Goal: Information Seeking & Learning: Learn about a topic

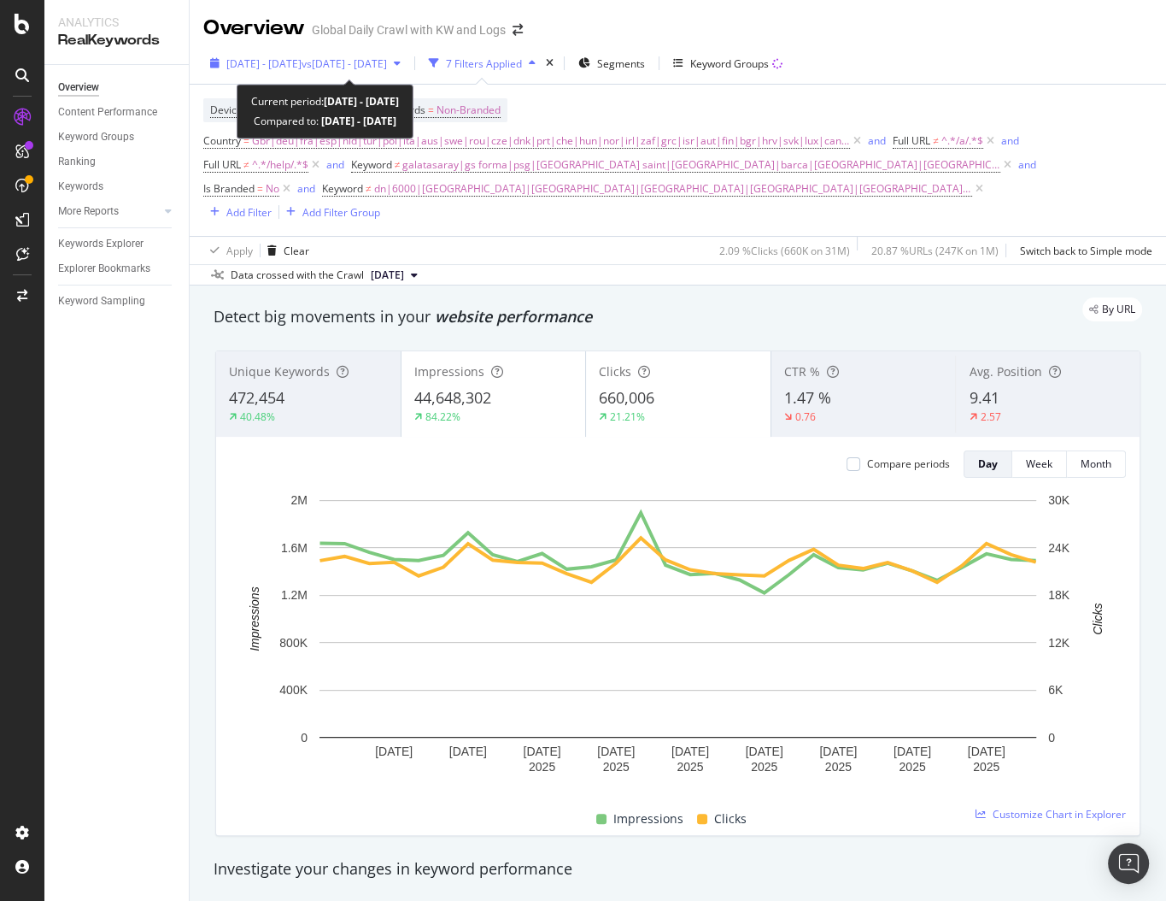
click at [387, 65] on span "vs [DATE] - [DATE]" at bounding box center [344, 63] width 85 height 15
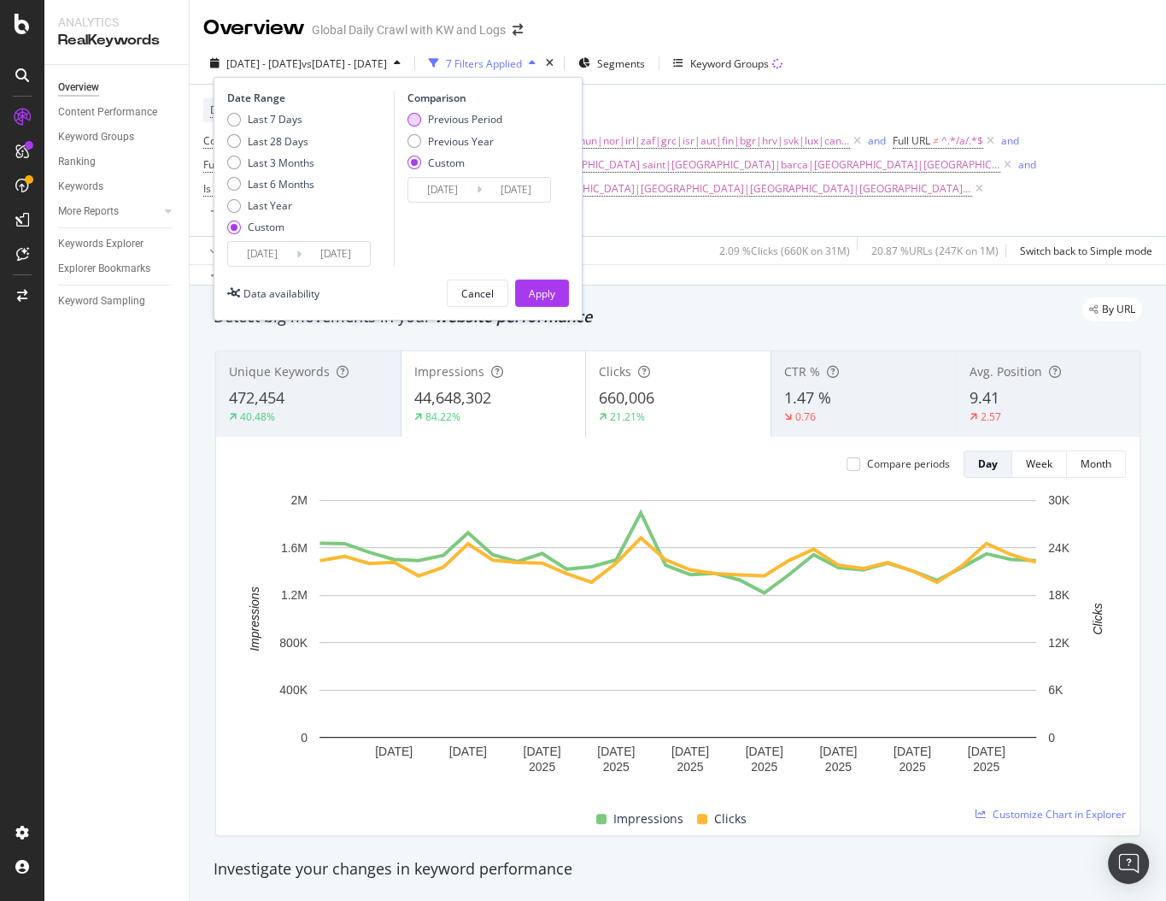
click at [433, 121] on div "Previous Period" at bounding box center [465, 119] width 74 height 15
type input "[DATE]"
click at [471, 190] on input "[DATE]" at bounding box center [442, 190] width 68 height 24
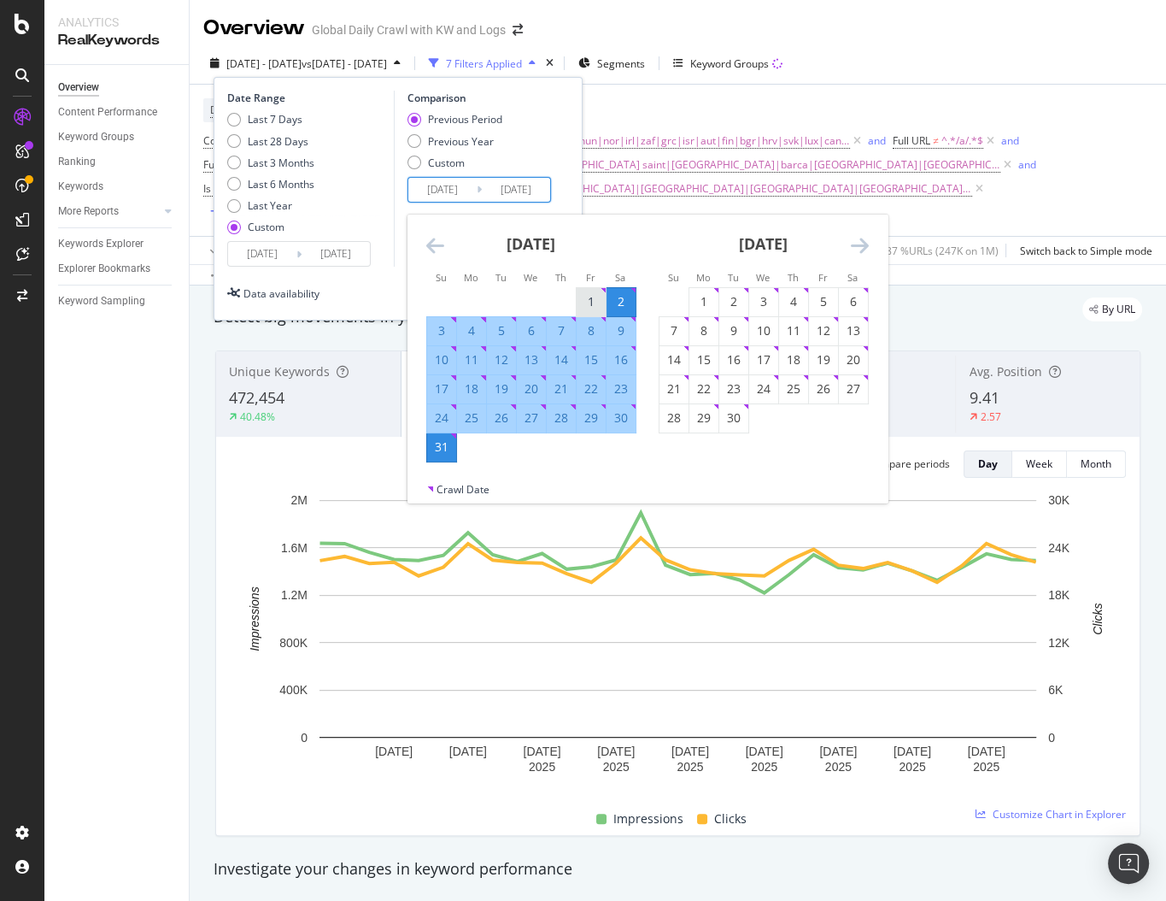
click at [584, 305] on div "1" at bounding box center [591, 301] width 29 height 17
type input "2025/08/01"
click at [440, 448] on div "31" at bounding box center [441, 446] width 29 height 17
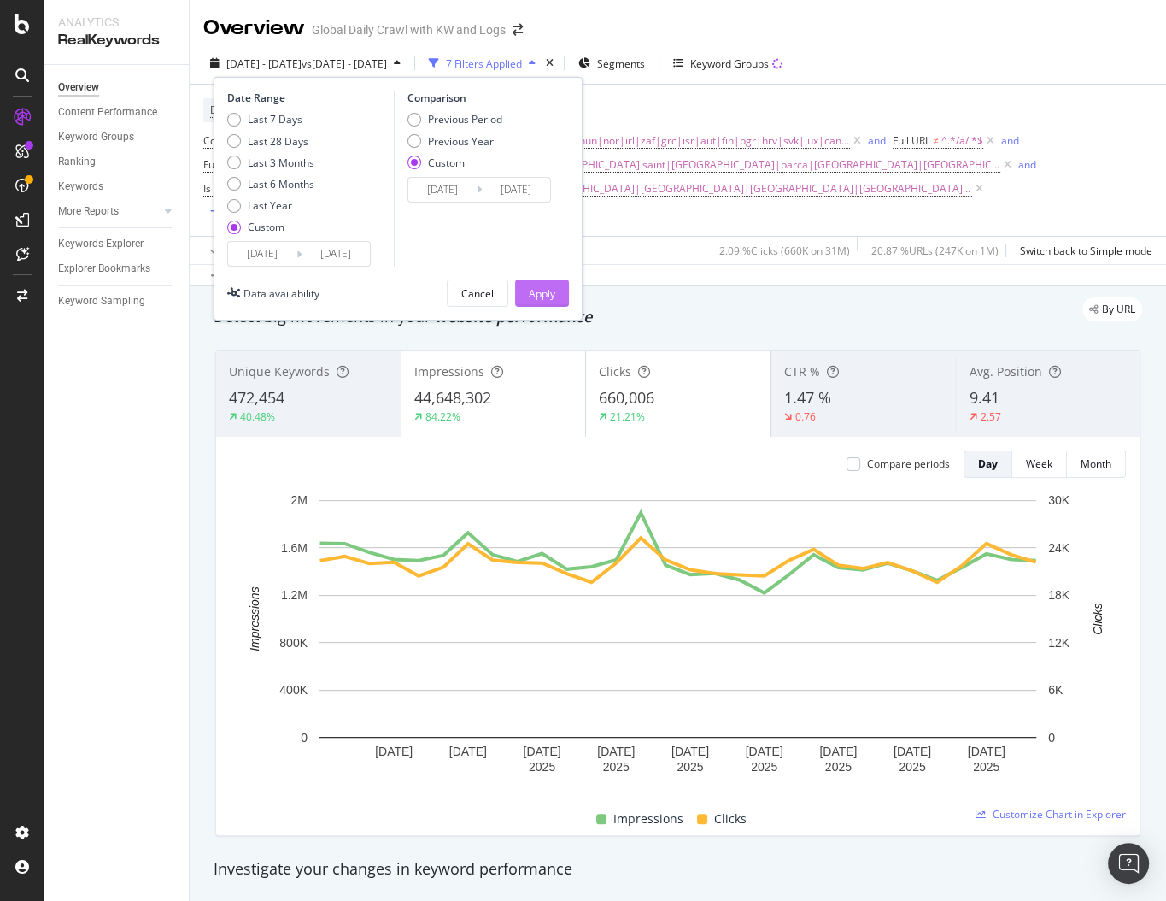
click at [537, 296] on div "Apply" at bounding box center [542, 293] width 26 height 15
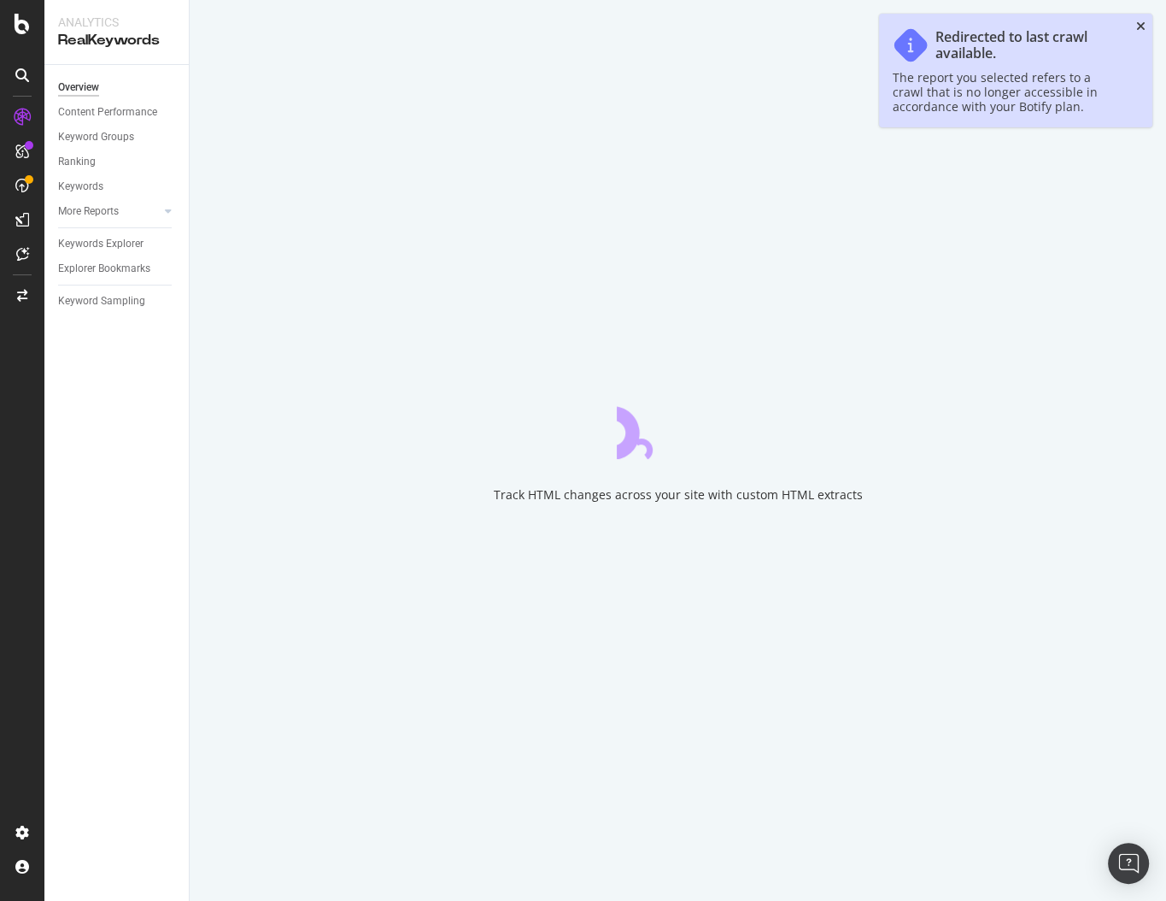
click at [1139, 28] on icon "close toast" at bounding box center [1140, 27] width 9 height 12
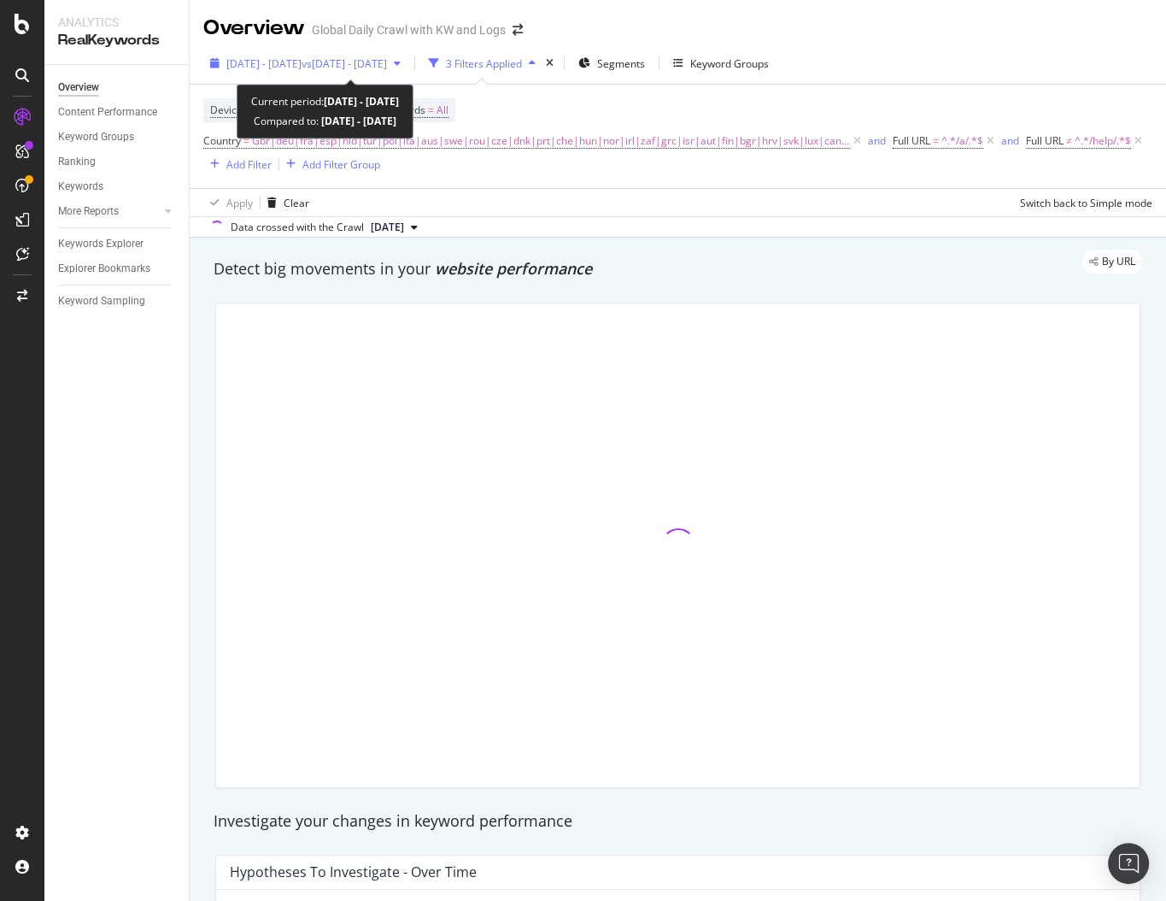
click at [349, 59] on span "vs 2022 Sep. 1st - Nov. 30th" at bounding box center [344, 63] width 85 height 15
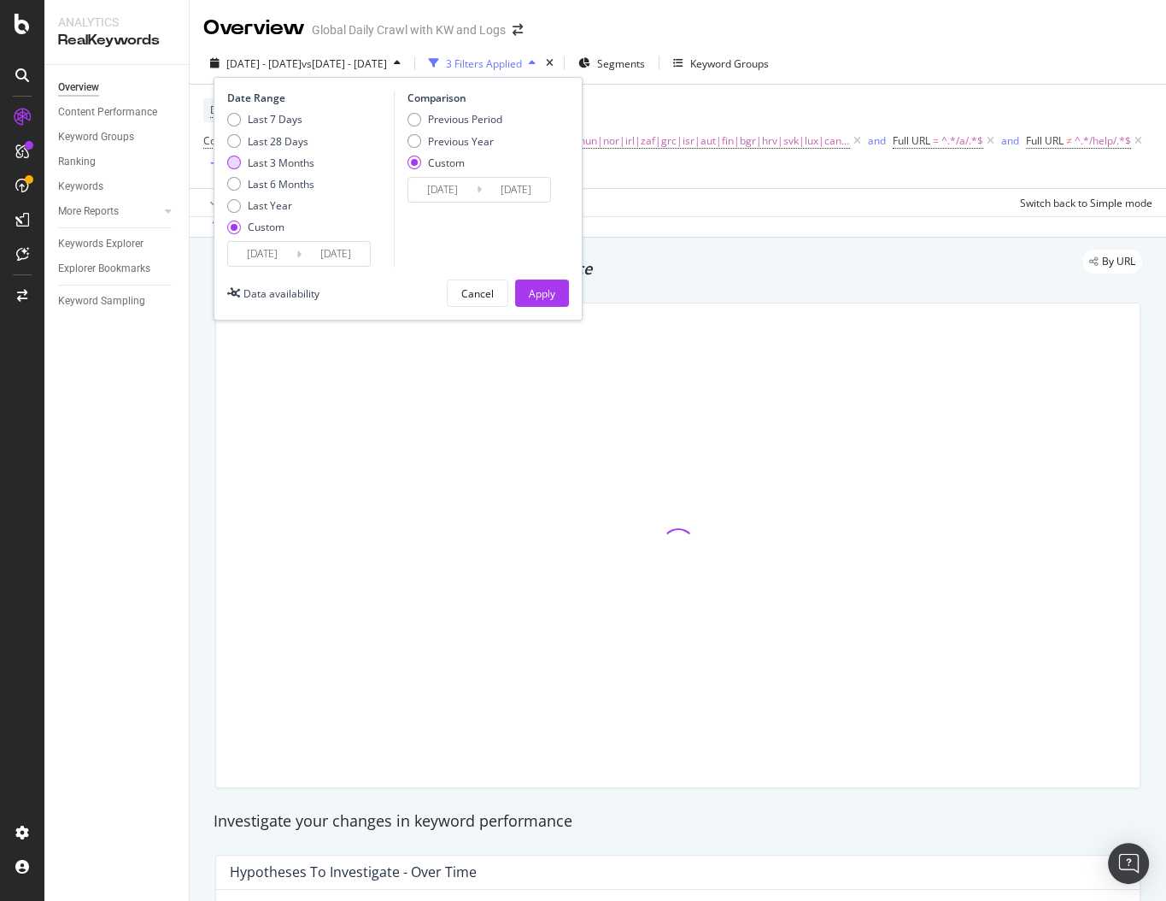
click at [282, 156] on div "Last 3 Months" at bounding box center [281, 163] width 67 height 15
type input "2025/07/05"
type input "2025/10/04"
click at [274, 140] on div "Last 28 Days" at bounding box center [278, 141] width 61 height 15
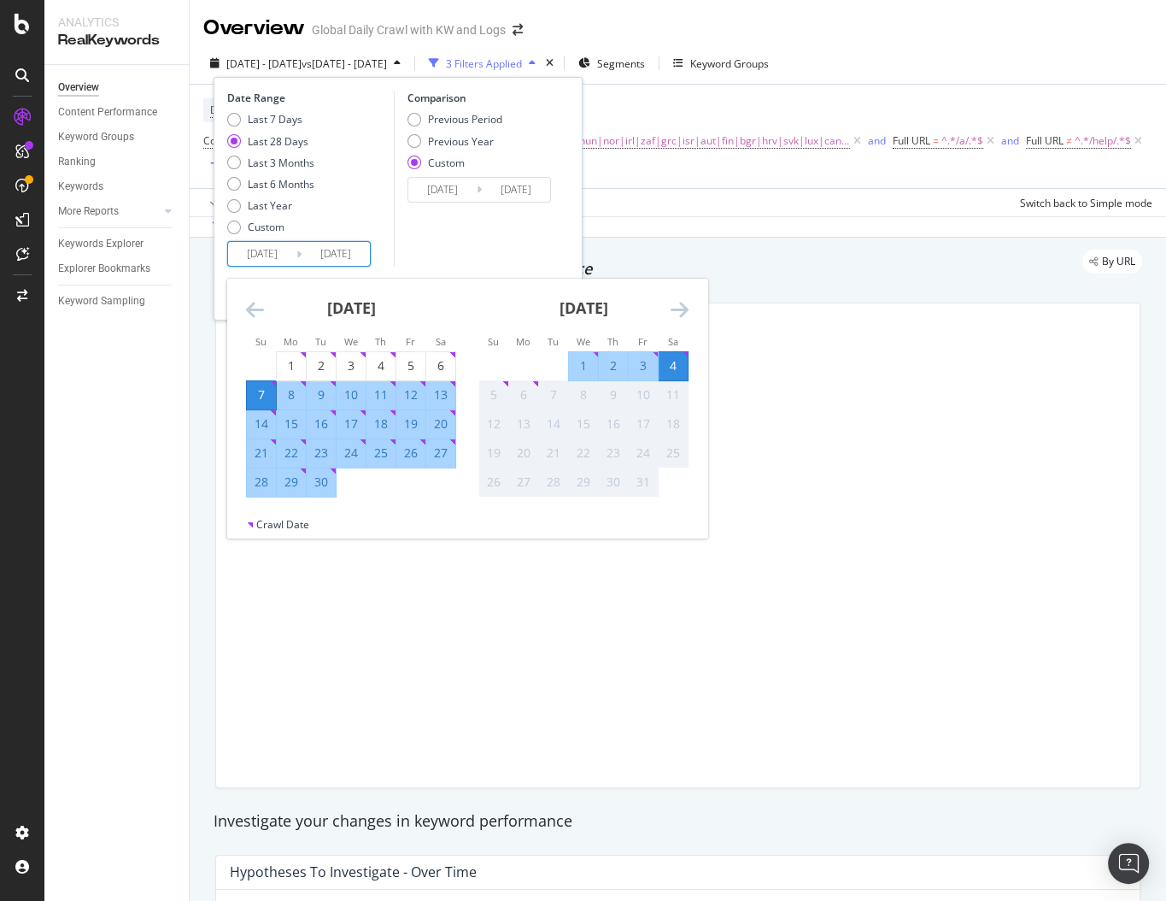
click at [278, 244] on input "2025/09/07" at bounding box center [262, 254] width 68 height 24
click at [285, 361] on div "1" at bounding box center [291, 365] width 29 height 17
type input "2025/09/01"
click at [317, 488] on div "30" at bounding box center [321, 481] width 29 height 17
type input "2025/09/30"
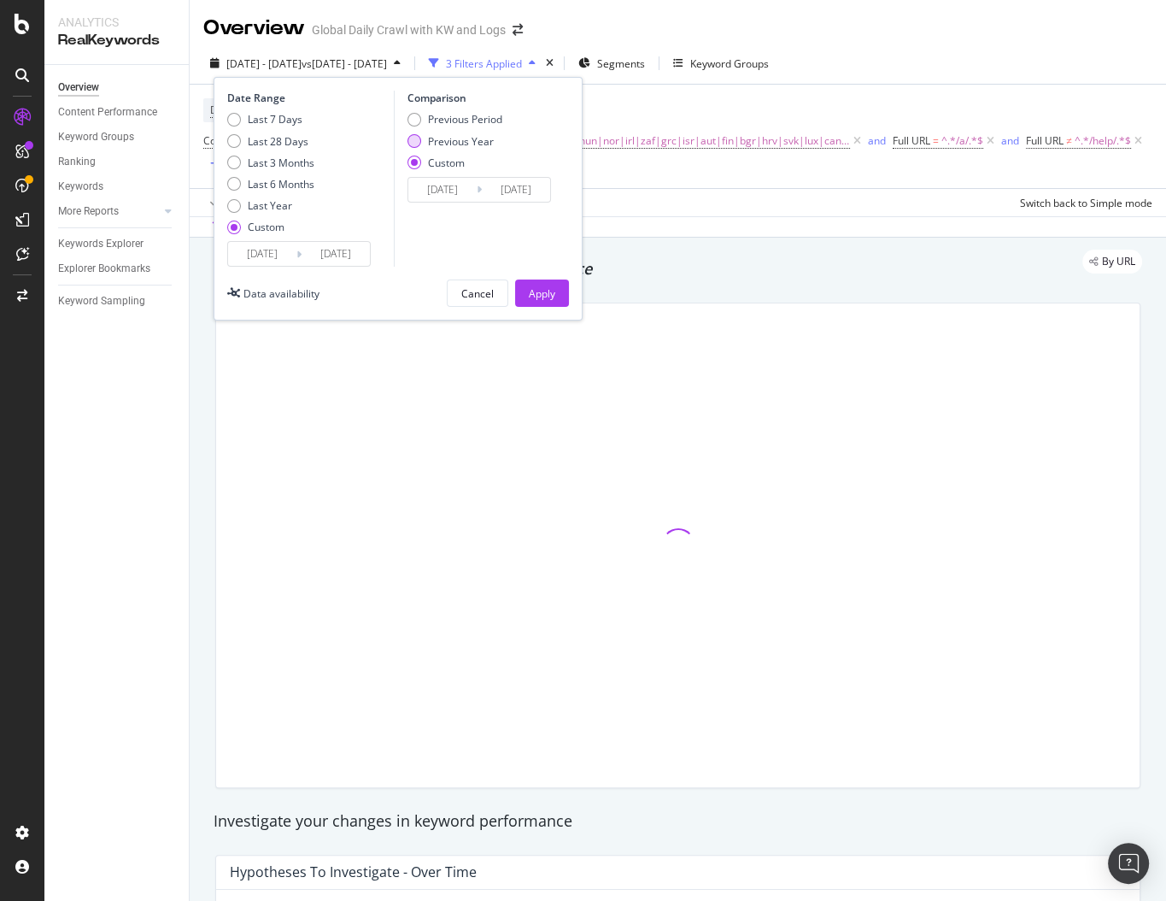
click at [456, 144] on div "Previous Year" at bounding box center [461, 141] width 66 height 15
type input "2024/09/02"
type input "2024/10/01"
click at [460, 186] on input "2024/09/02" at bounding box center [442, 190] width 68 height 24
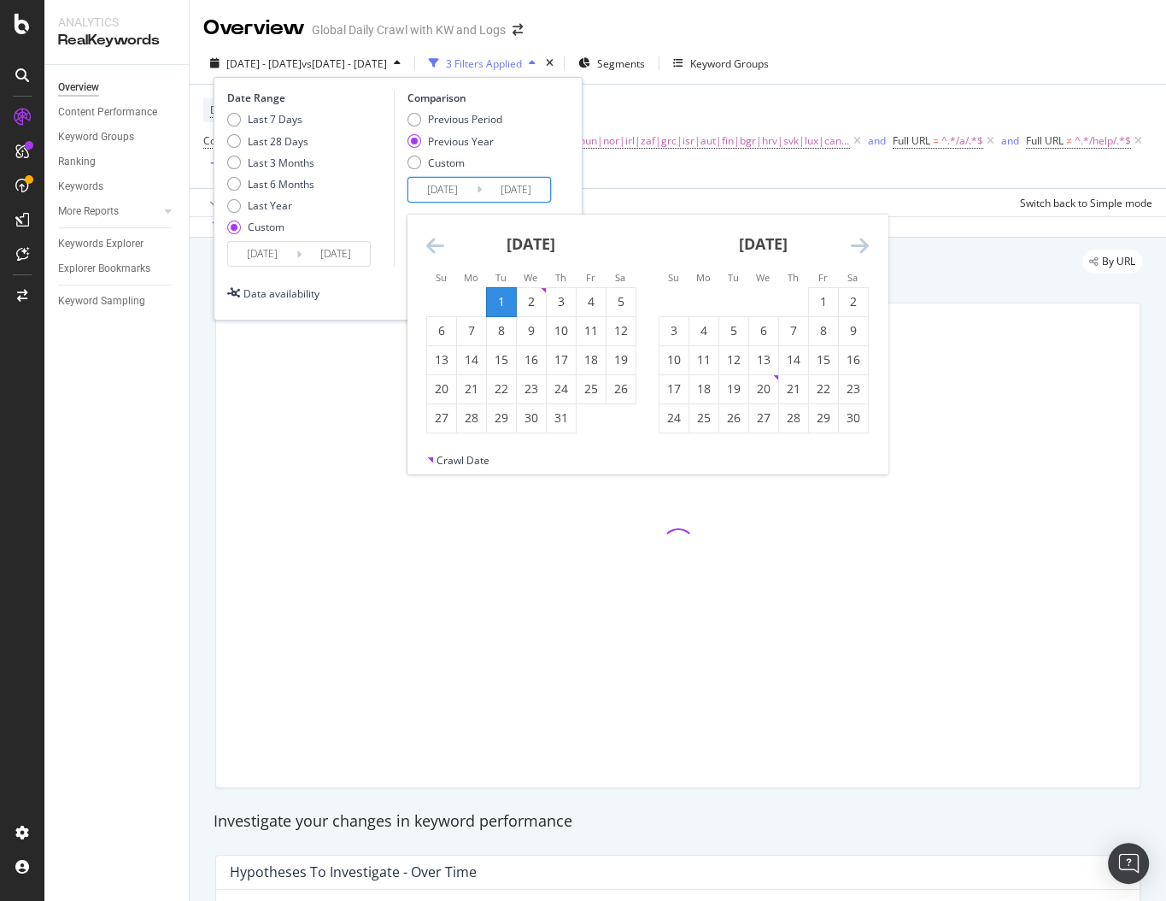
click at [427, 230] on div "October 2024" at bounding box center [531, 250] width 210 height 73
click at [427, 239] on icon "Move backward to switch to the previous month." at bounding box center [435, 245] width 18 height 21
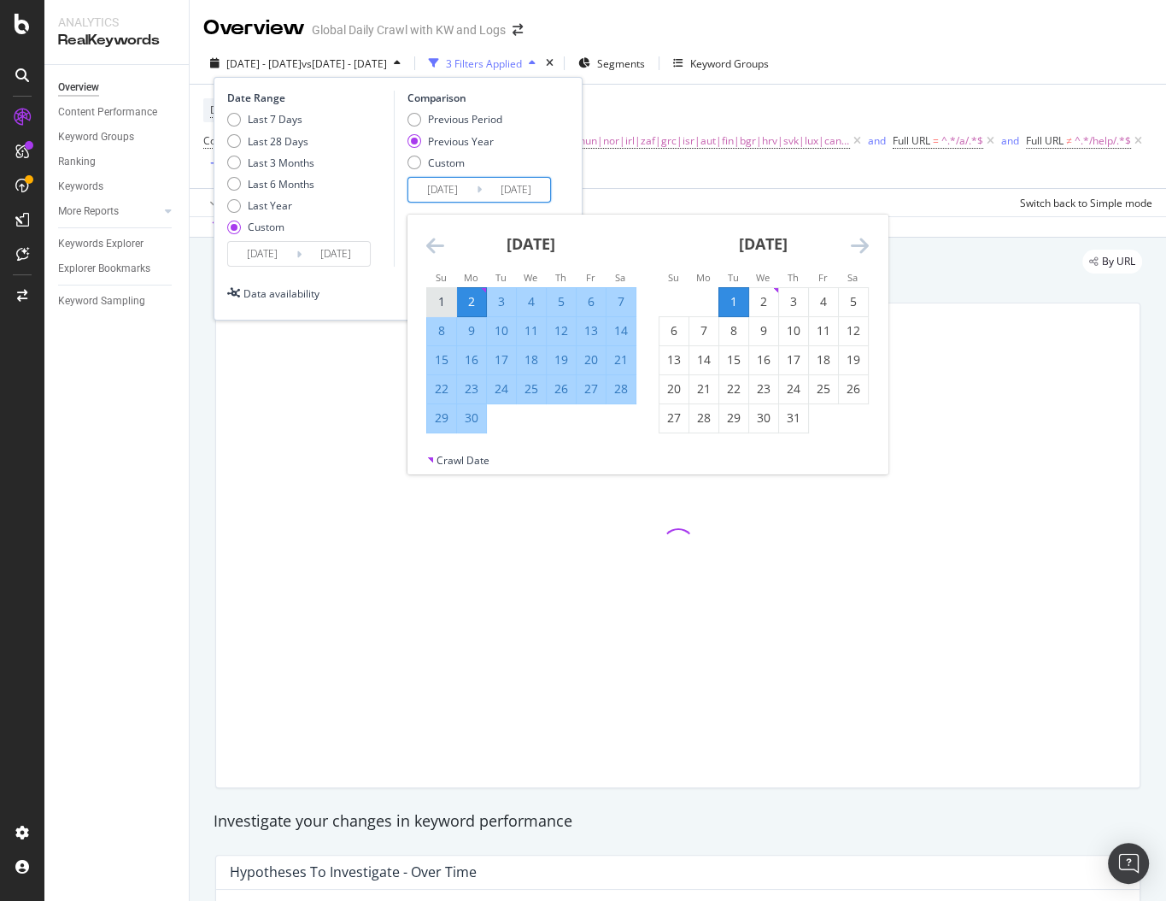
click at [438, 300] on div "1" at bounding box center [441, 301] width 29 height 17
type input "2024/09/01"
click at [476, 426] on div "30" at bounding box center [471, 418] width 29 height 28
type input "2024/09/30"
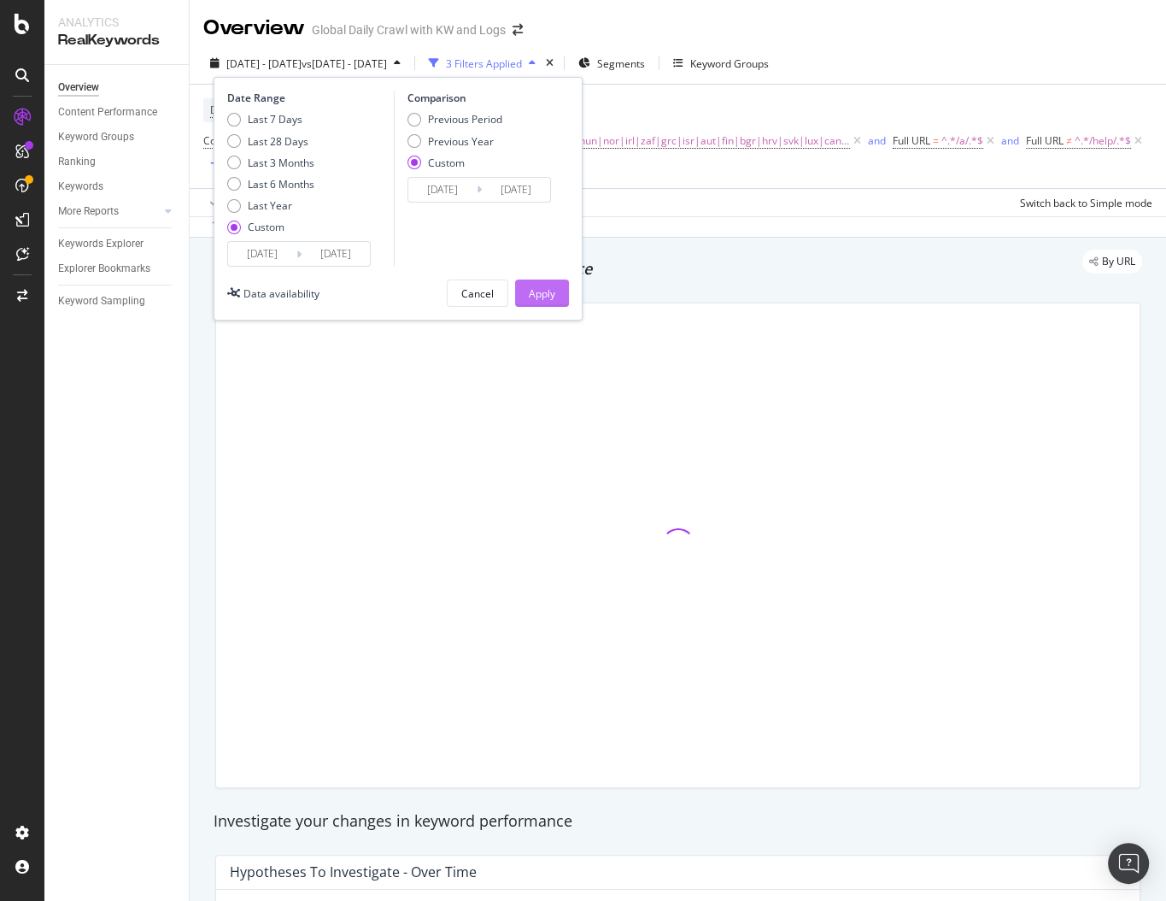
click at [538, 283] on div "Apply" at bounding box center [542, 293] width 26 height 26
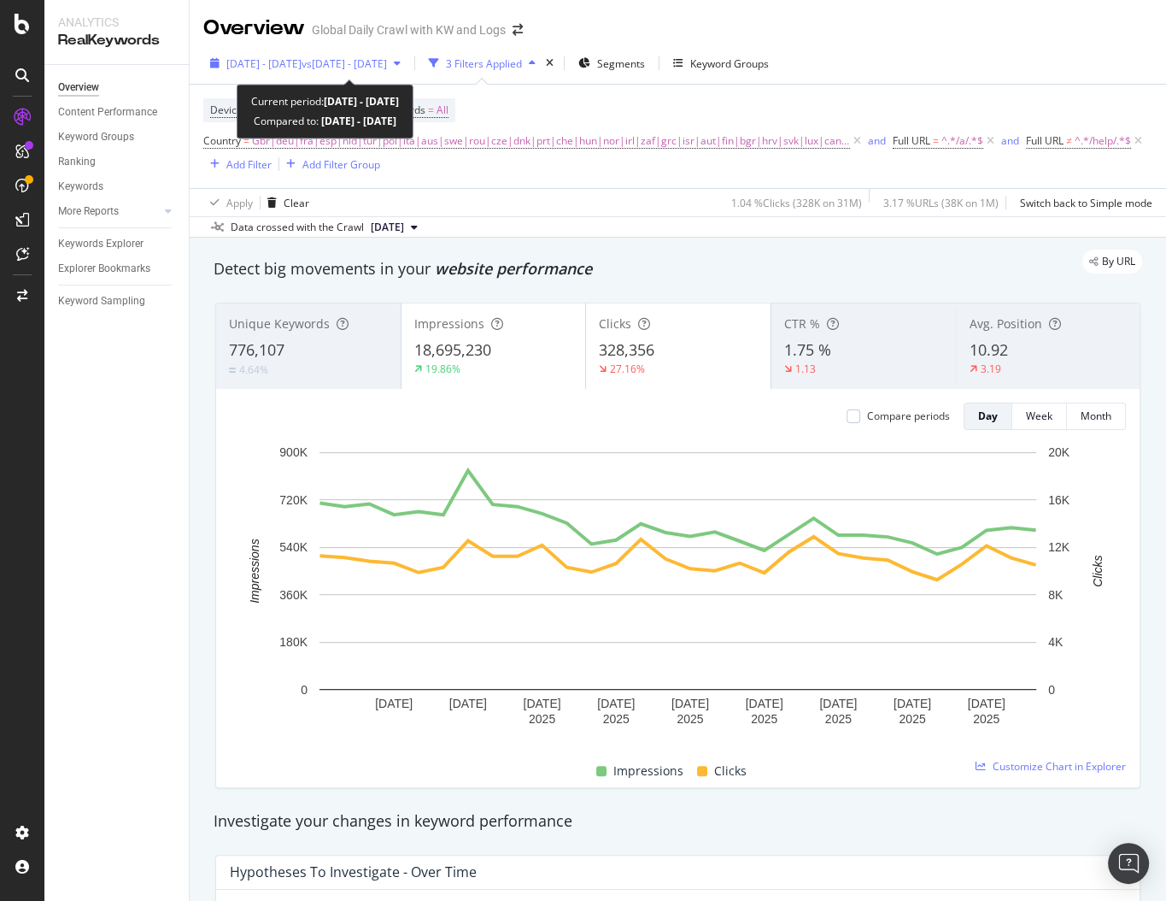
click at [387, 60] on span "vs 2024 Sep. 1st - Sep. 30th" at bounding box center [344, 63] width 85 height 15
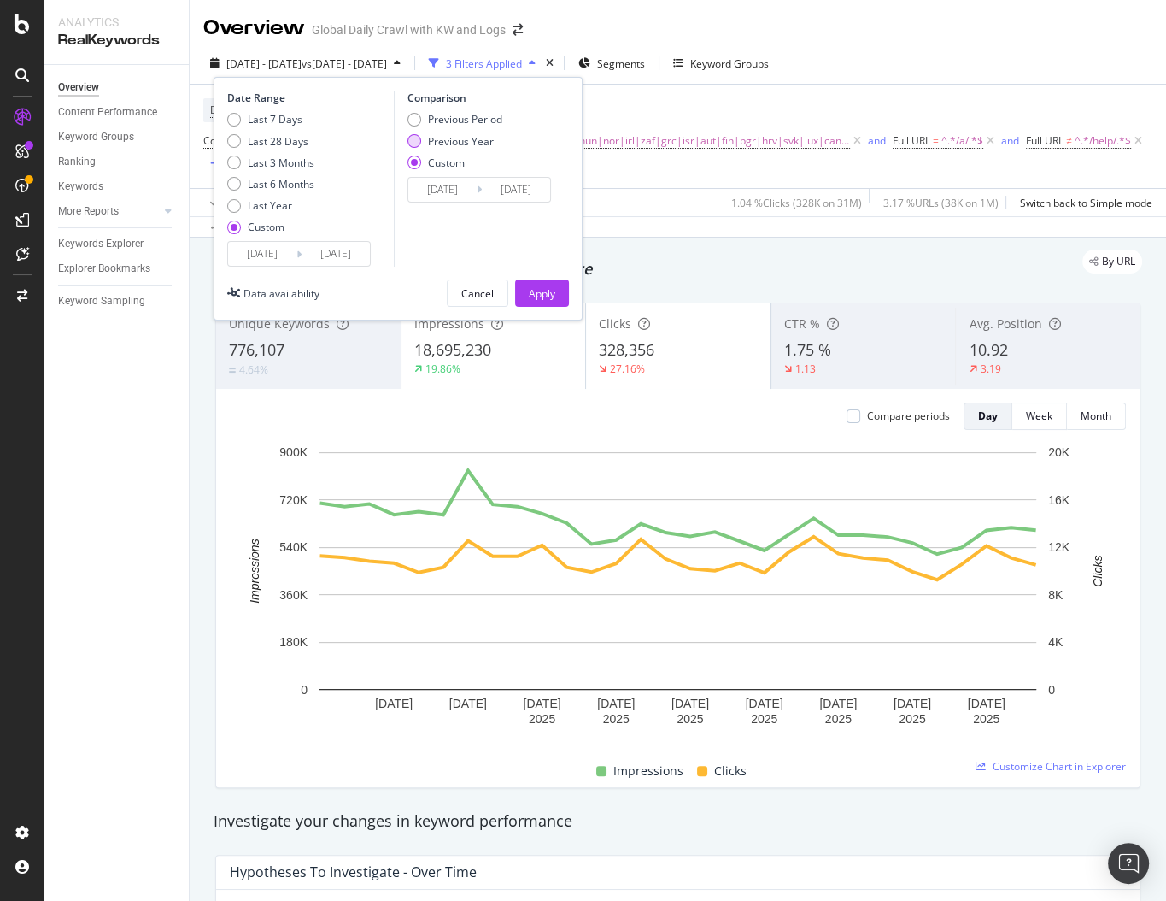
click at [454, 141] on div "Previous Year" at bounding box center [461, 141] width 66 height 15
type input "2024/09/02"
type input "2024/10/01"
click at [455, 113] on div "Previous Period" at bounding box center [465, 119] width 74 height 15
type input "2025/08/02"
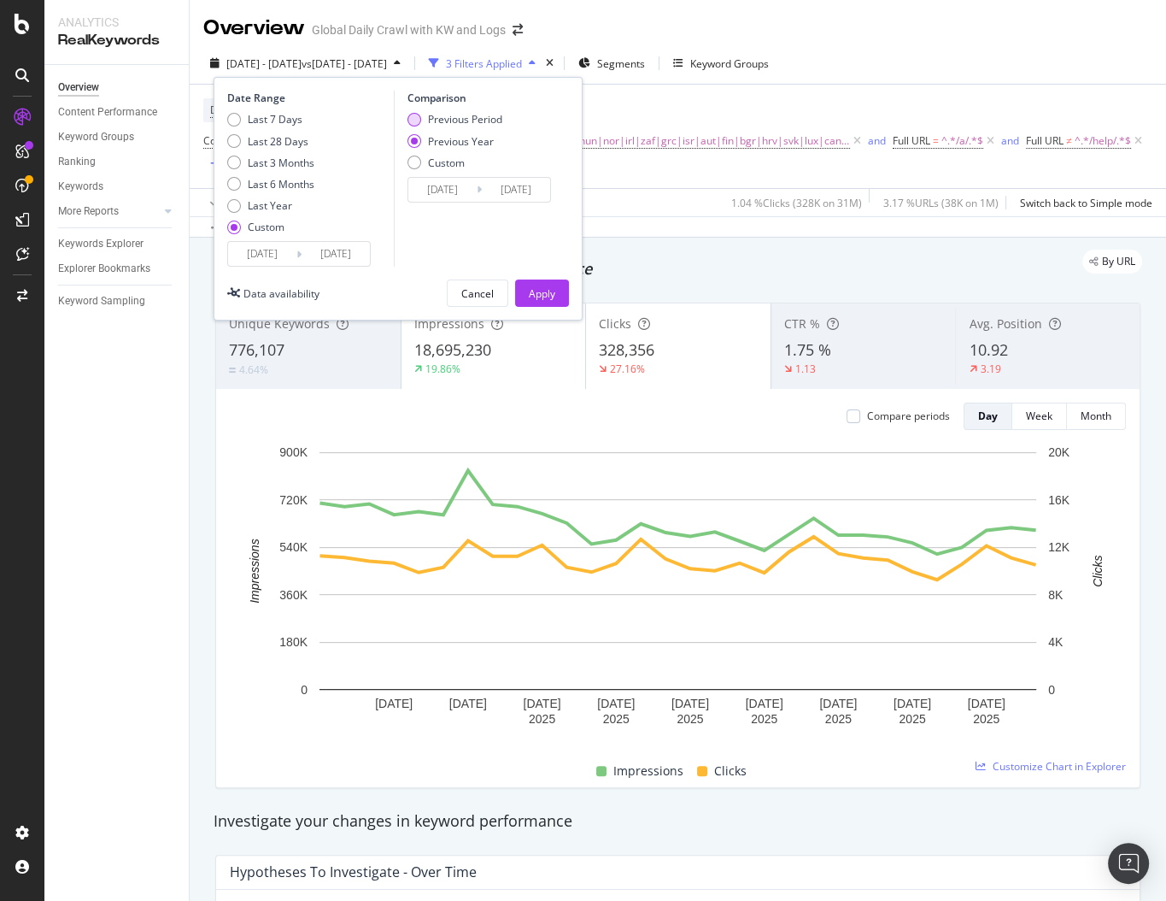
type input "2025/08/31"
click at [455, 208] on div "Comparison Previous Period Previous Year Custom 2025/08/02 Navigate forward to …" at bounding box center [475, 179] width 162 height 176
click at [455, 196] on input "2025/08/02" at bounding box center [442, 190] width 68 height 24
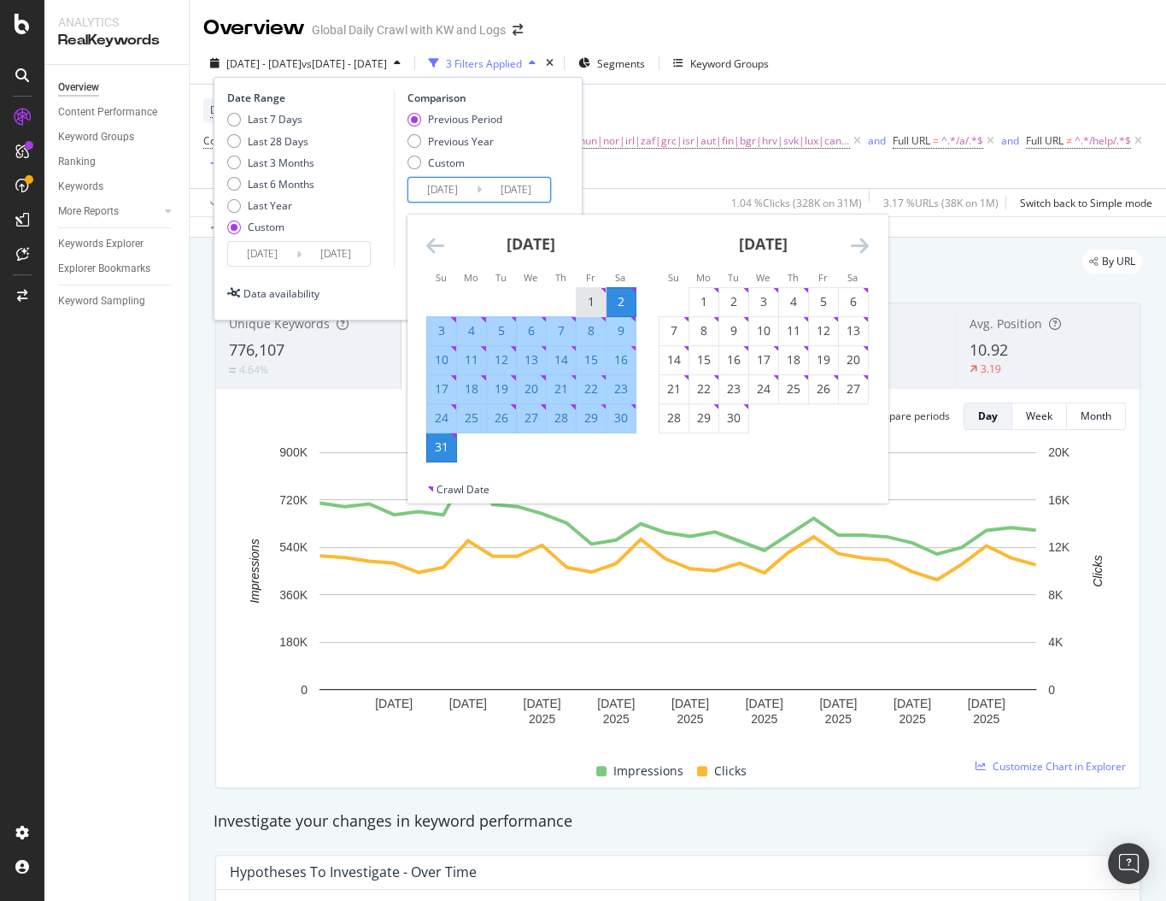
click at [578, 303] on div "1" at bounding box center [591, 301] width 29 height 17
type input "2025/08/01"
click at [452, 440] on div "31" at bounding box center [441, 446] width 29 height 17
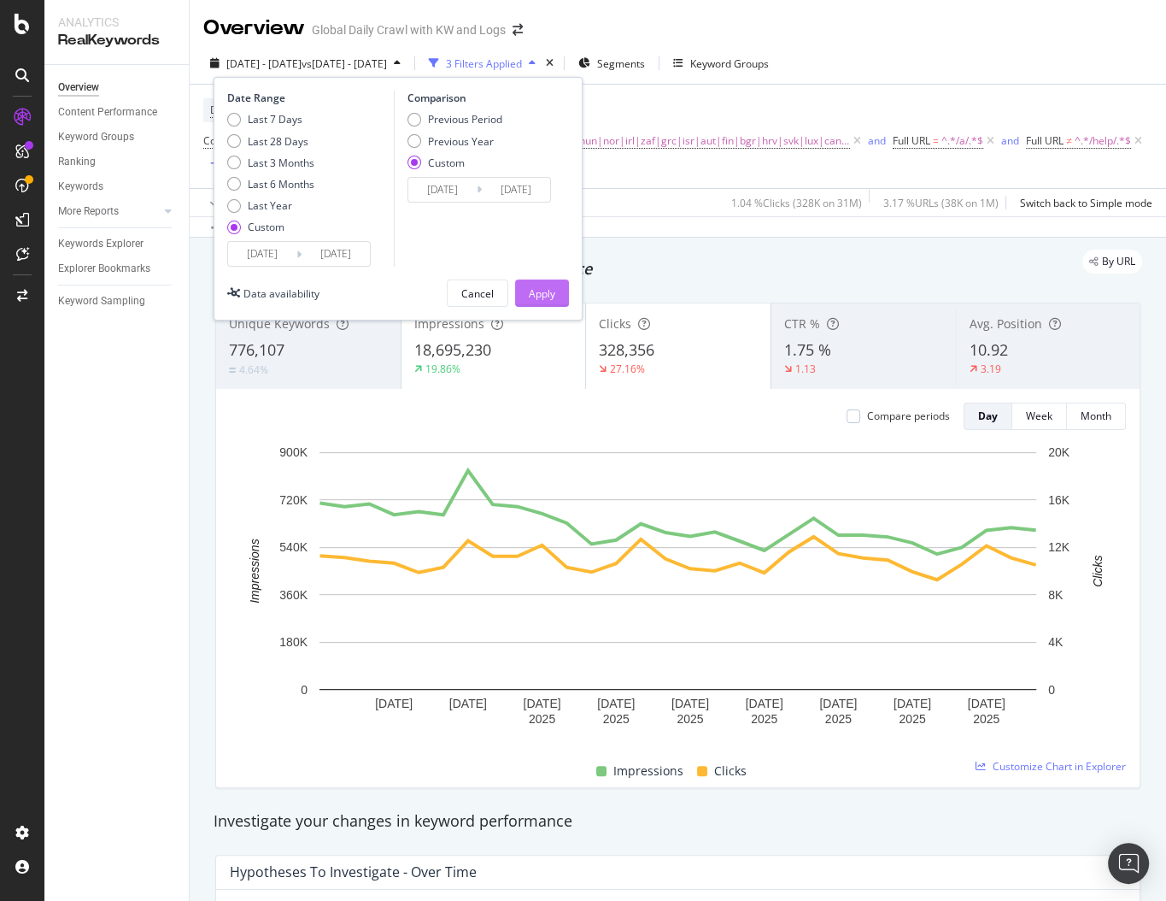
click at [555, 279] on button "Apply" at bounding box center [542, 292] width 54 height 27
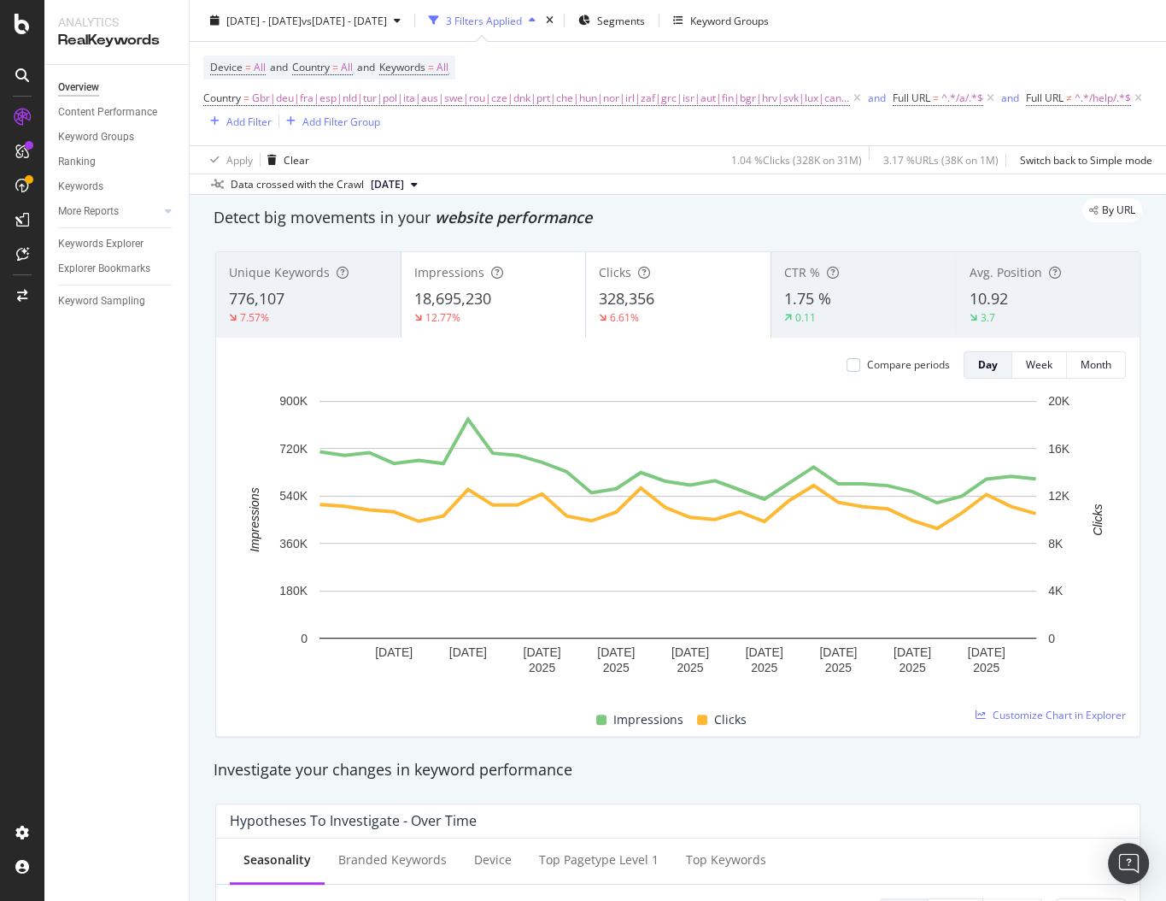
scroll to position [59, 0]
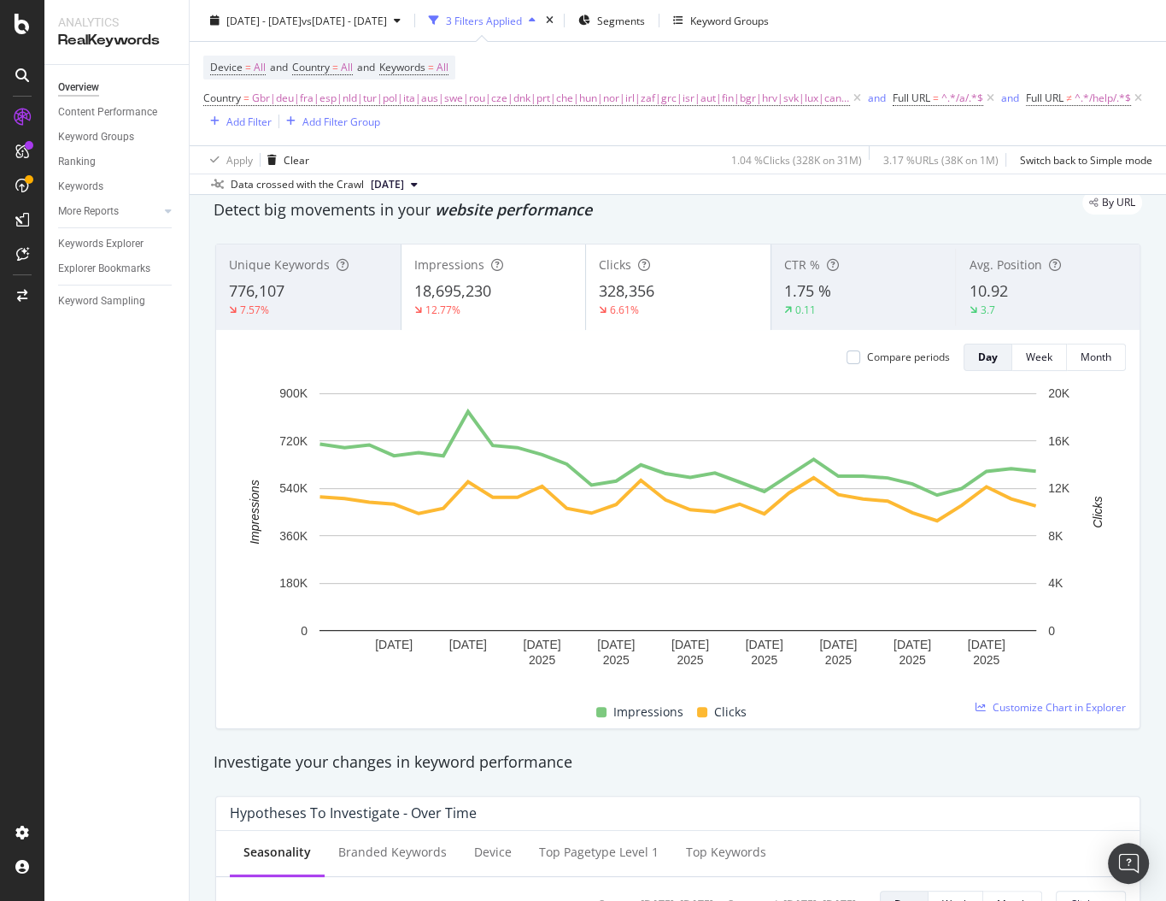
click at [1009, 288] on div "10.92" at bounding box center [1048, 291] width 158 height 22
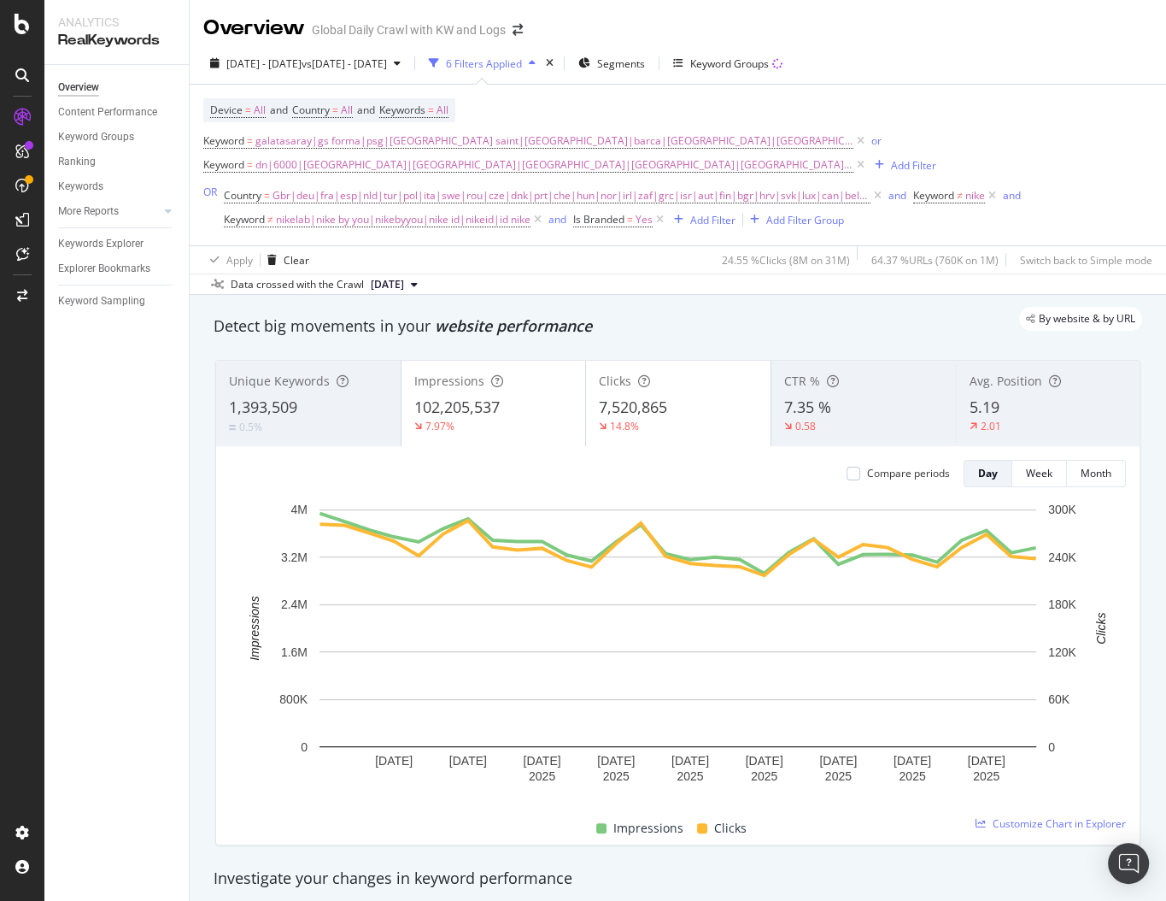
scroll to position [1, 0]
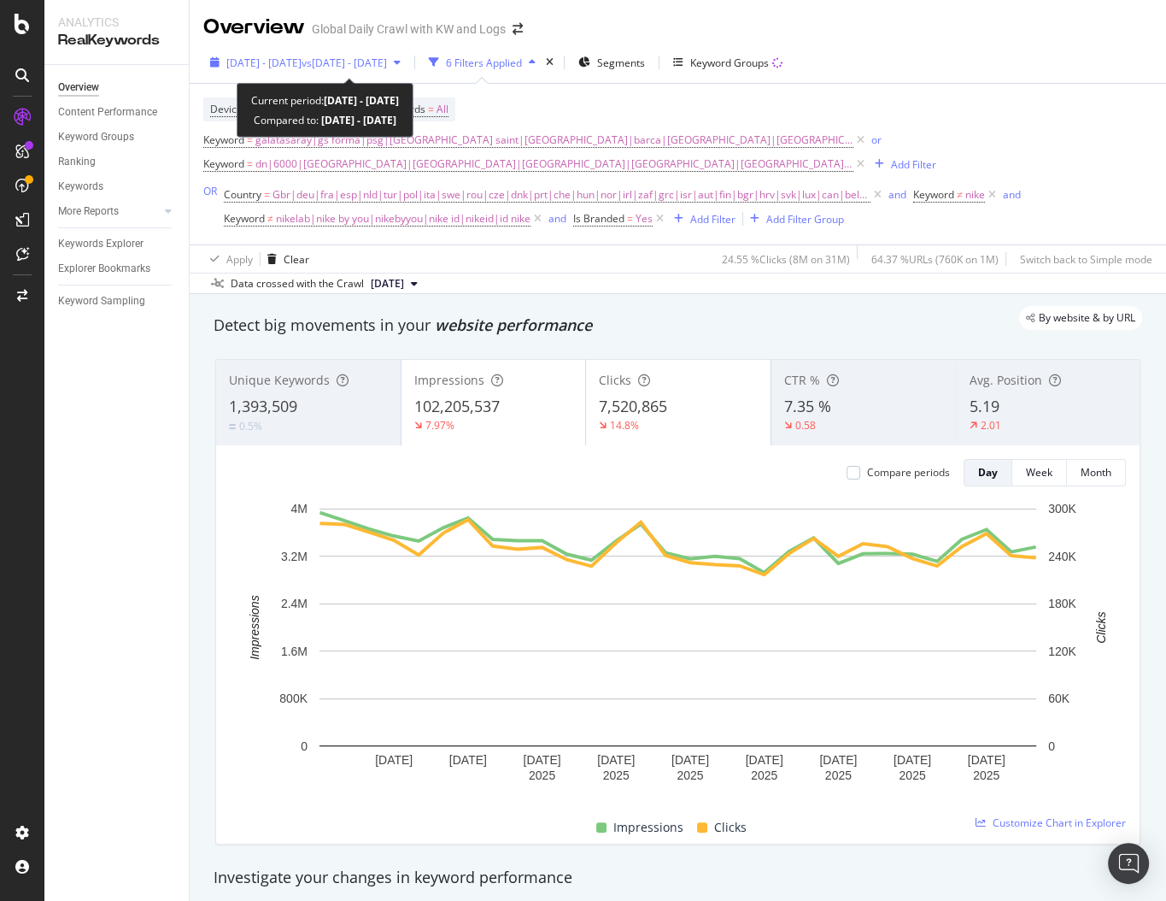
click at [387, 62] on span "vs [DATE] - [DATE]" at bounding box center [344, 63] width 85 height 15
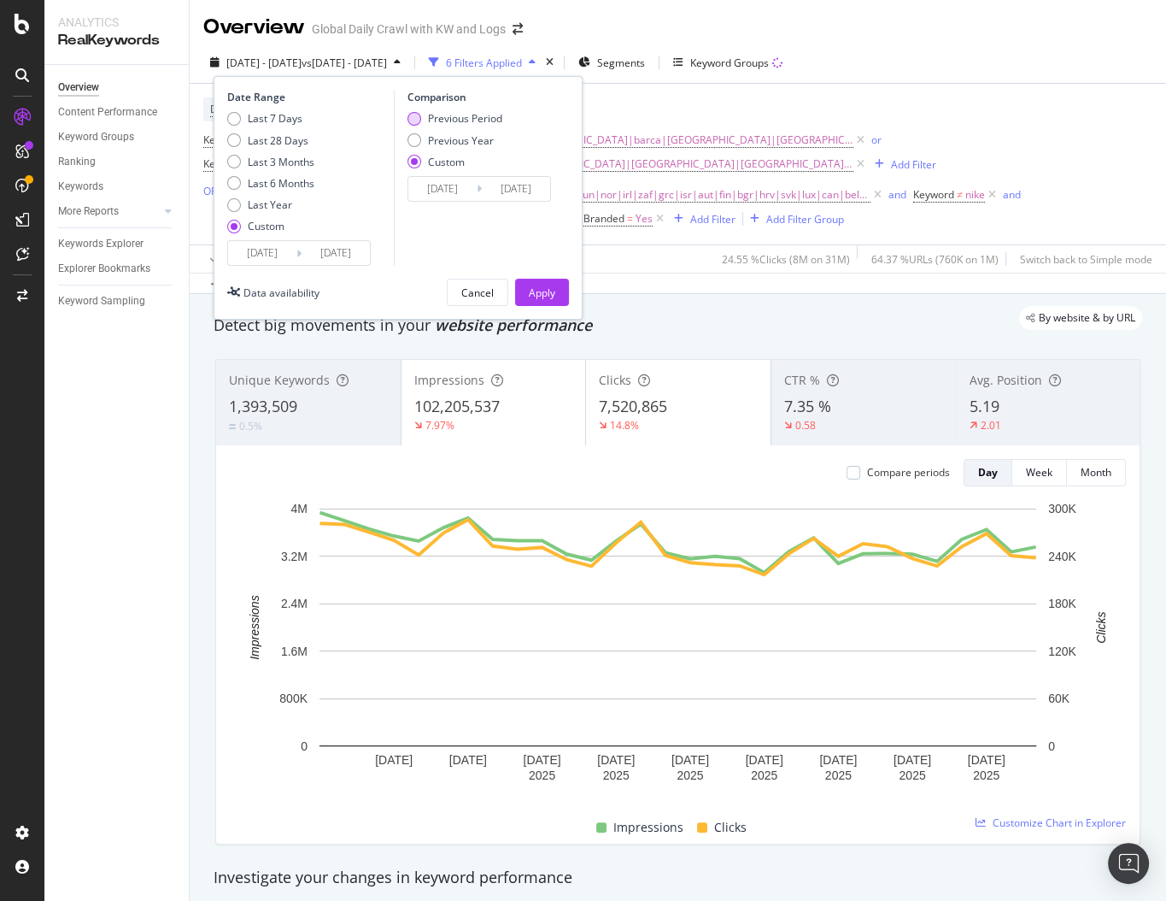
click at [443, 117] on div "Previous Period" at bounding box center [465, 118] width 74 height 15
type input "[DATE]"
click at [451, 186] on input "[DATE]" at bounding box center [442, 189] width 68 height 24
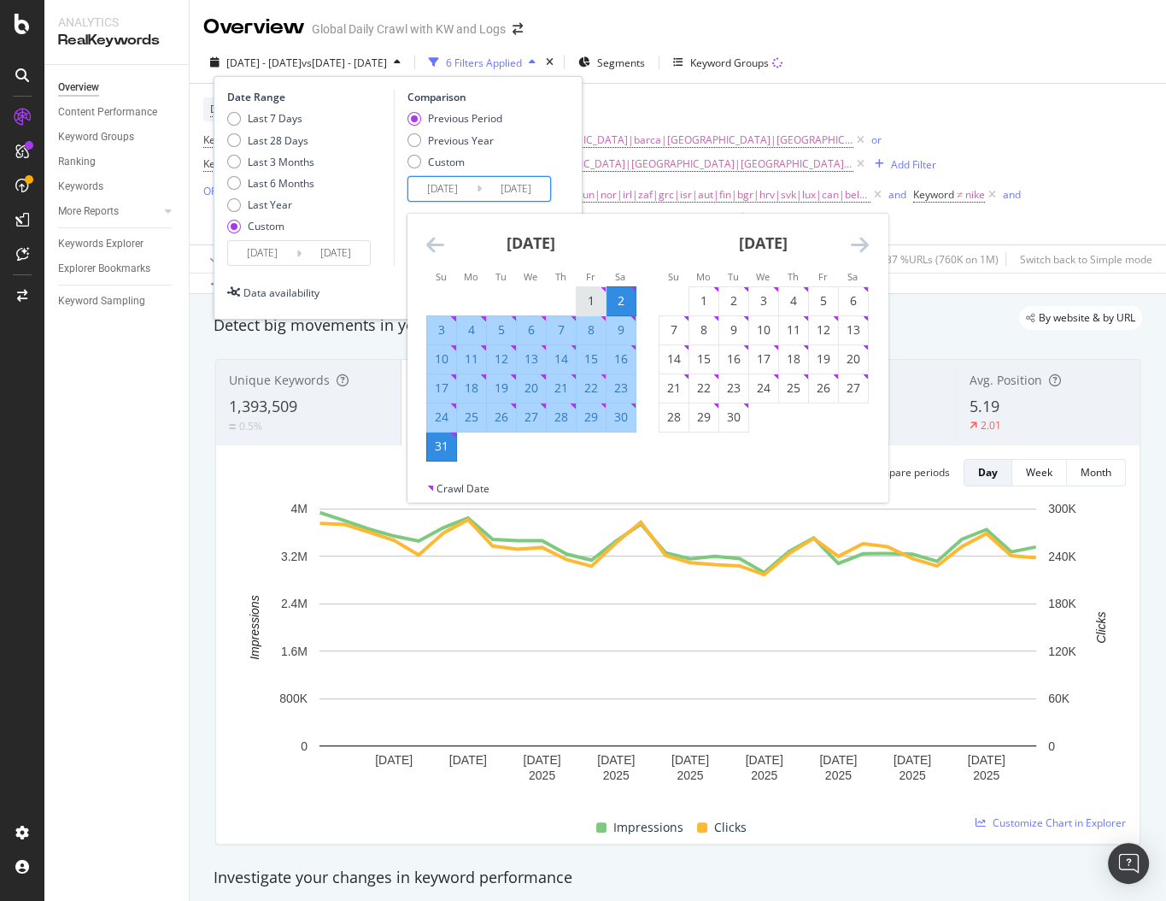
click at [587, 293] on div "1" at bounding box center [591, 300] width 29 height 17
type input "2025/08/01"
click at [447, 456] on div "31" at bounding box center [441, 446] width 29 height 28
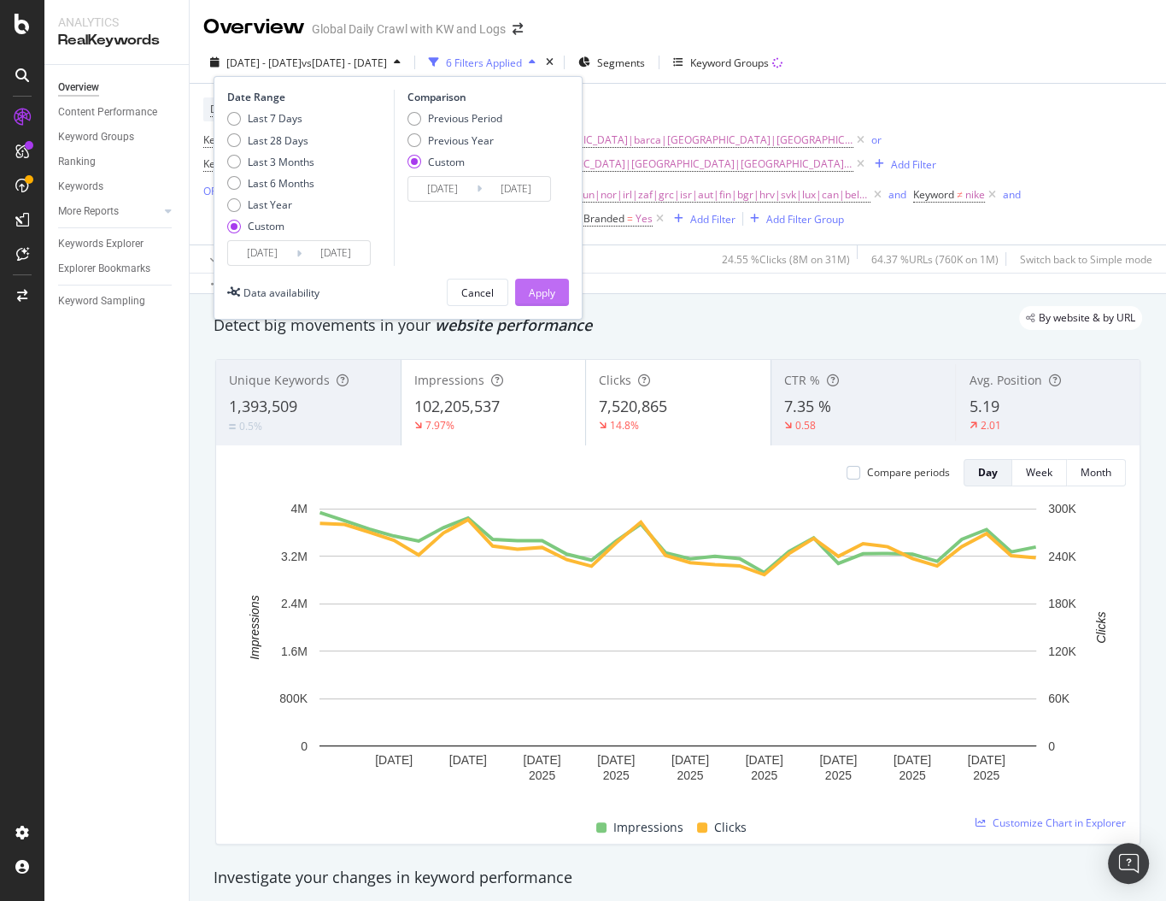
click at [527, 297] on button "Apply" at bounding box center [542, 292] width 54 height 27
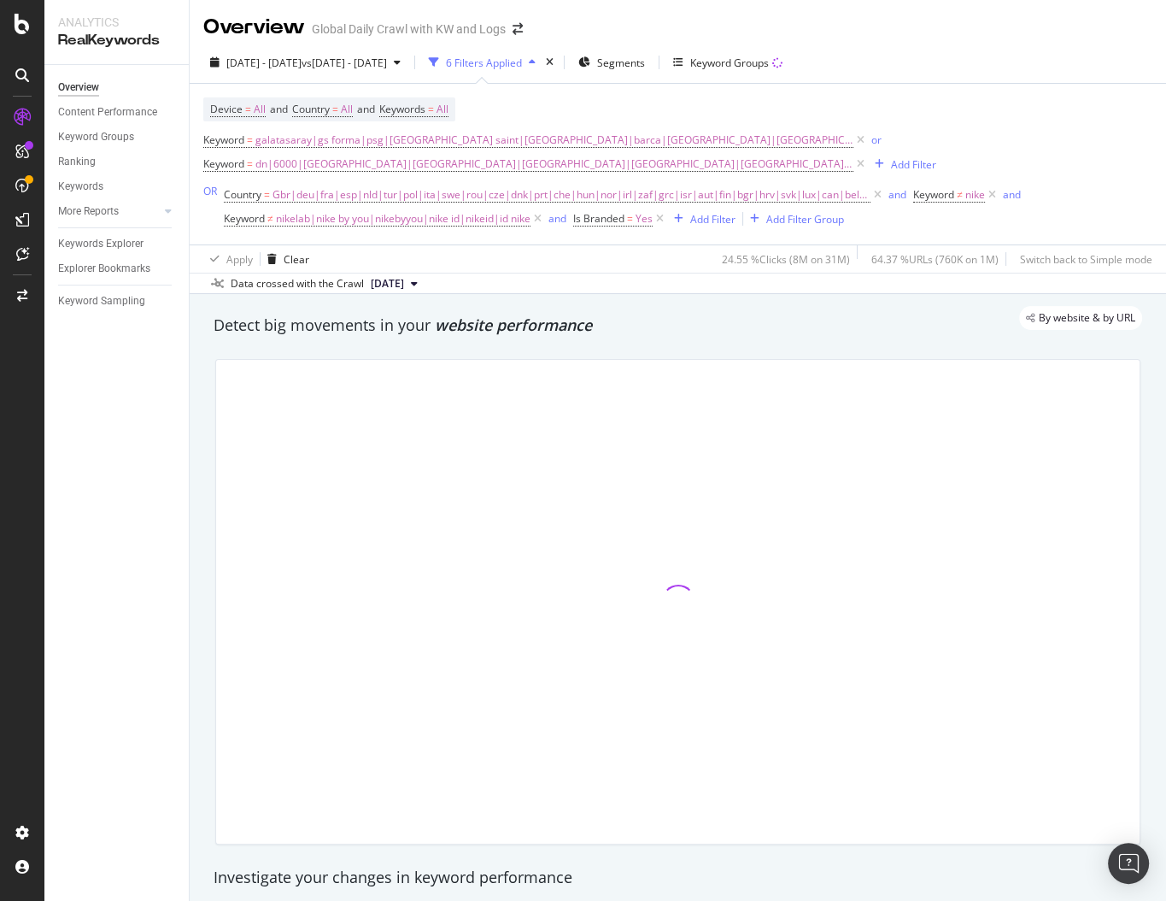
click at [759, 307] on div "By website & by URL" at bounding box center [670, 318] width 946 height 24
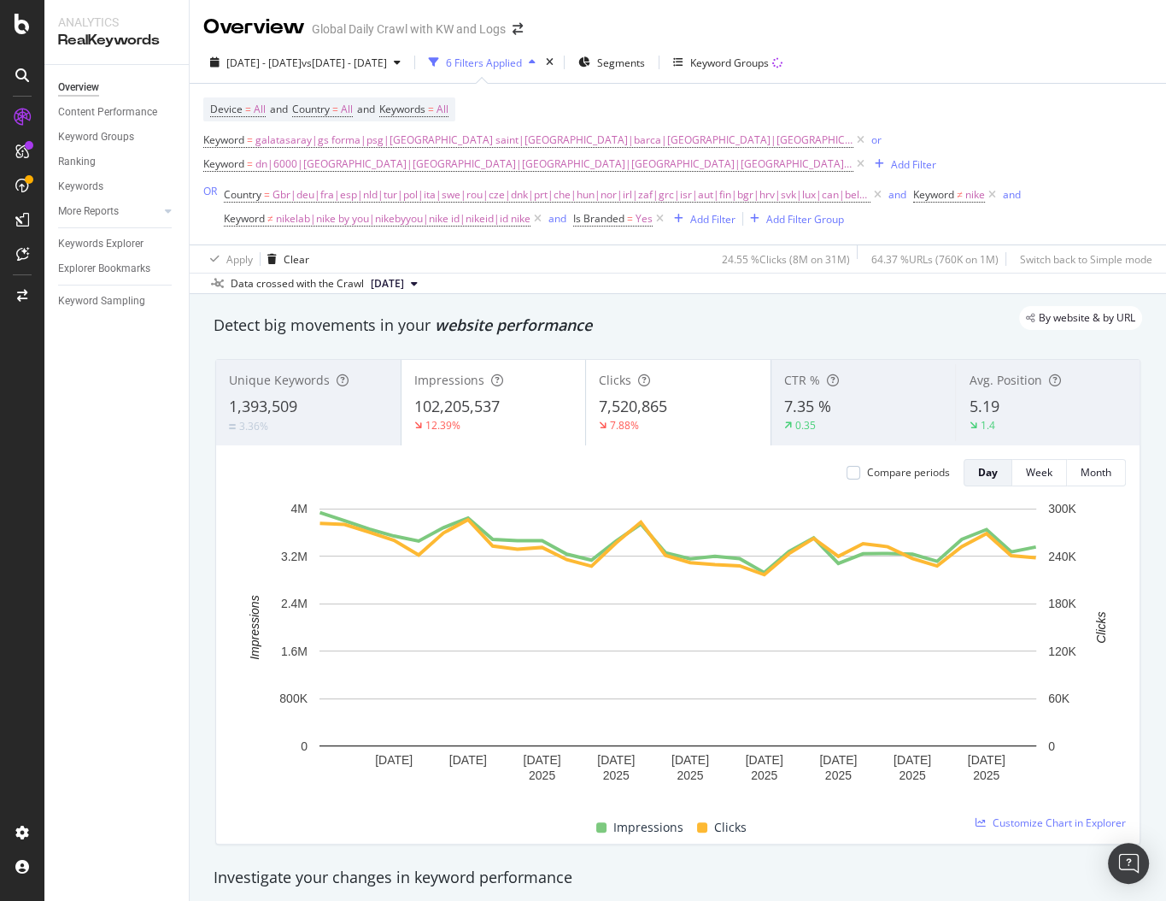
click at [742, 318] on div "By website & by URL" at bounding box center [670, 318] width 946 height 24
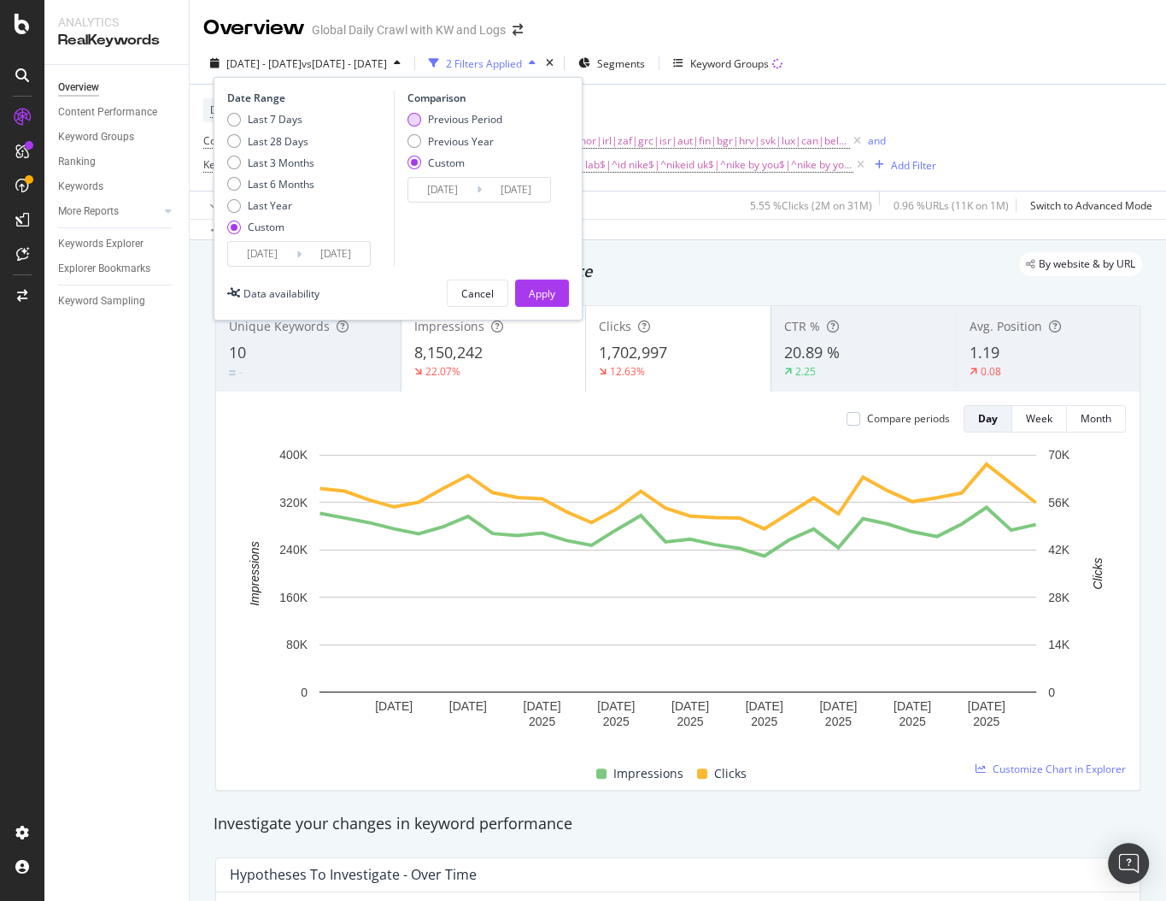
click at [446, 120] on div "Previous Period" at bounding box center [465, 119] width 74 height 15
type input "[DATE]"
click at [448, 191] on input "[DATE]" at bounding box center [442, 190] width 68 height 24
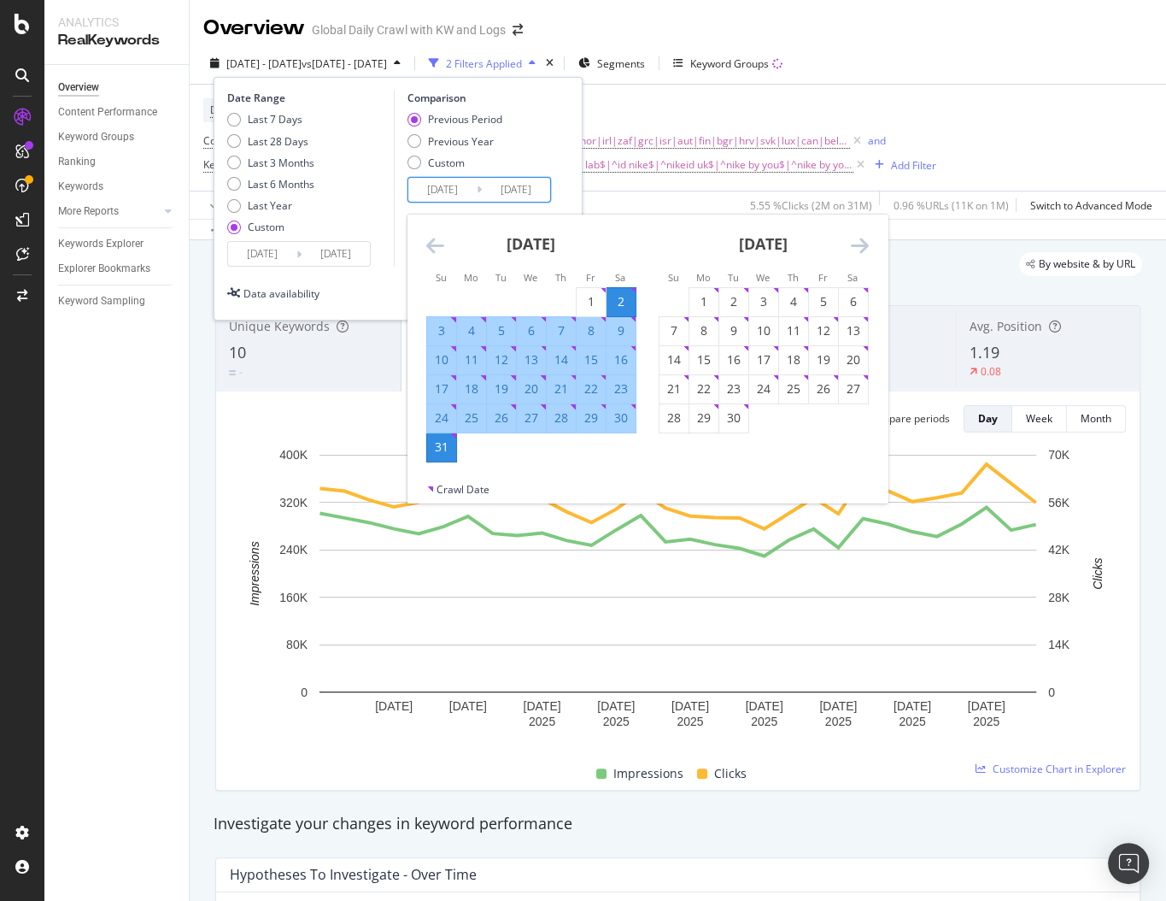
click at [607, 297] on div "2" at bounding box center [621, 301] width 29 height 17
click at [590, 302] on div "1" at bounding box center [591, 301] width 29 height 17
type input "[DATE]"
click at [444, 453] on div "31" at bounding box center [441, 446] width 29 height 17
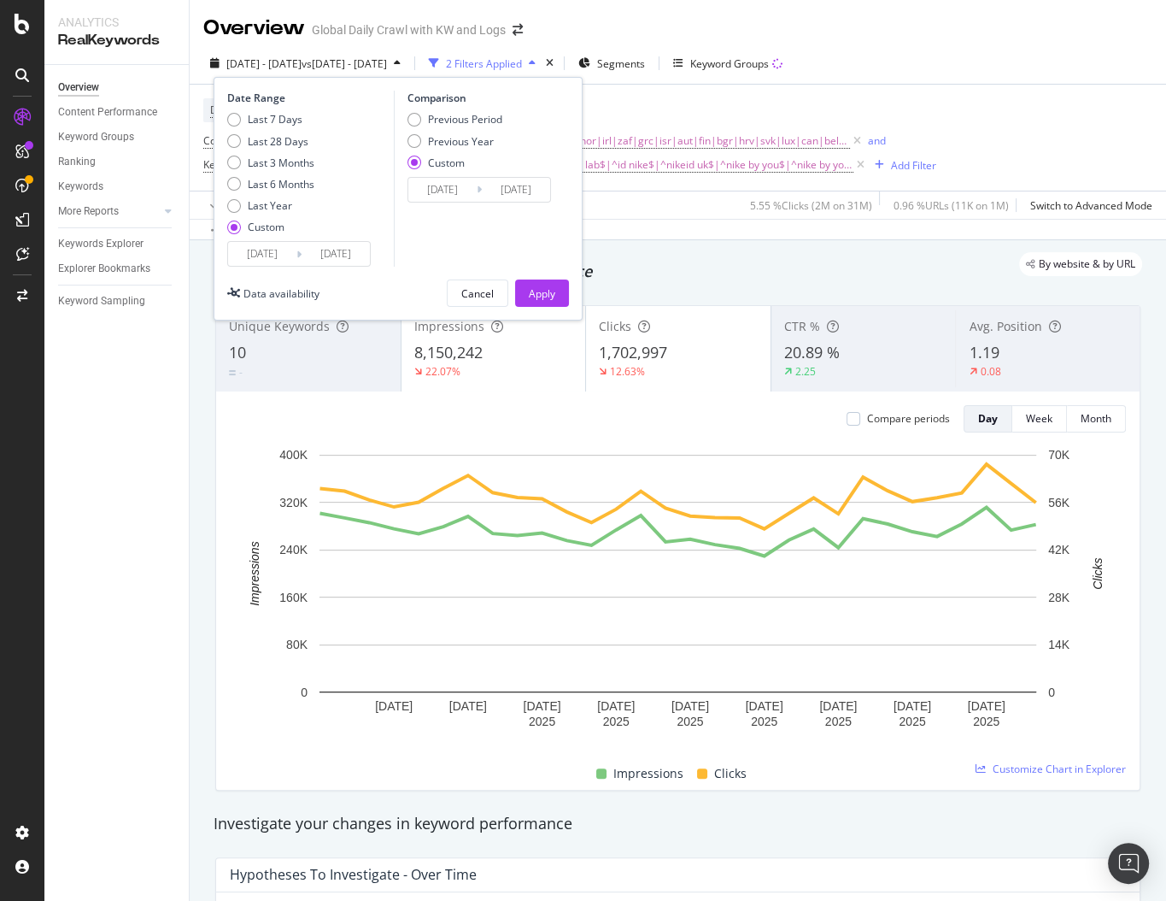
click at [544, 292] on div "Apply" at bounding box center [542, 293] width 26 height 15
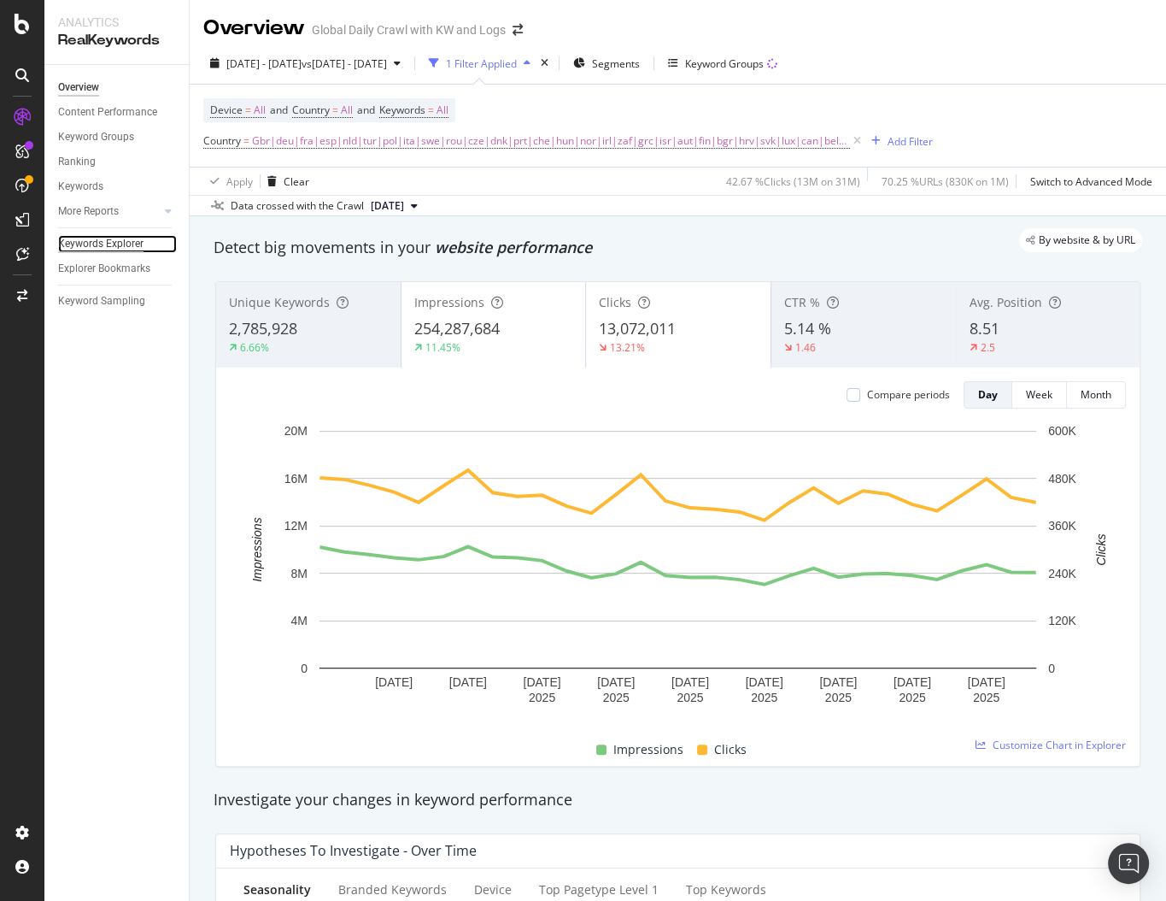
click at [103, 242] on div "Keywords Explorer" at bounding box center [100, 244] width 85 height 18
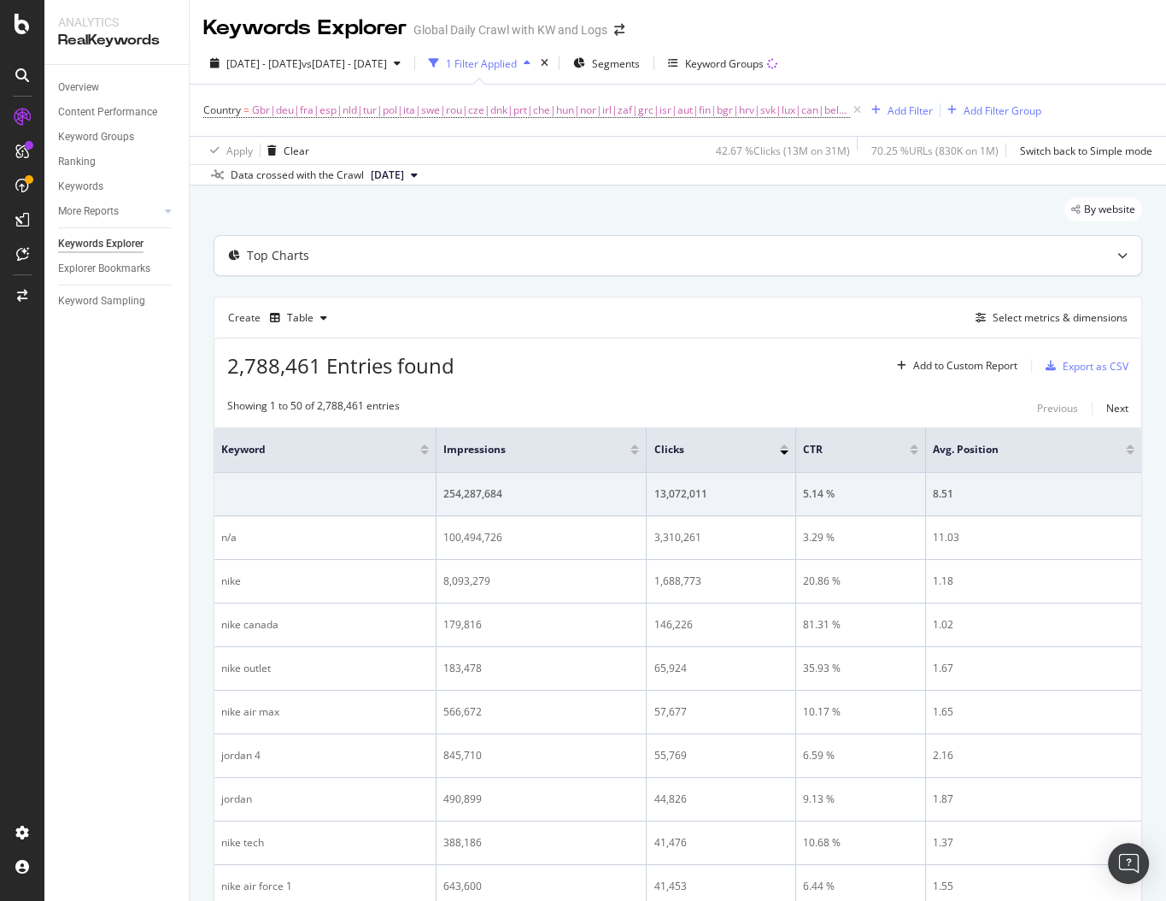
click at [585, 267] on div "Top Charts" at bounding box center [677, 255] width 927 height 39
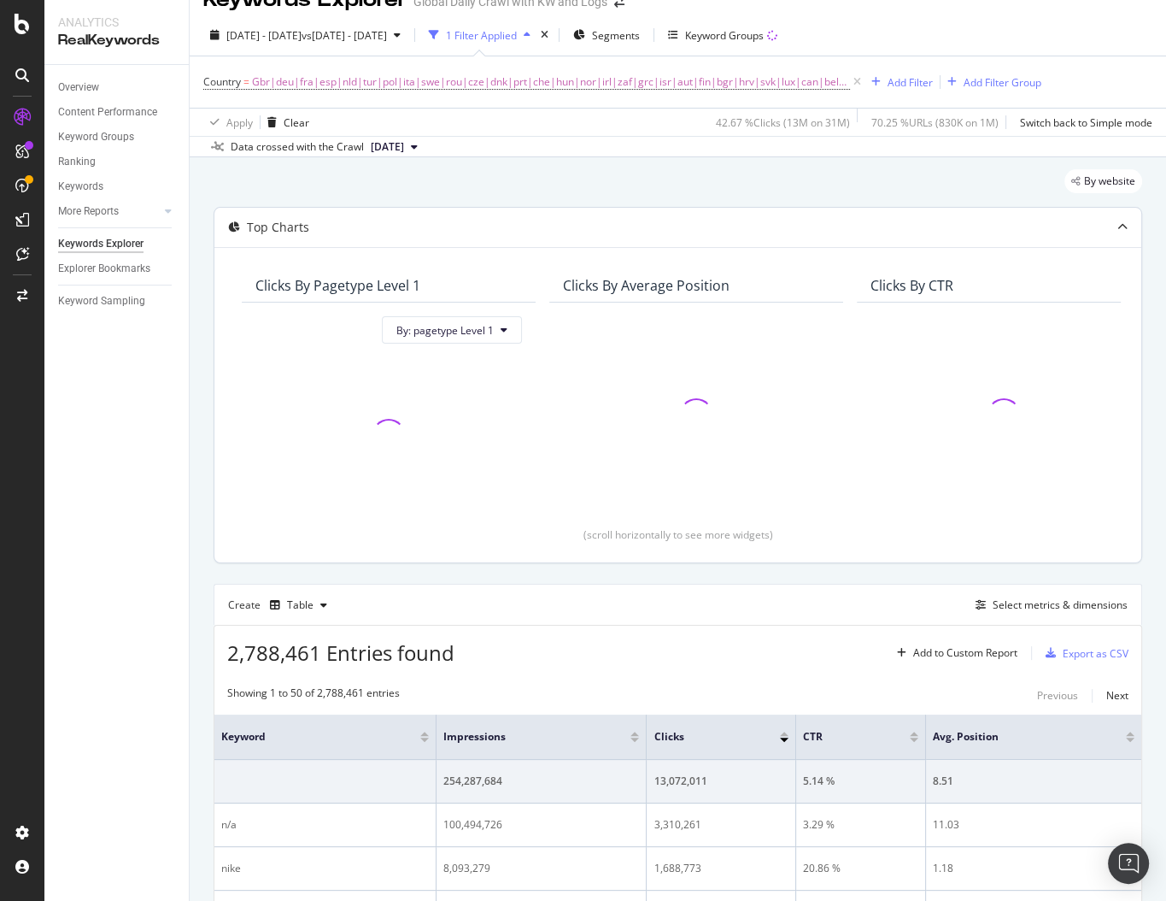
scroll to position [30, 0]
click at [1116, 226] on div at bounding box center [1123, 225] width 38 height 39
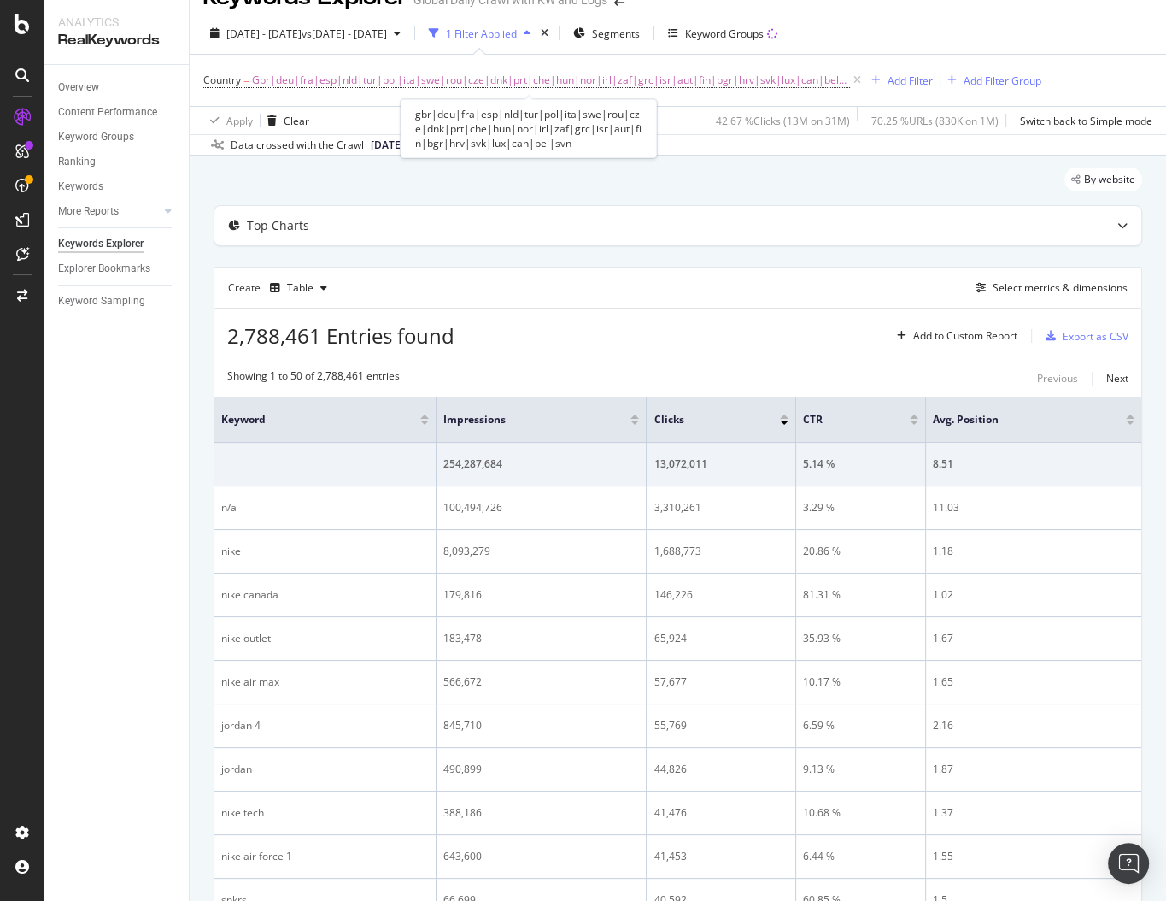
scroll to position [0, 0]
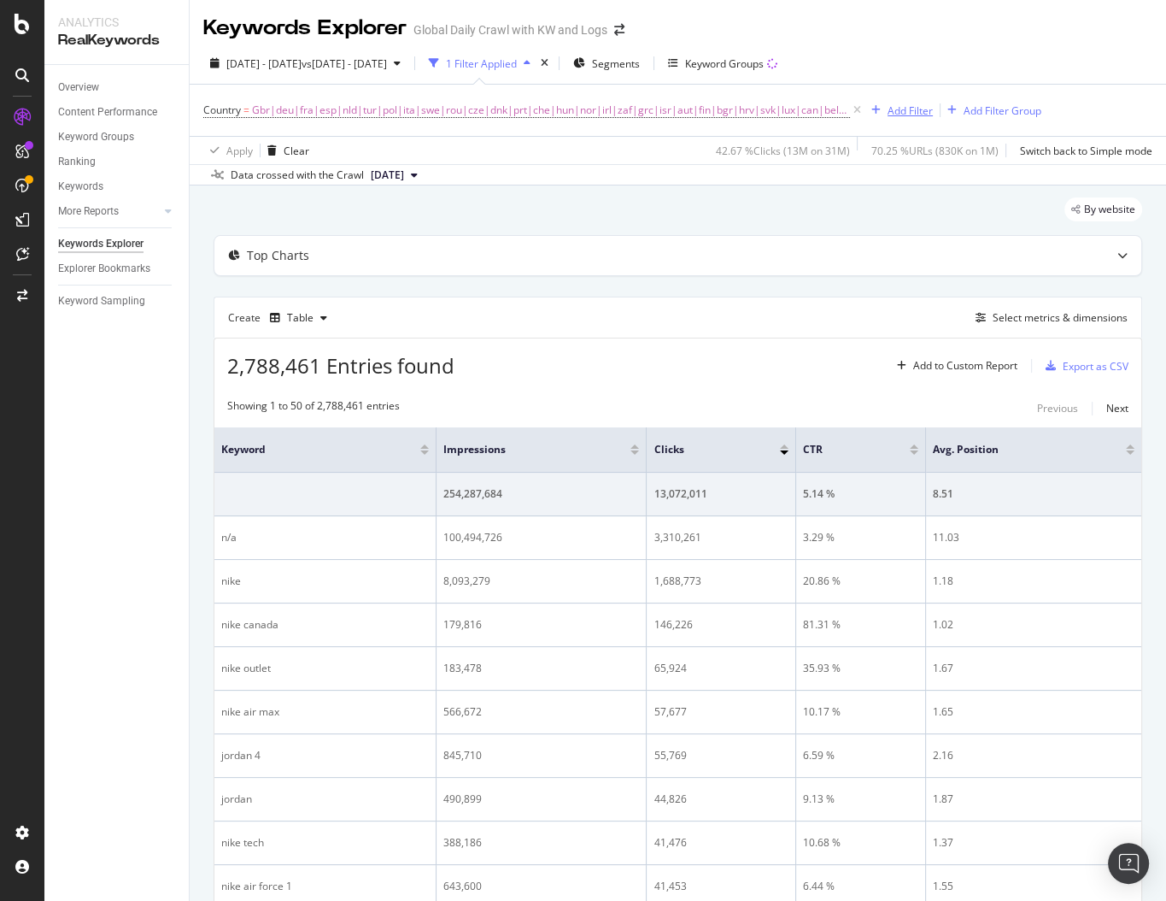
click at [890, 116] on div "Add Filter" at bounding box center [910, 110] width 45 height 15
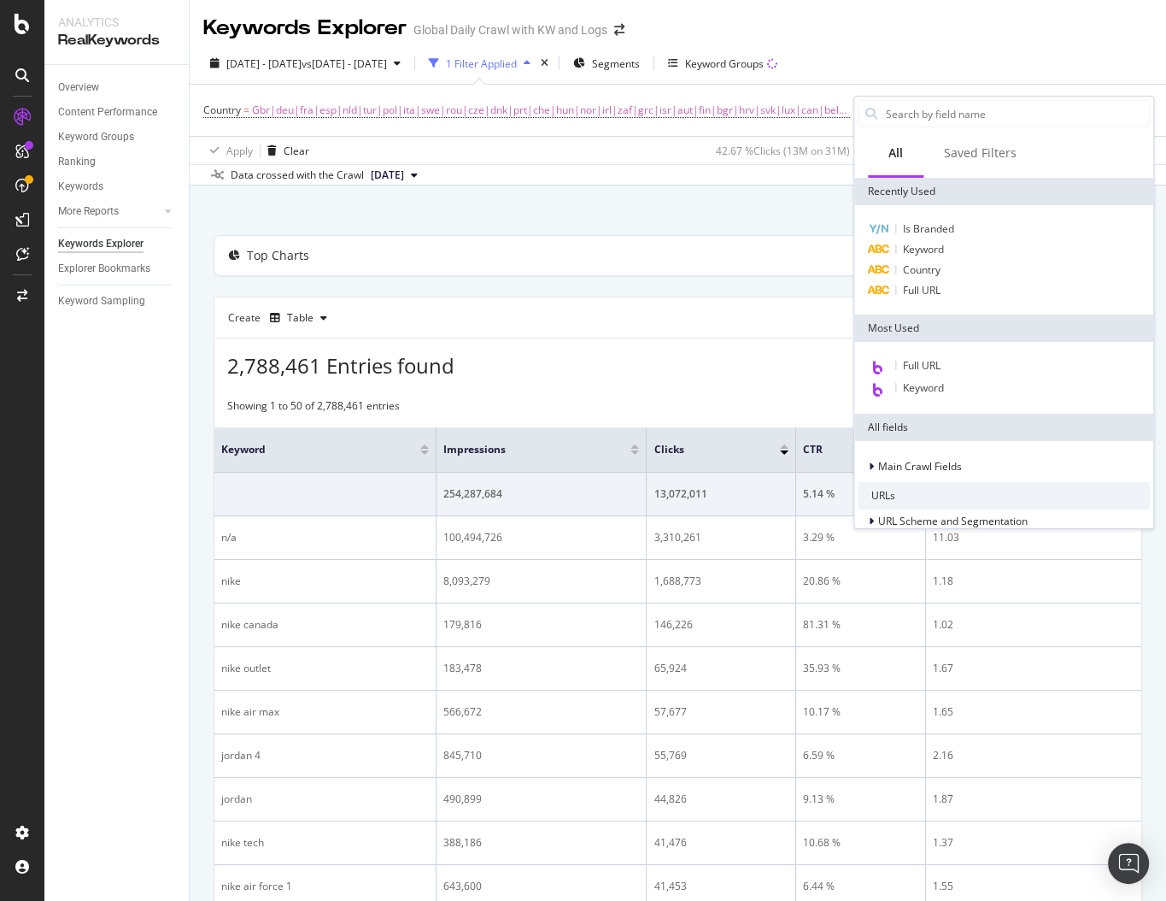
click at [732, 200] on div "By website" at bounding box center [678, 216] width 929 height 38
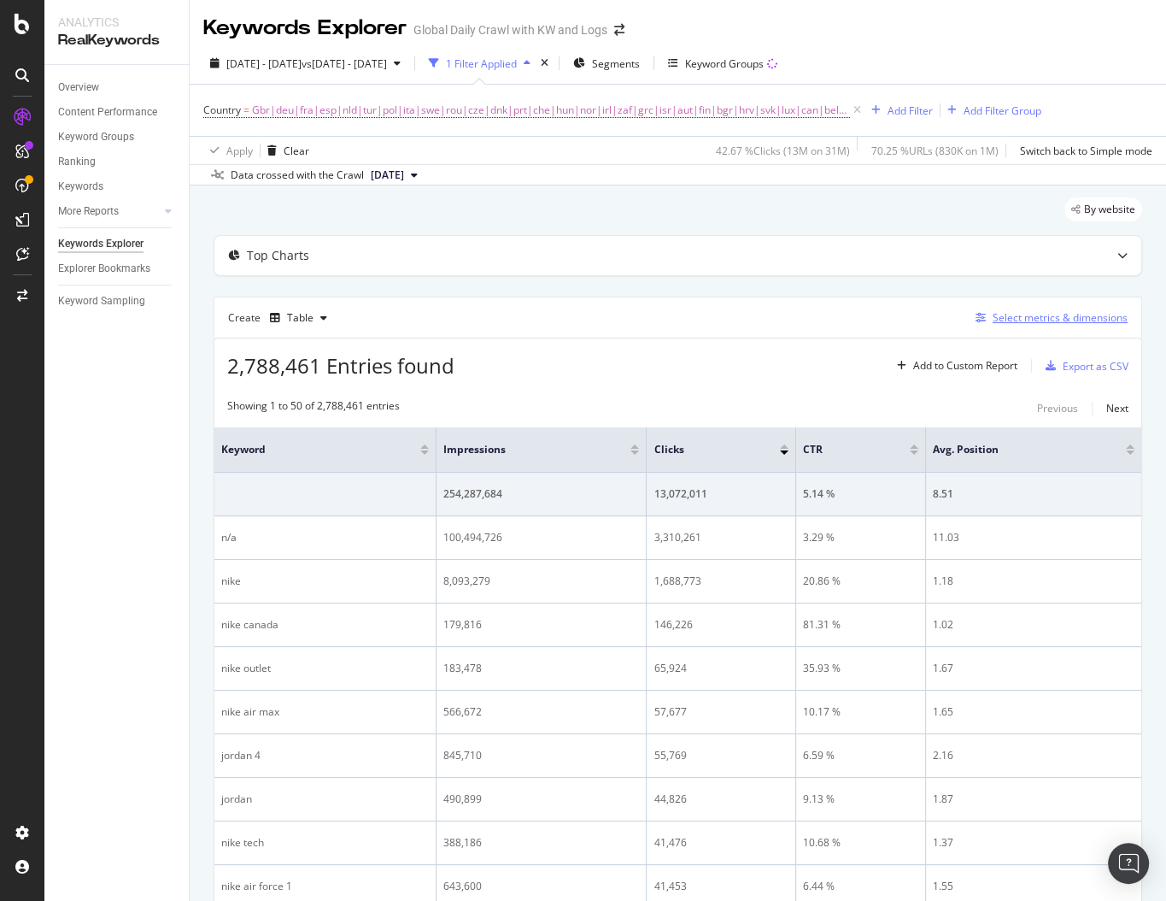
click at [979, 320] on icon "button" at bounding box center [981, 318] width 10 height 10
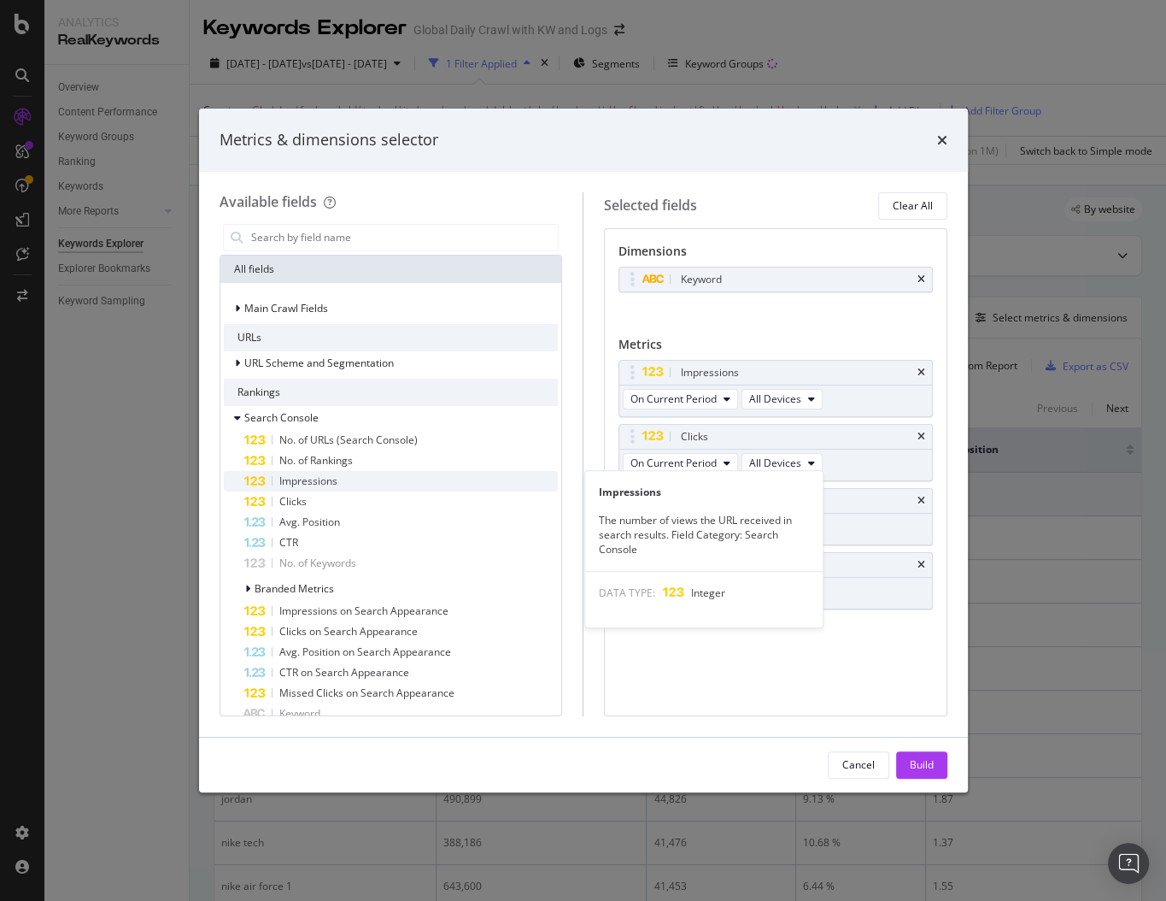
click at [402, 479] on div "Impressions" at bounding box center [401, 481] width 314 height 21
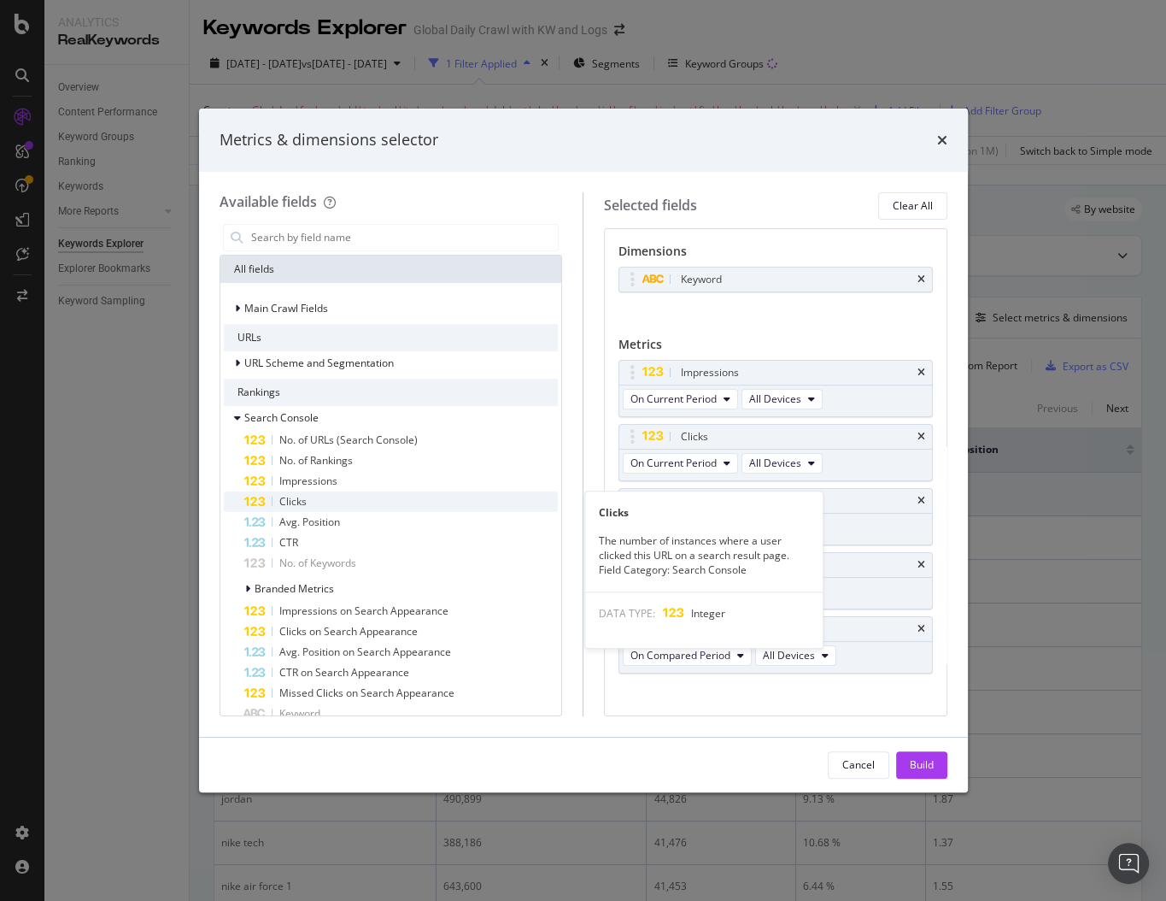
click at [388, 501] on div "Clicks" at bounding box center [401, 501] width 314 height 21
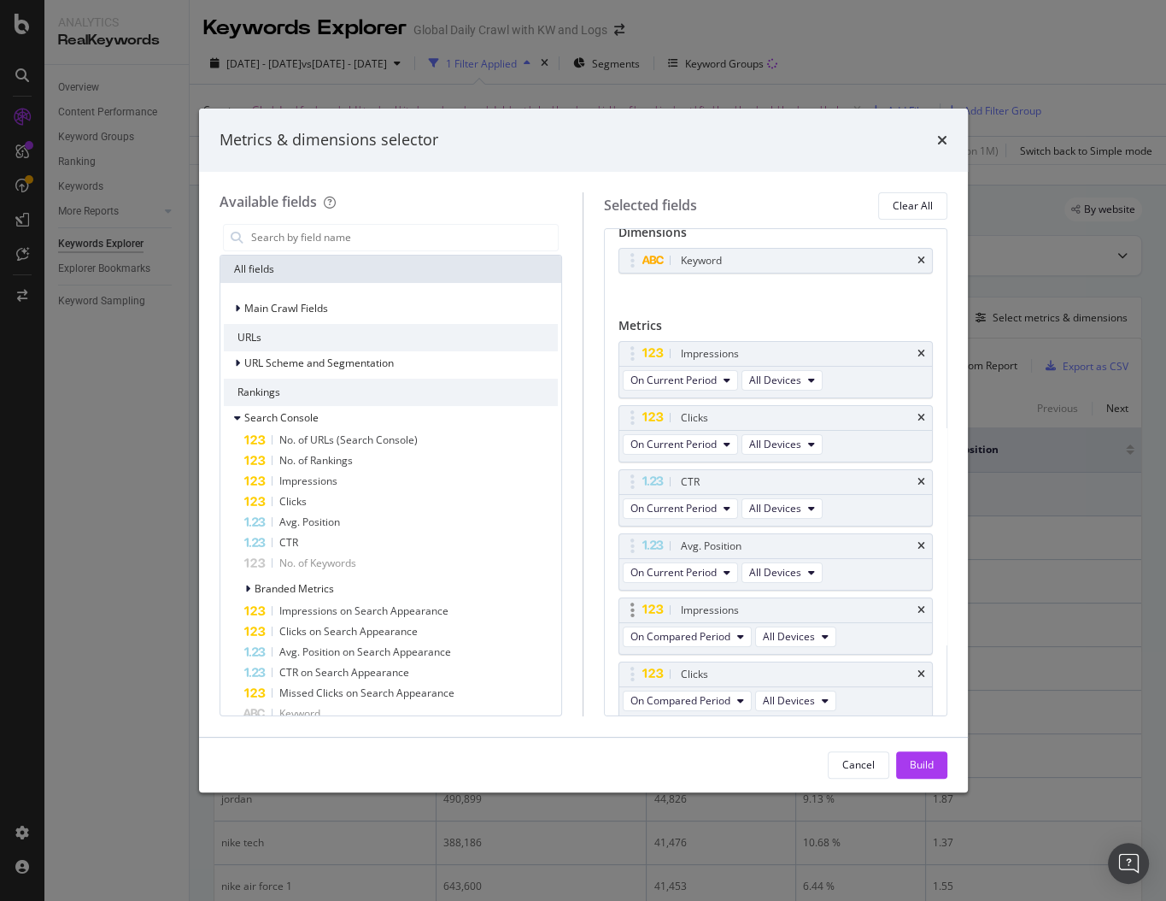
scroll to position [75, 0]
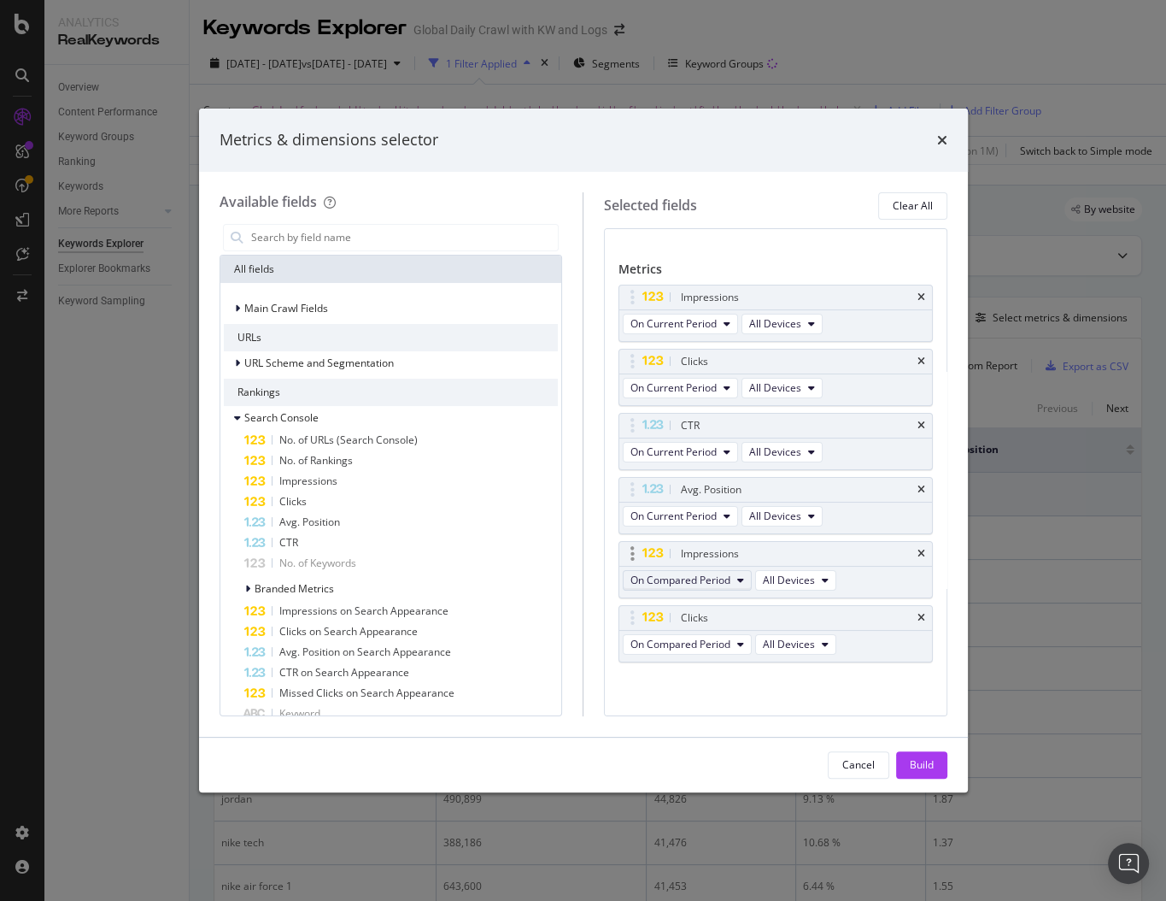
click at [690, 582] on span "On Compared Period" at bounding box center [681, 580] width 100 height 15
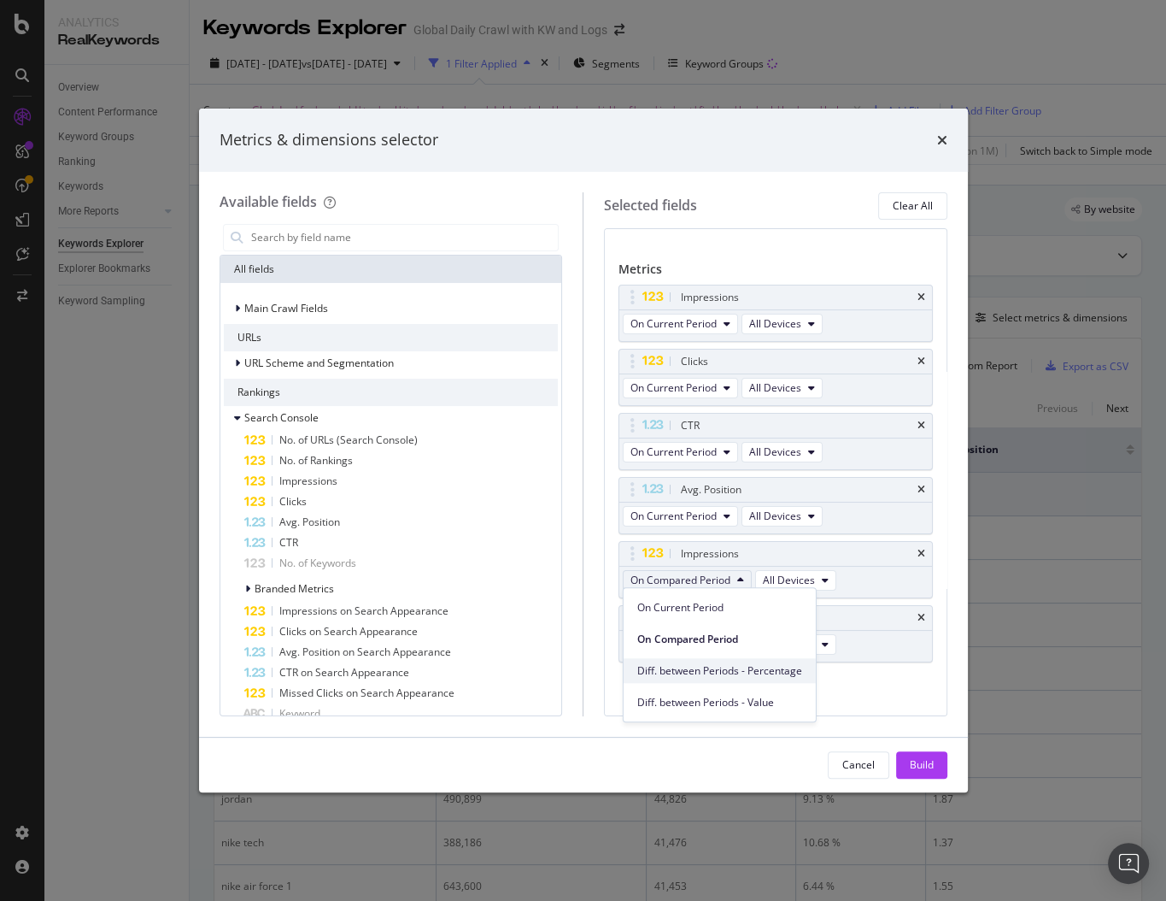
click at [694, 667] on span "Diff. between Periods - Percentage" at bounding box center [719, 670] width 165 height 15
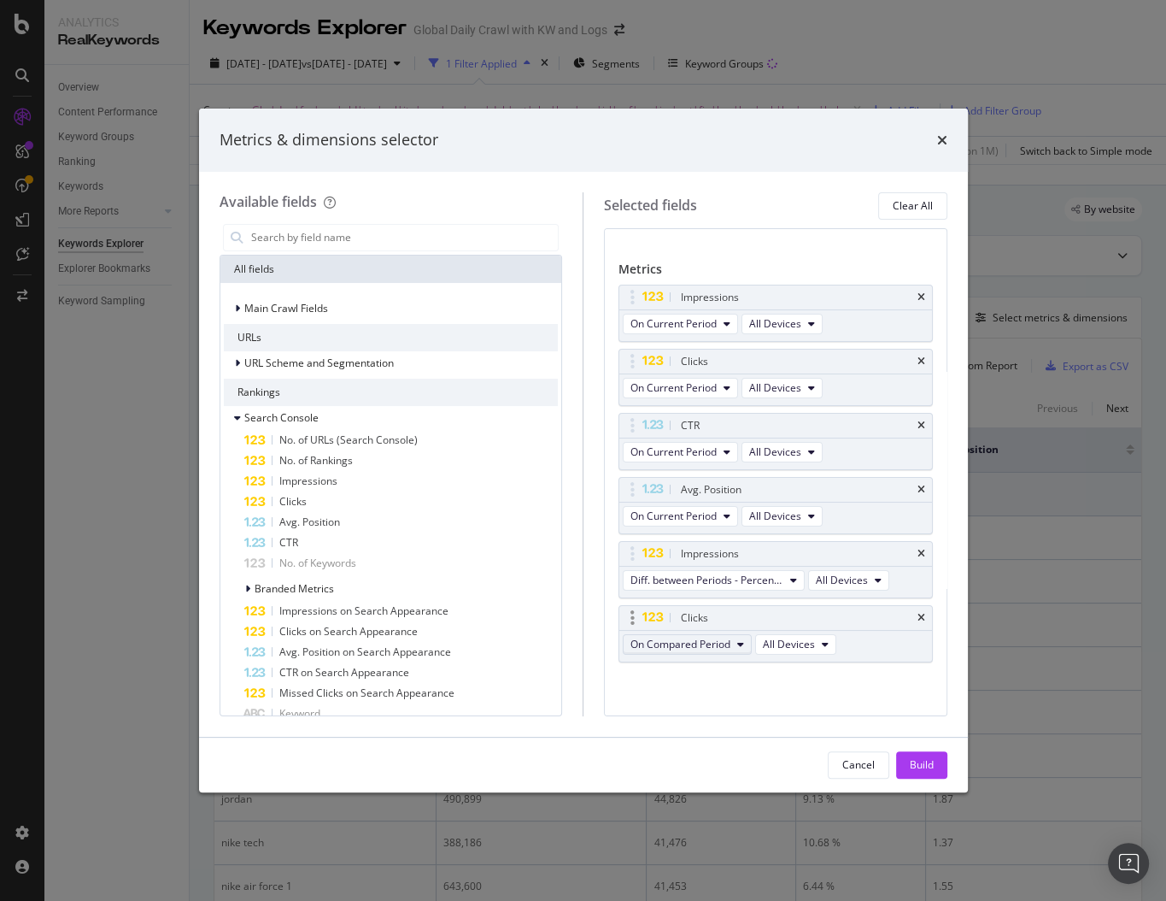
click at [692, 641] on span "On Compared Period" at bounding box center [681, 644] width 100 height 15
click at [704, 735] on span "Diff. between Periods - Percentage" at bounding box center [719, 734] width 165 height 15
drag, startPoint x: 694, startPoint y: 615, endPoint x: 692, endPoint y: 437, distance: 178.6
click at [692, 437] on body "Analytics RealKeywords Overview Content Performance Keyword Groups Ranking Keyw…" at bounding box center [583, 450] width 1166 height 901
drag, startPoint x: 696, startPoint y: 612, endPoint x: 692, endPoint y: 369, distance: 242.7
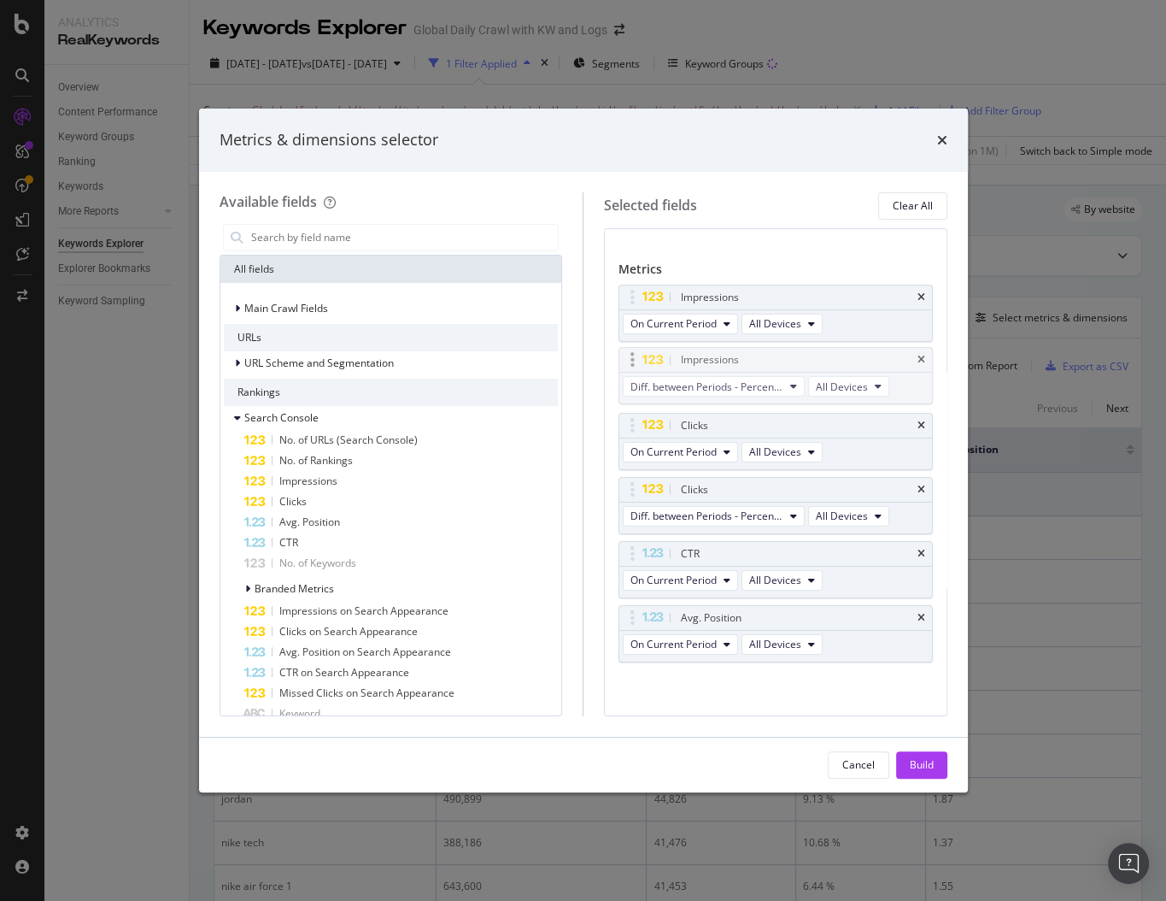
click at [692, 369] on body "Analytics RealKeywords Overview Content Performance Keyword Groups Ranking Keyw…" at bounding box center [583, 450] width 1166 height 901
click at [934, 760] on button "Build" at bounding box center [921, 764] width 51 height 27
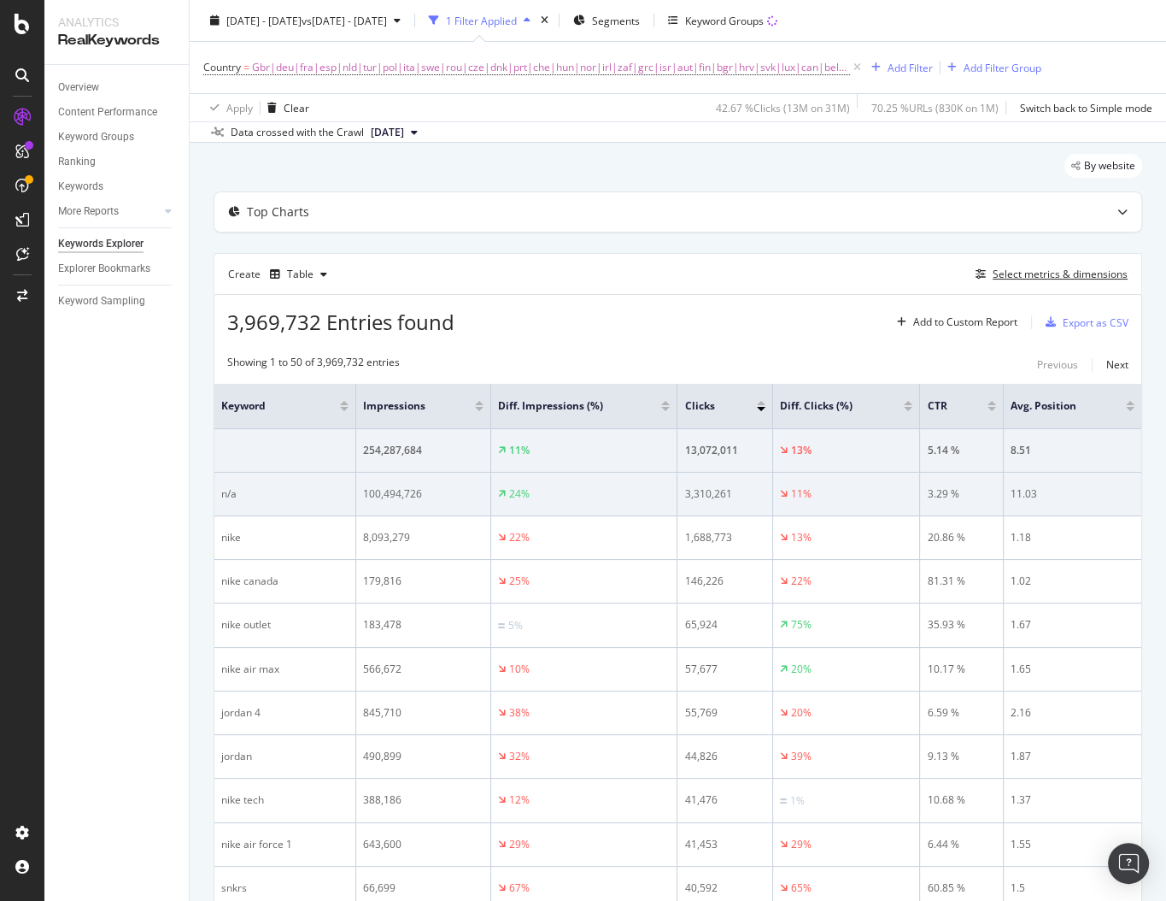
scroll to position [55, 0]
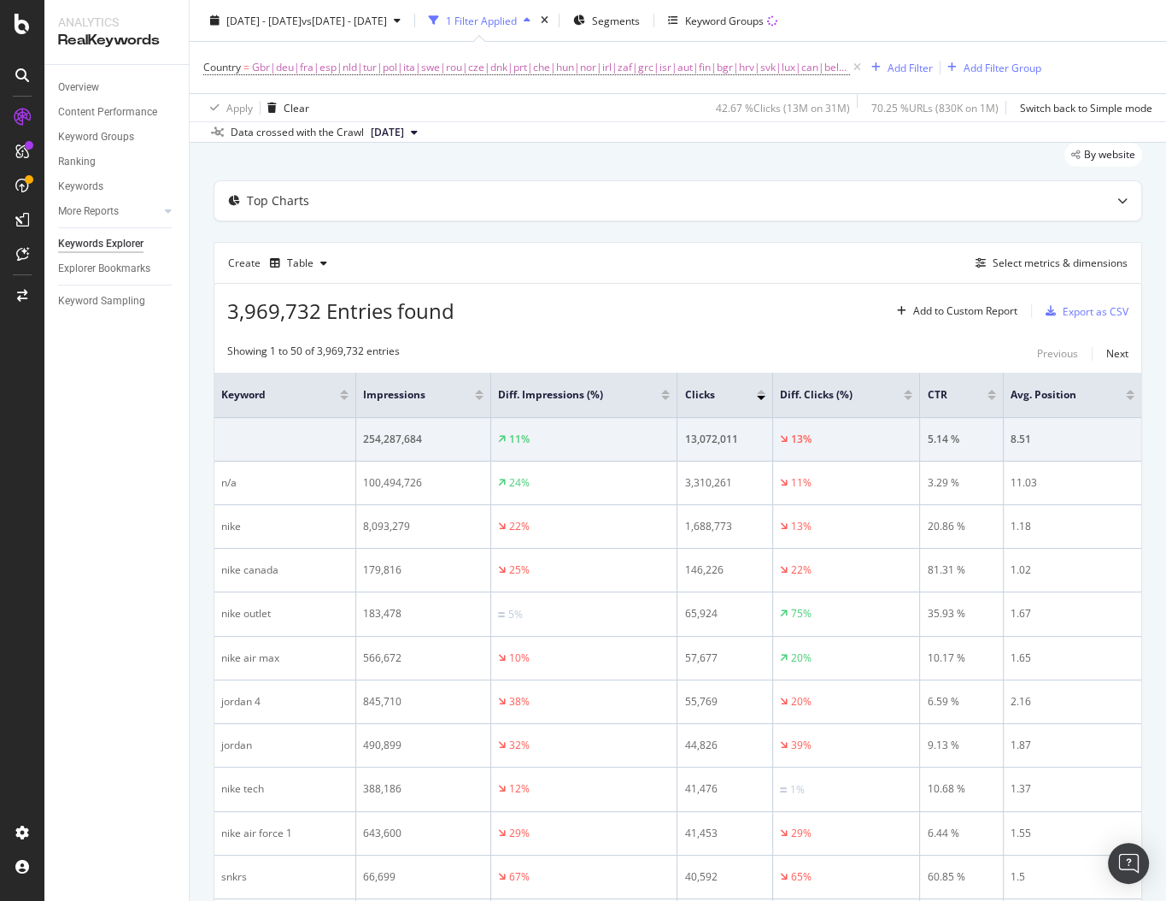
click at [707, 262] on div "Create Table Select metrics & dimensions" at bounding box center [678, 262] width 929 height 41
click at [1023, 255] on div "Select metrics & dimensions" at bounding box center [1060, 262] width 135 height 15
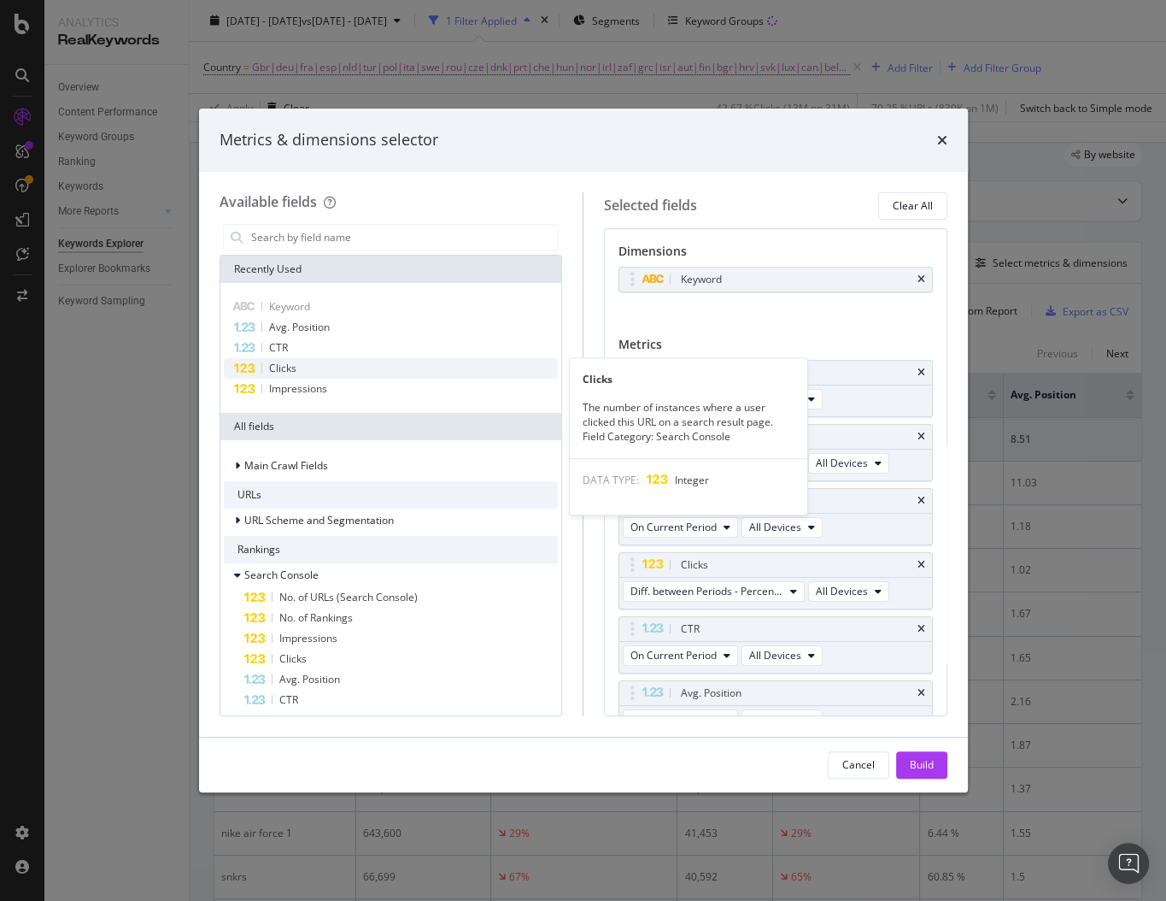
click at [308, 364] on div "Clicks" at bounding box center [391, 368] width 335 height 21
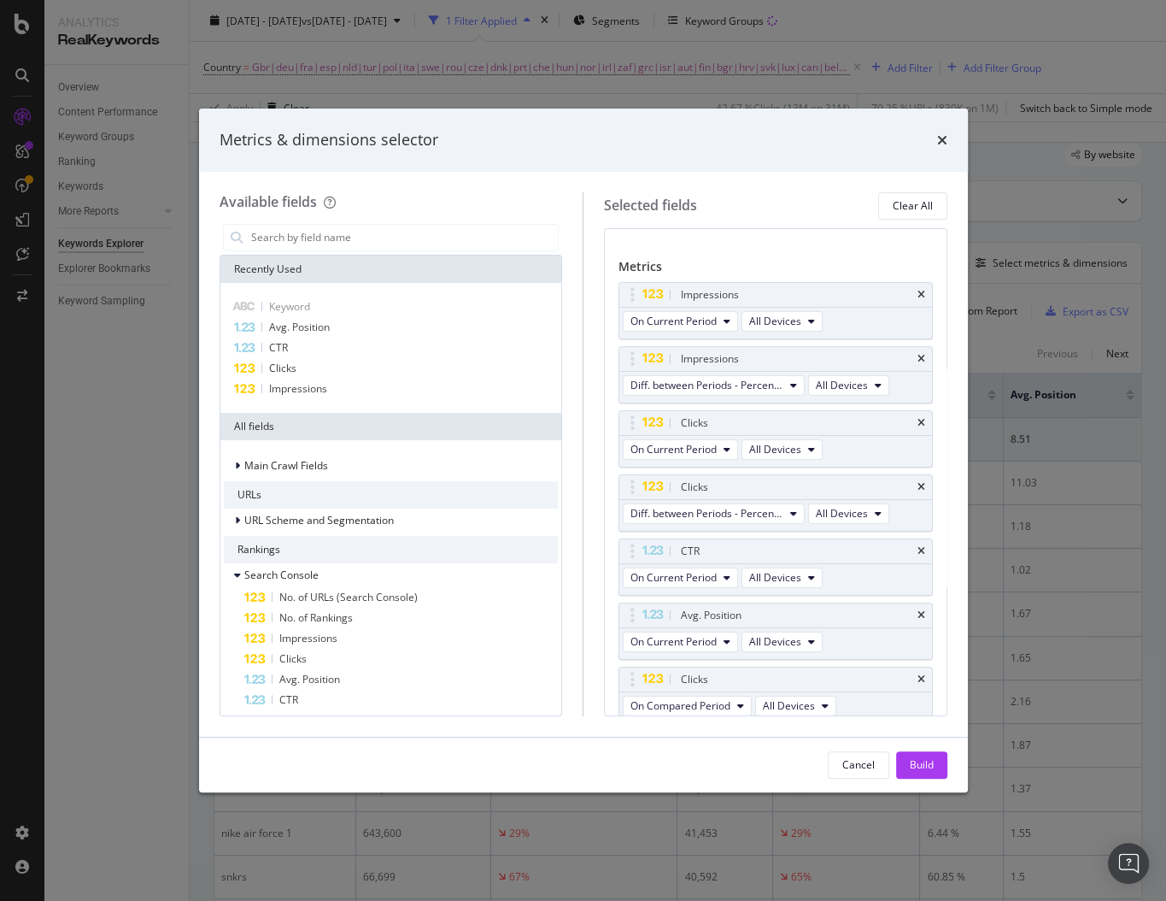
scroll to position [82, 0]
click at [662, 694] on span "On Compared Period" at bounding box center [681, 701] width 100 height 15
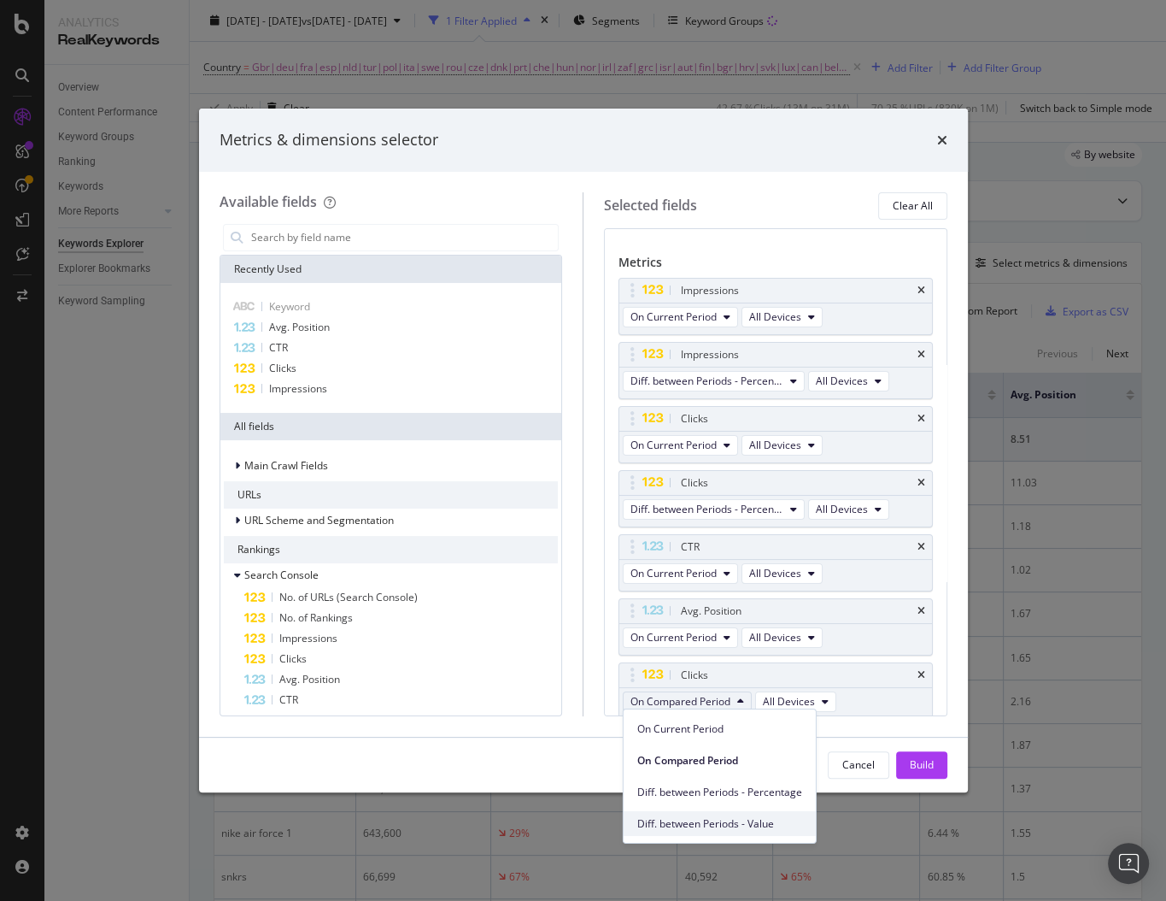
click at [684, 815] on span "Diff. between Periods - Value" at bounding box center [719, 822] width 165 height 15
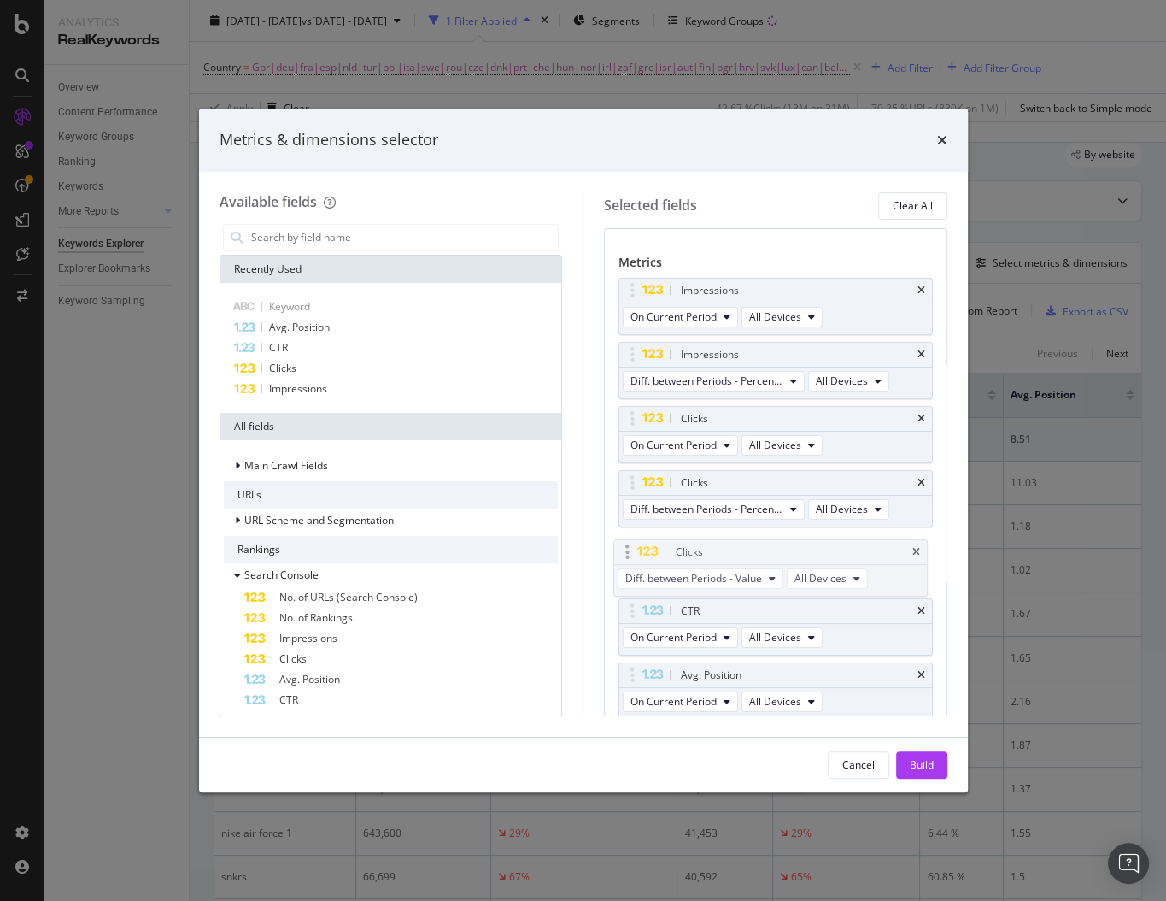
drag, startPoint x: 708, startPoint y: 673, endPoint x: 701, endPoint y: 554, distance: 119.8
click at [702, 556] on body "Analytics RealKeywords Overview Content Performance Keyword Groups Ranking Keyw…" at bounding box center [583, 450] width 1166 height 901
click at [918, 285] on icon "times" at bounding box center [922, 290] width 8 height 10
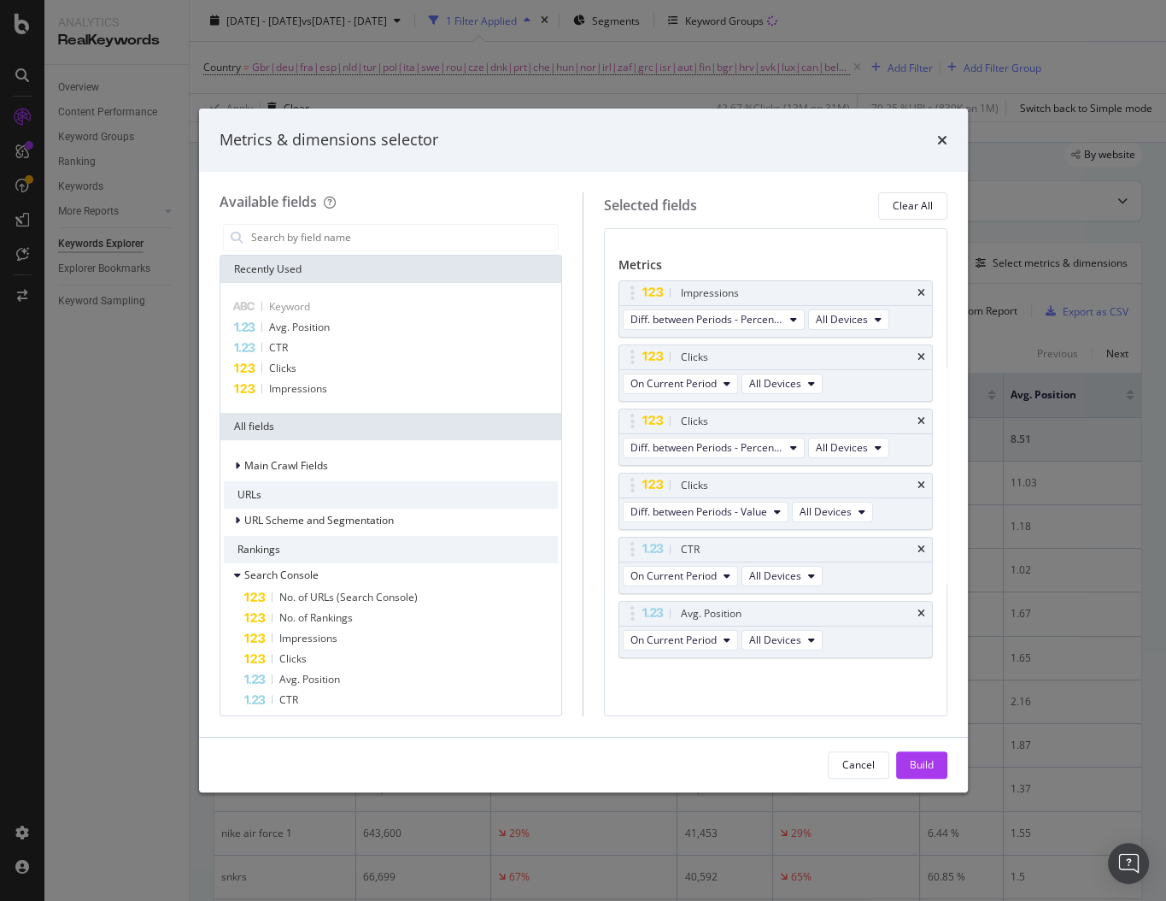
scroll to position [75, 0]
click at [918, 285] on div "Impressions" at bounding box center [776, 297] width 313 height 24
click at [918, 293] on icon "times" at bounding box center [922, 297] width 8 height 10
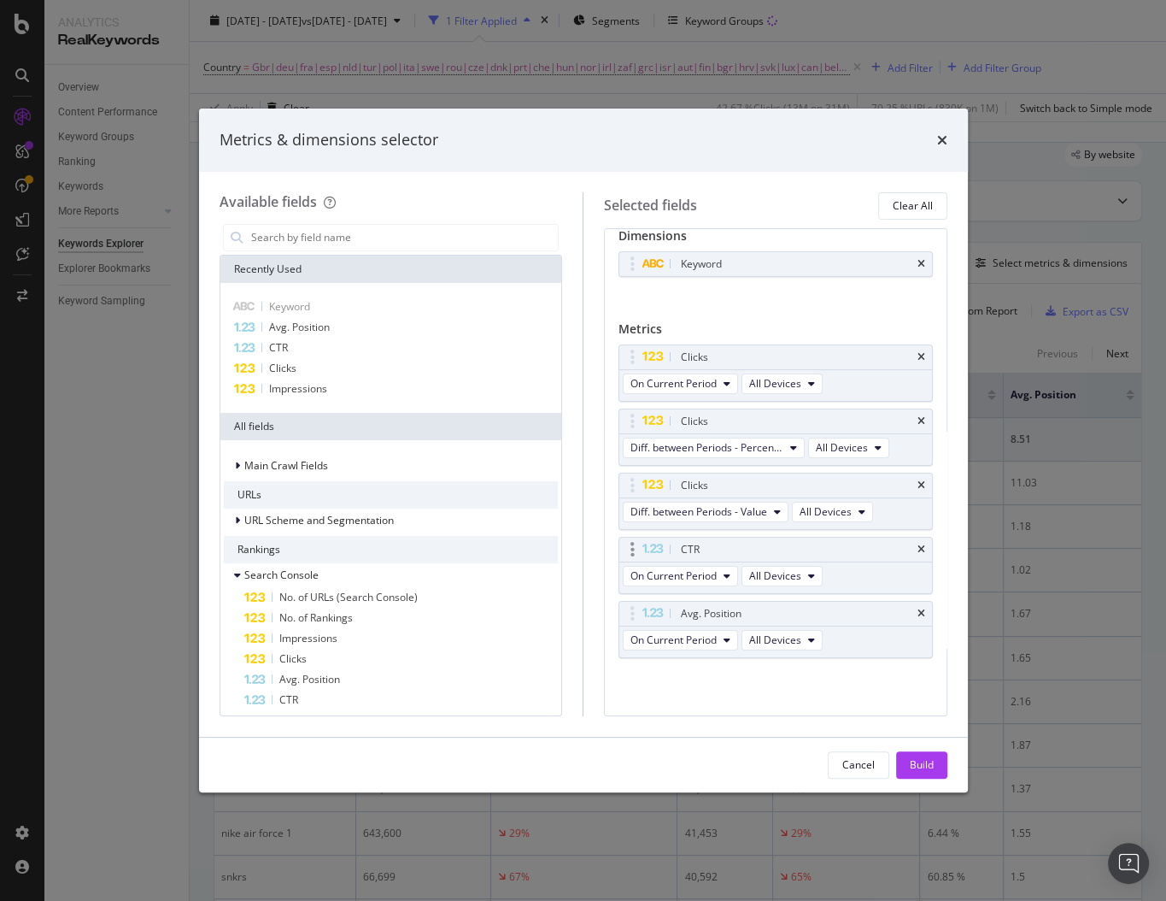
scroll to position [12, 0]
click at [920, 759] on div "Build" at bounding box center [922, 764] width 24 height 15
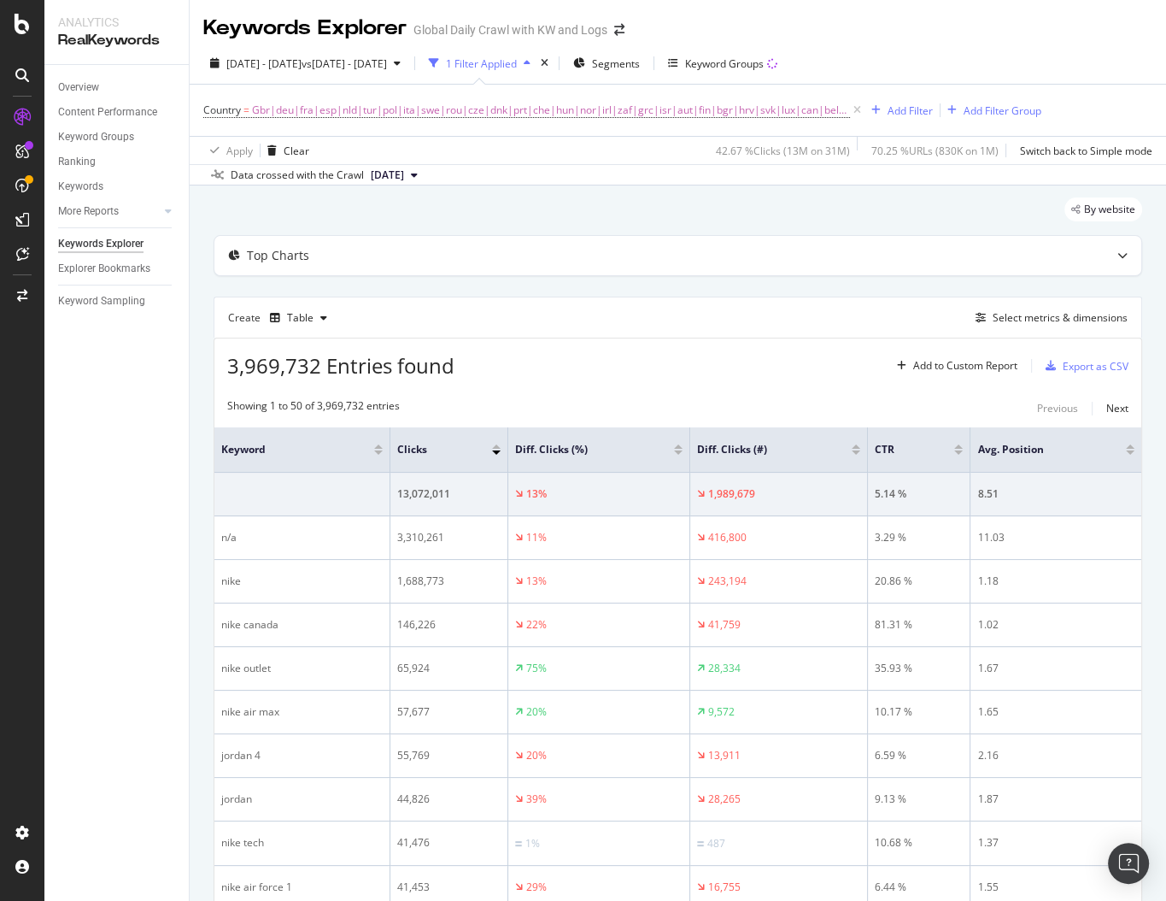
click at [819, 404] on div "Showing 1 to 50 of 3,969,732 entries Previous Next" at bounding box center [677, 408] width 927 height 21
click at [852, 452] on div at bounding box center [856, 452] width 9 height 4
click at [673, 331] on div "Create Table Select metrics & dimensions" at bounding box center [678, 317] width 929 height 41
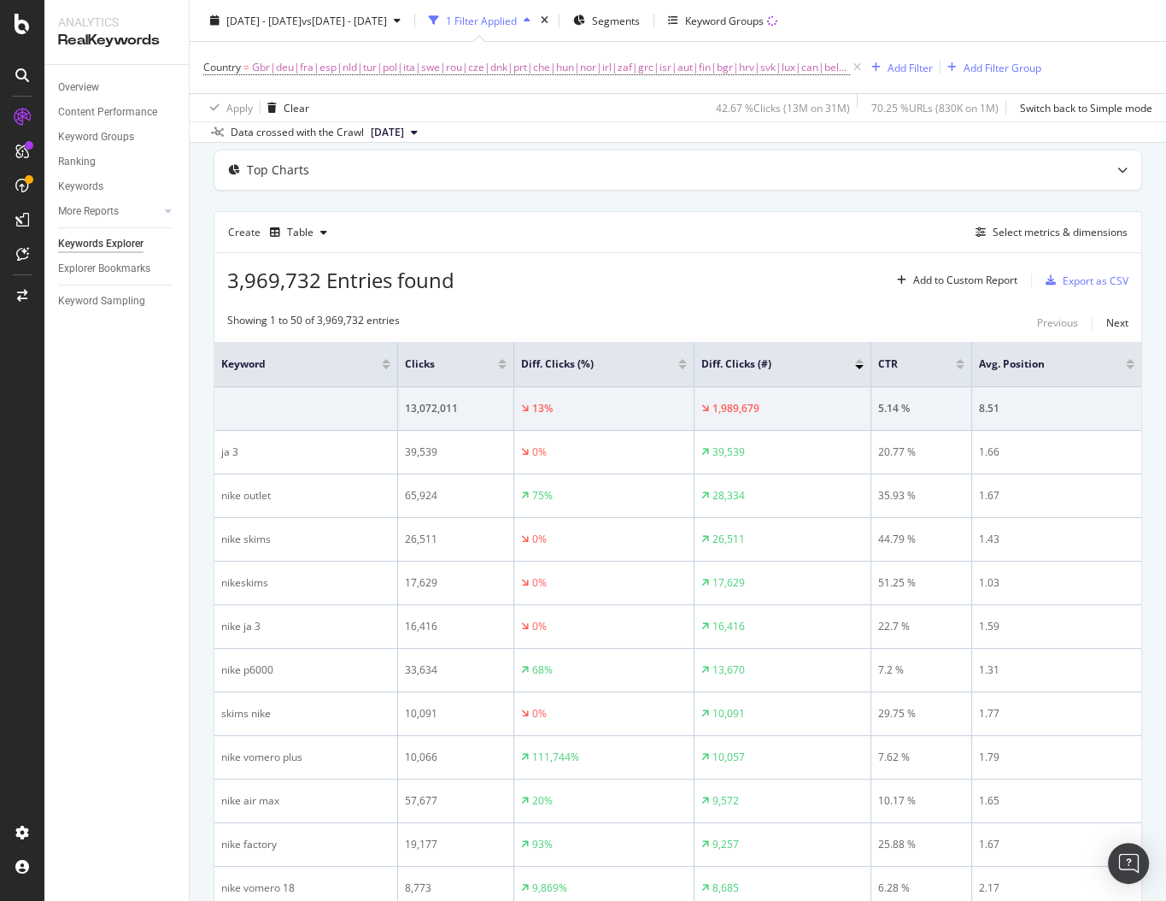
scroll to position [86, 0]
click at [859, 358] on div at bounding box center [859, 360] width 9 height 4
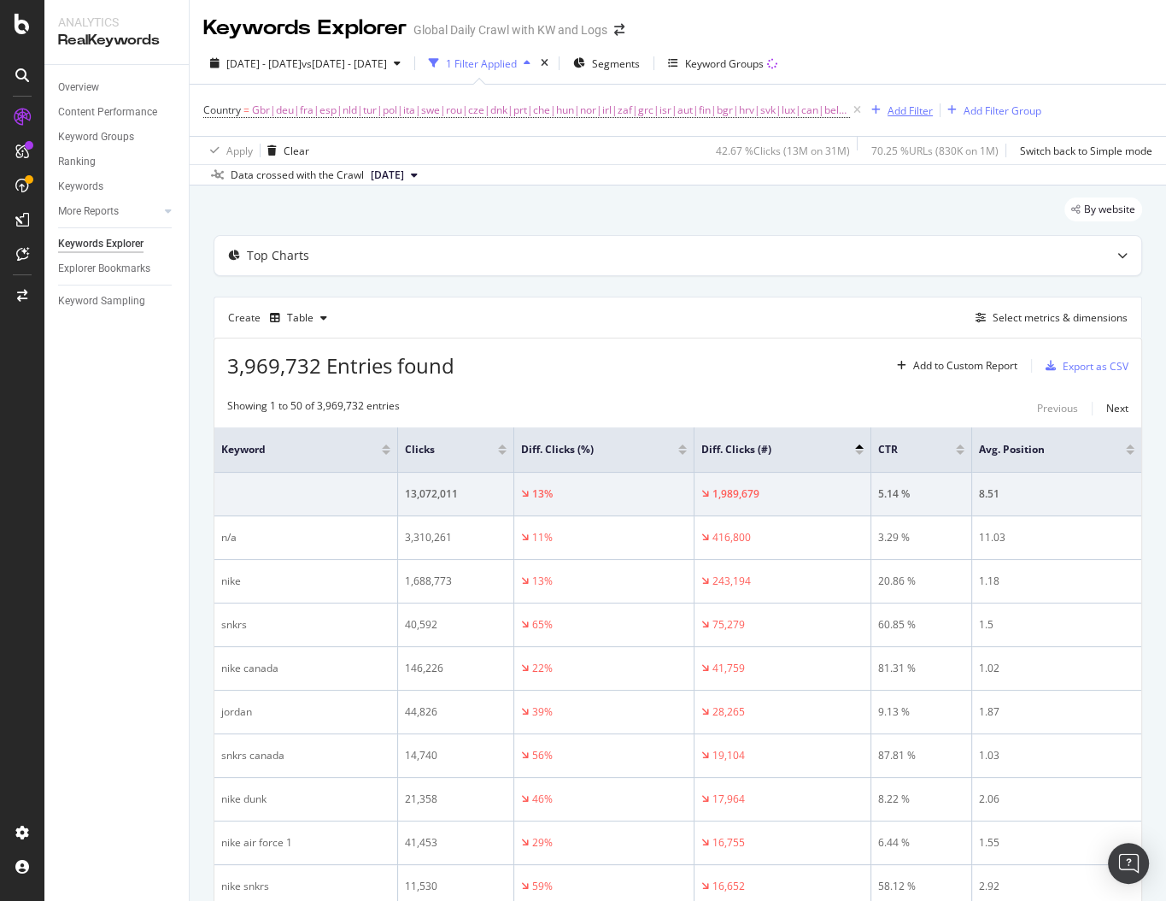
click at [888, 112] on div "Add Filter" at bounding box center [910, 110] width 45 height 15
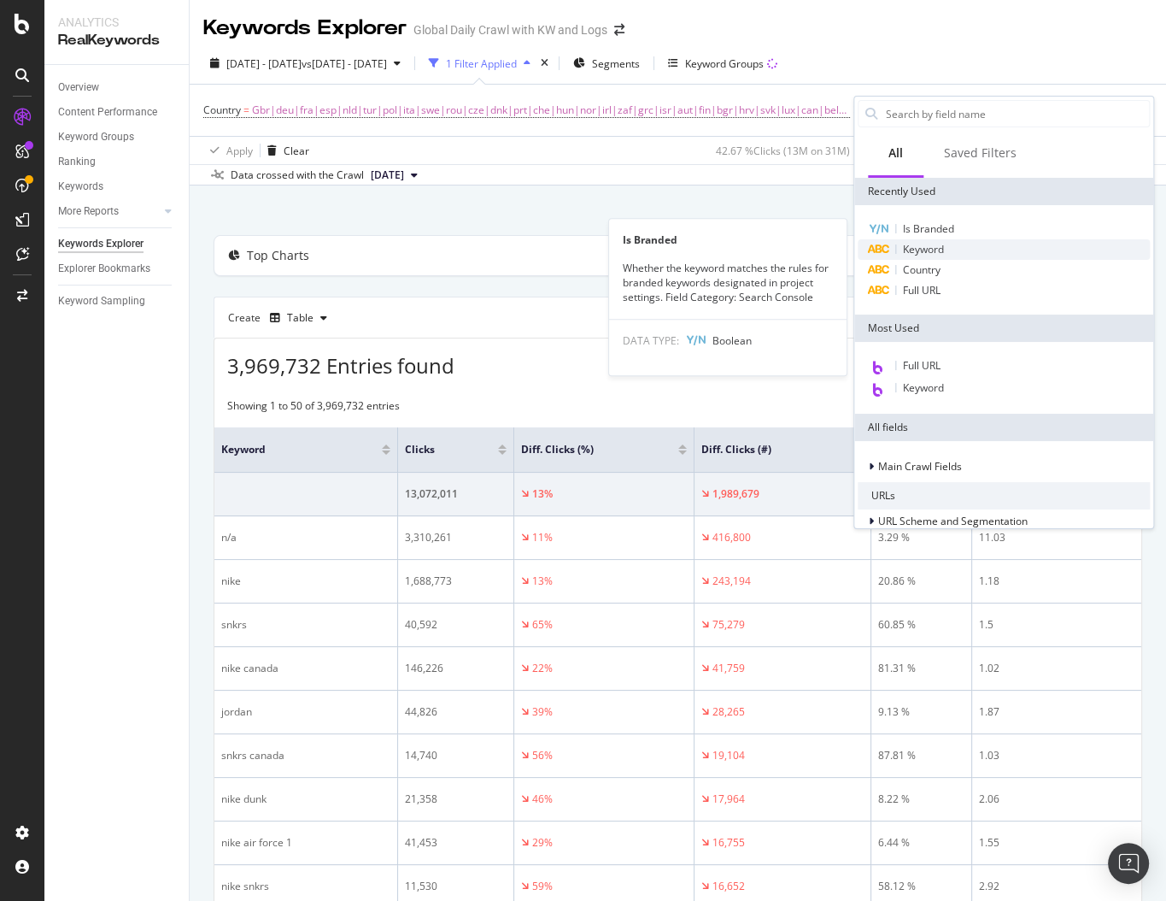
click at [927, 239] on div "Keyword" at bounding box center [1004, 249] width 292 height 21
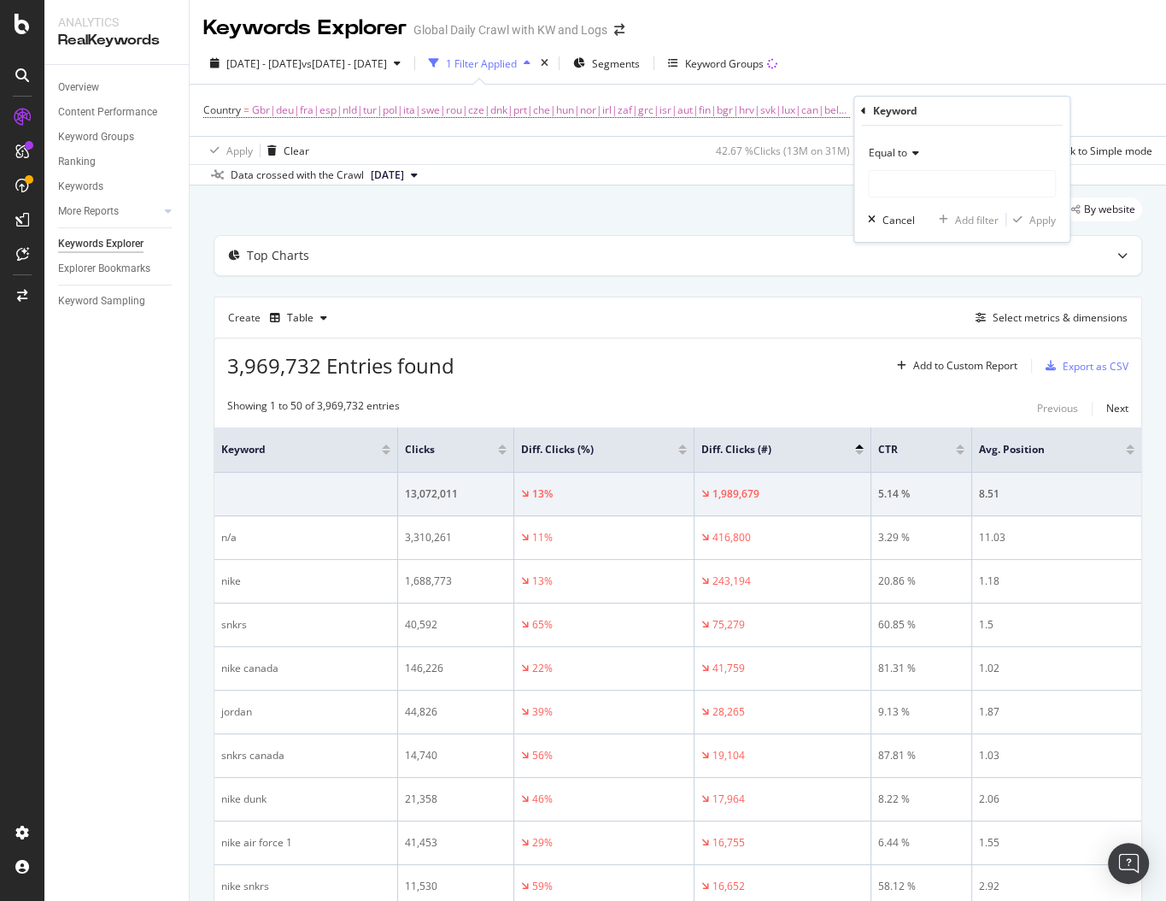
click at [859, 105] on div "Keyword Equal to Cancel Add filter Apply" at bounding box center [961, 169] width 215 height 145
click at [861, 109] on icon at bounding box center [863, 111] width 5 height 10
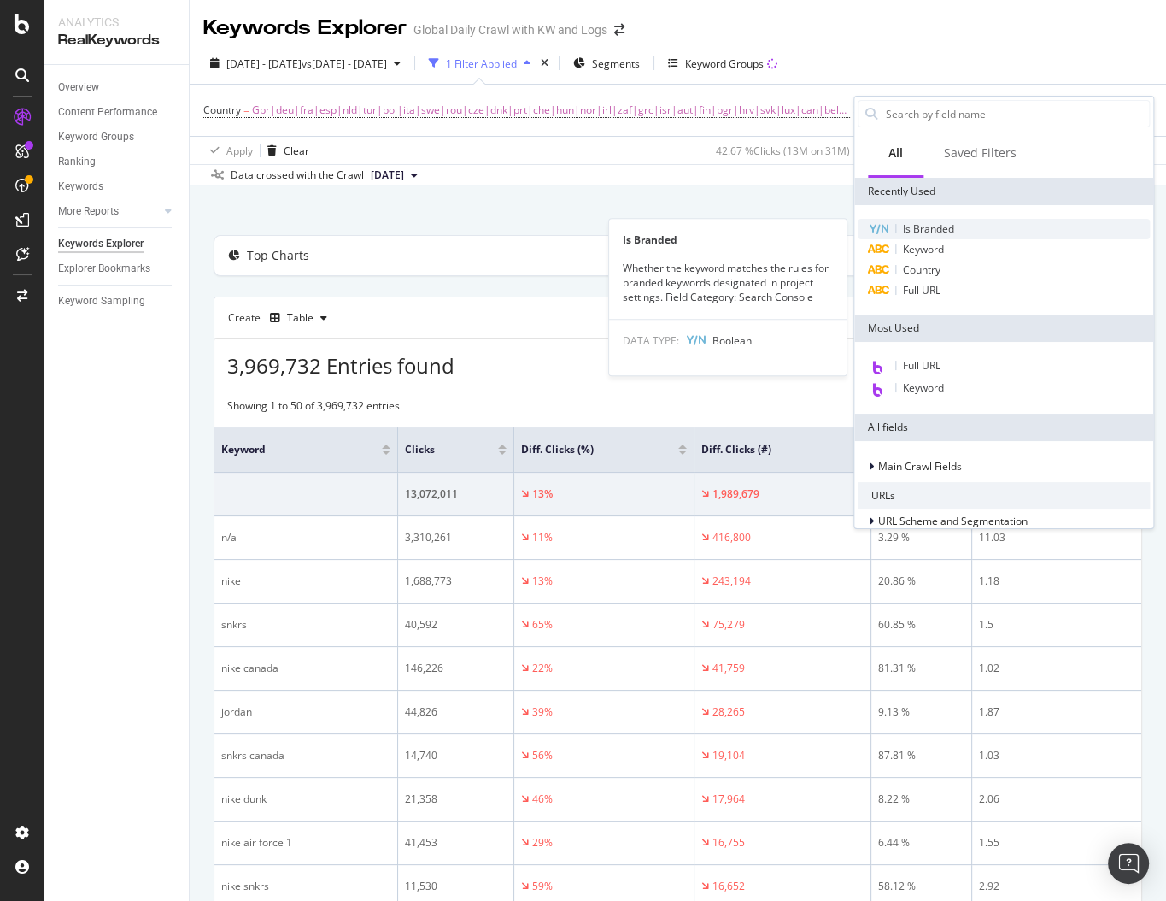
click at [926, 234] on span "Is Branded" at bounding box center [928, 228] width 51 height 15
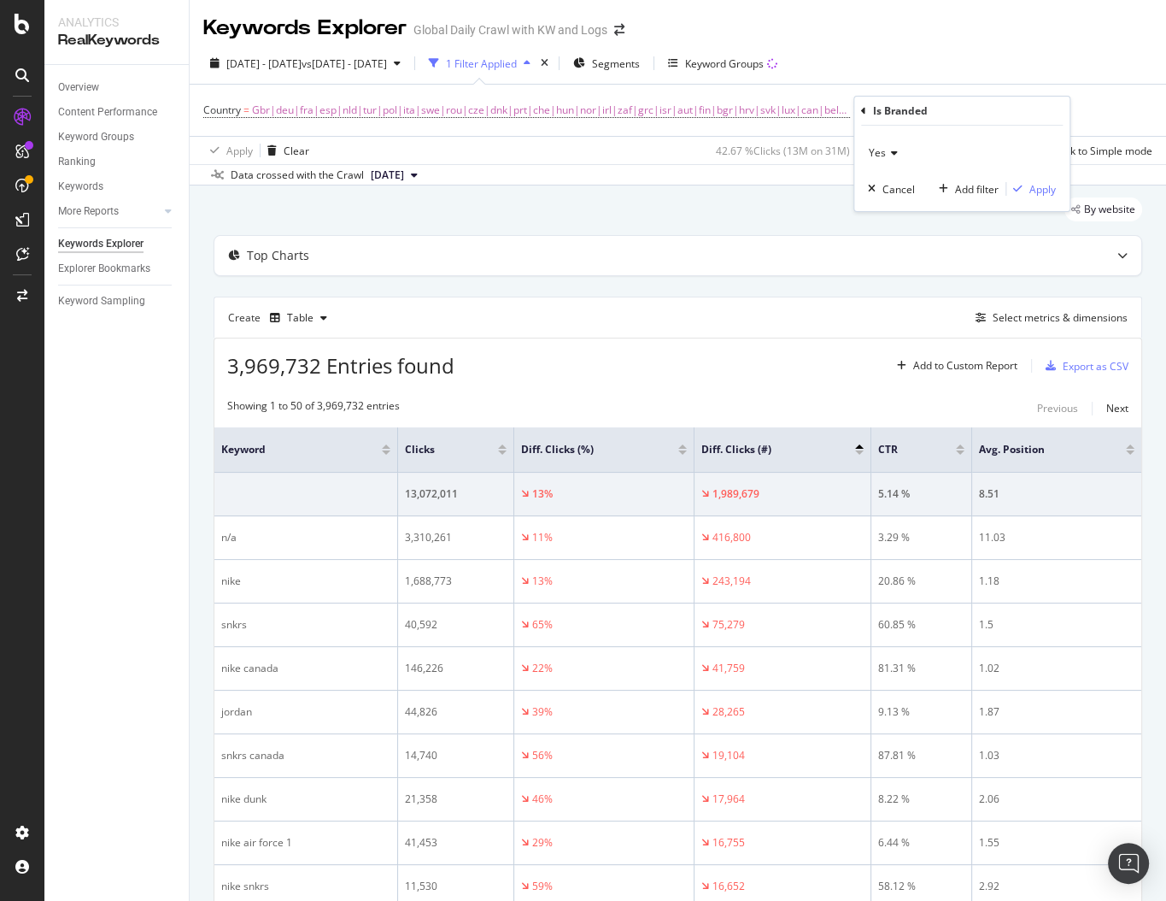
click at [889, 150] on icon at bounding box center [892, 153] width 12 height 10
click at [892, 208] on div "No" at bounding box center [963, 210] width 183 height 22
click at [1035, 191] on div "Apply" at bounding box center [1043, 189] width 26 height 15
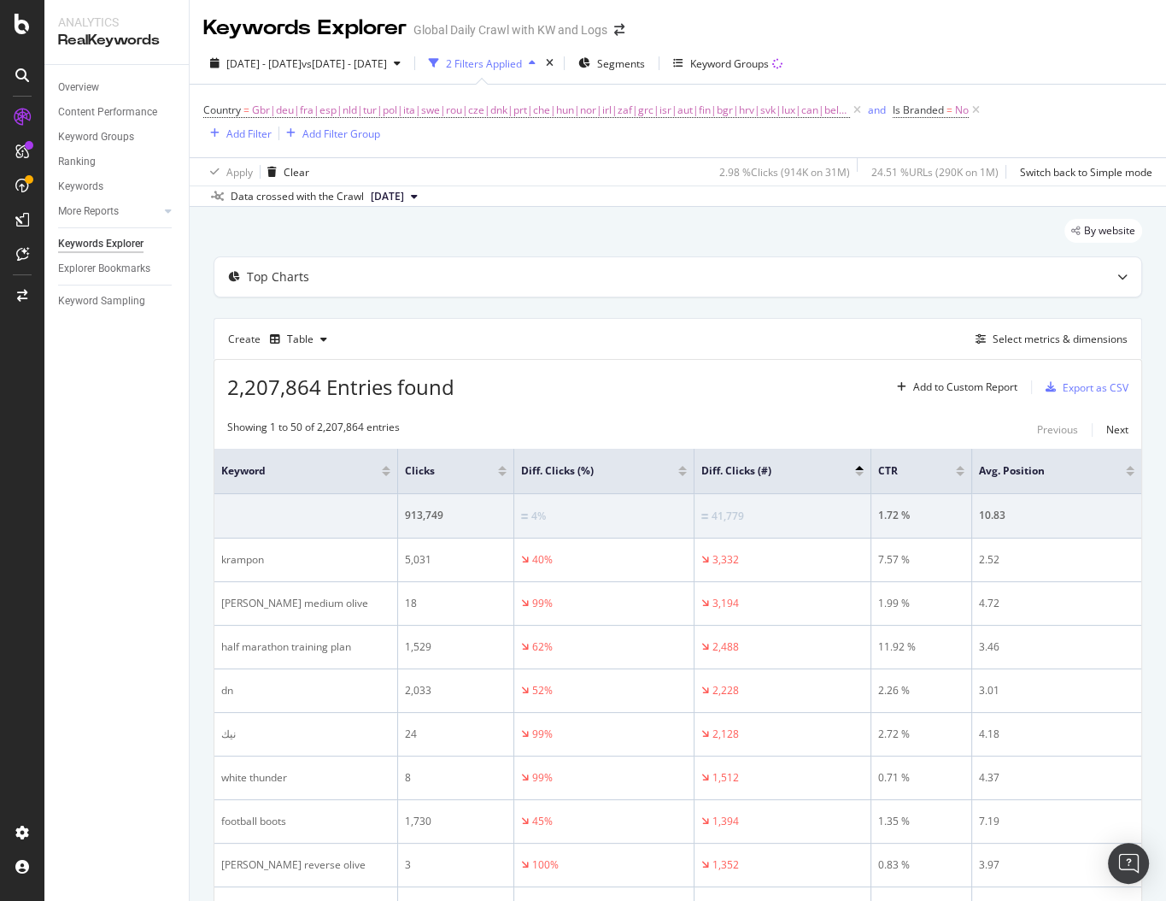
click at [859, 462] on div "Diff. Clicks (#)" at bounding box center [783, 470] width 162 height 17
click at [860, 472] on div at bounding box center [859, 474] width 9 height 4
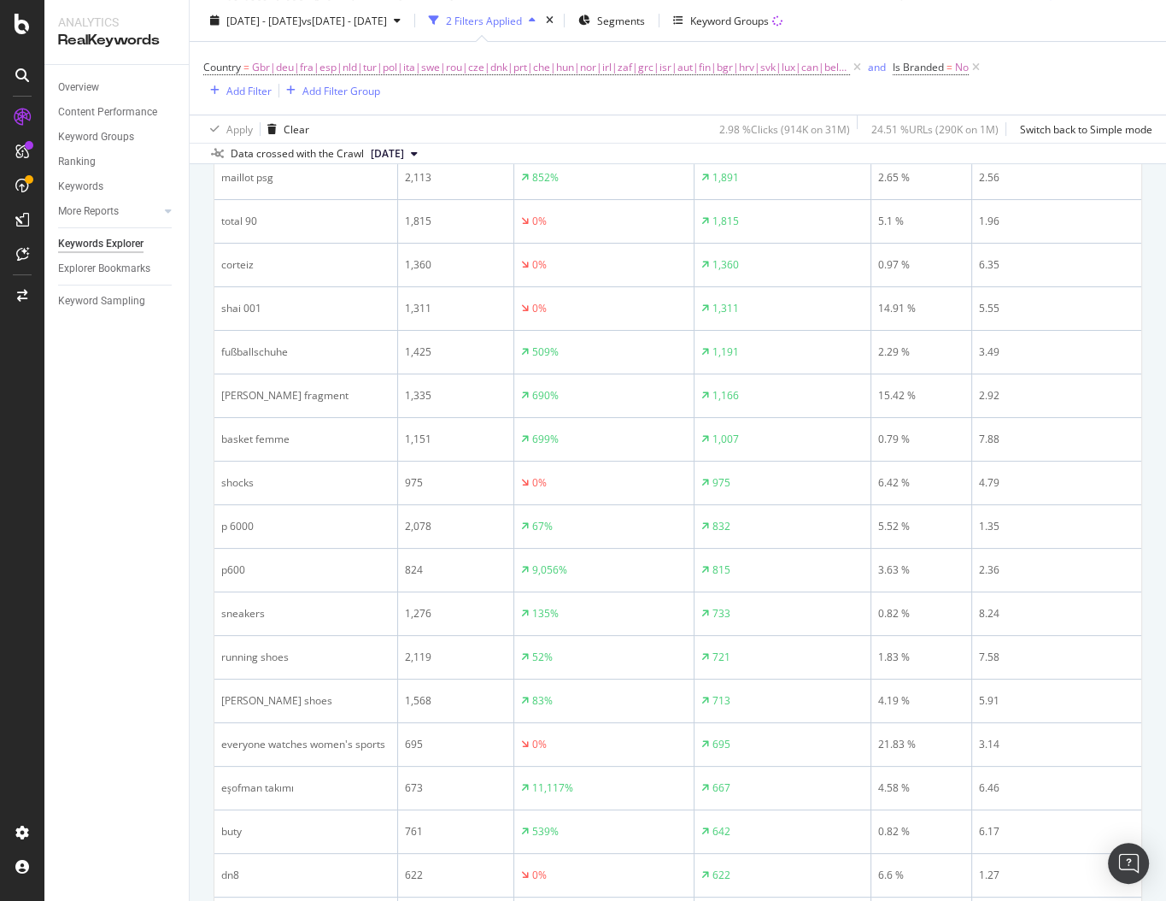
scroll to position [390, 0]
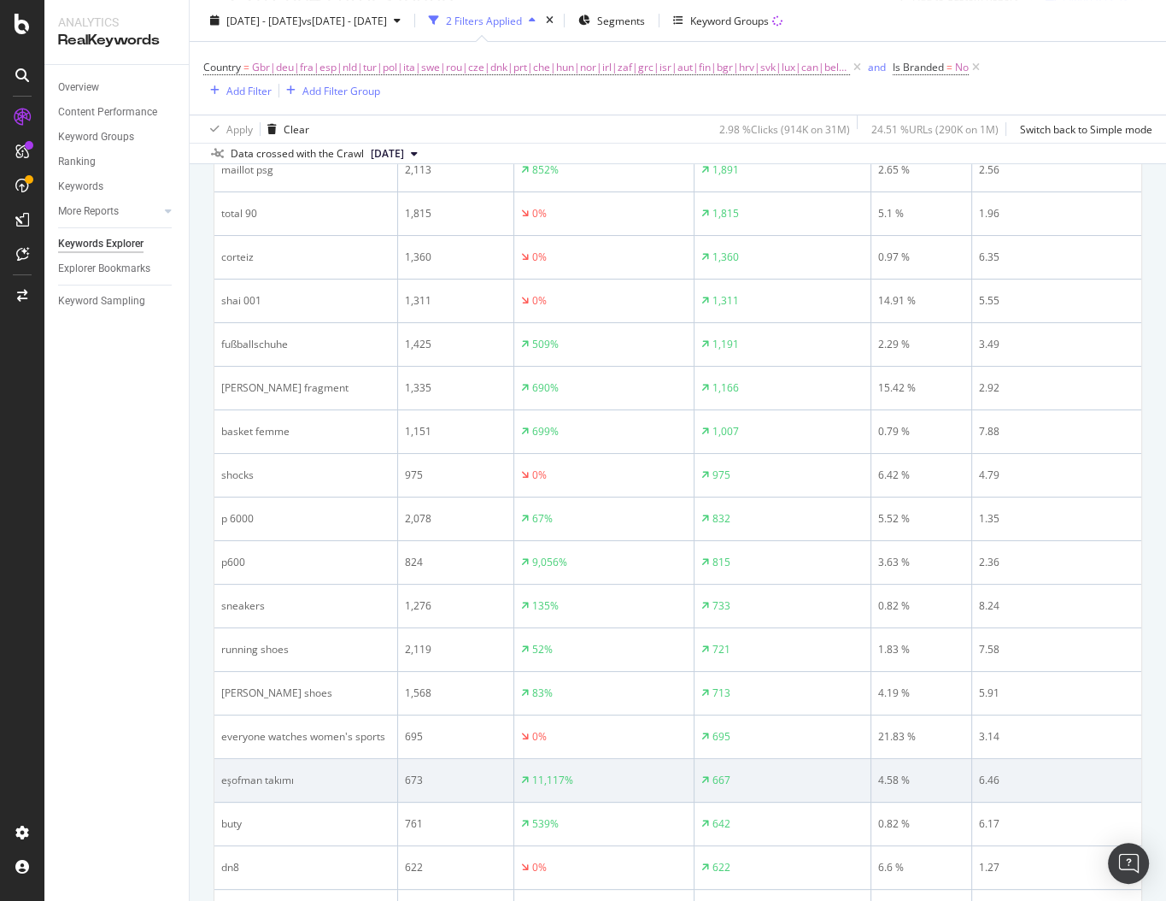
click at [242, 772] on div "eşofman takımı" at bounding box center [305, 779] width 169 height 15
click at [243, 772] on div "eşofman takımı" at bounding box center [305, 779] width 169 height 15
copy div "eşofman takımı"
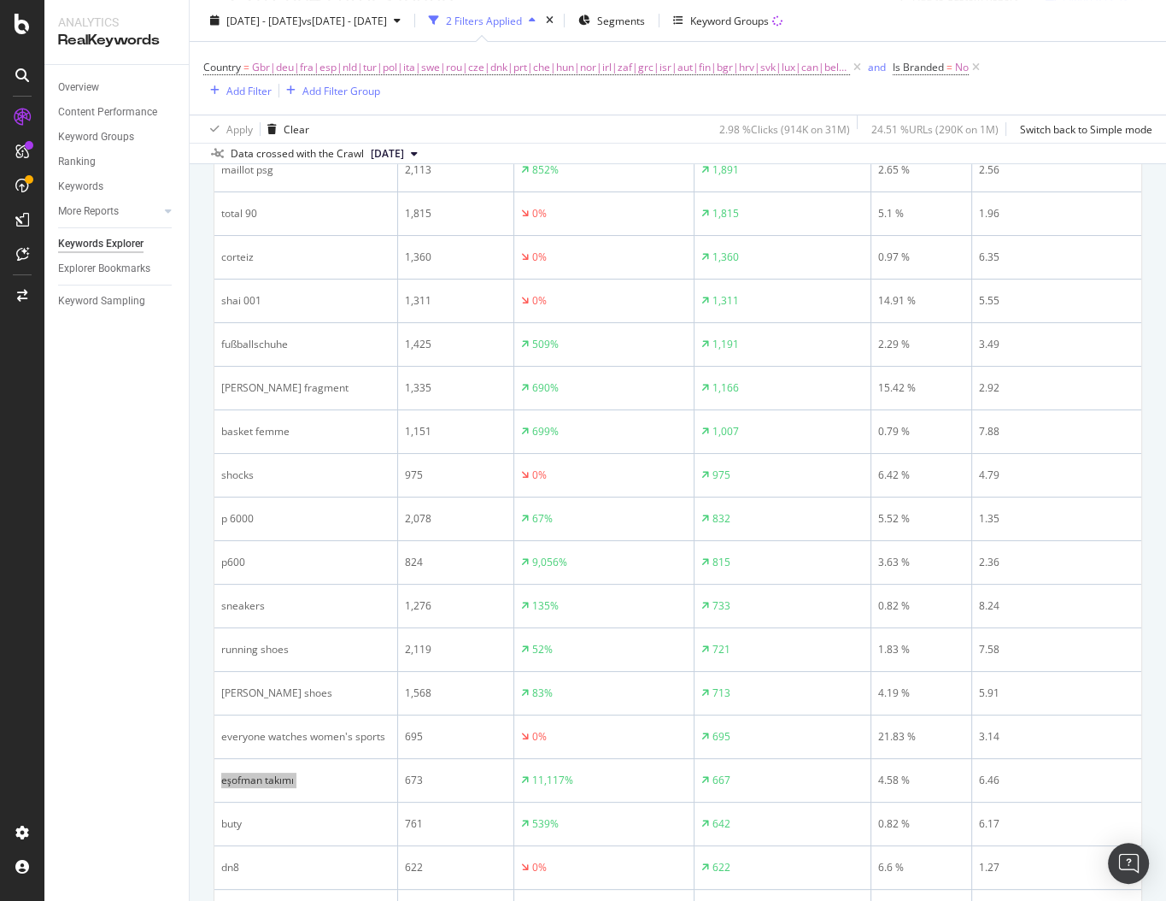
scroll to position [676, 0]
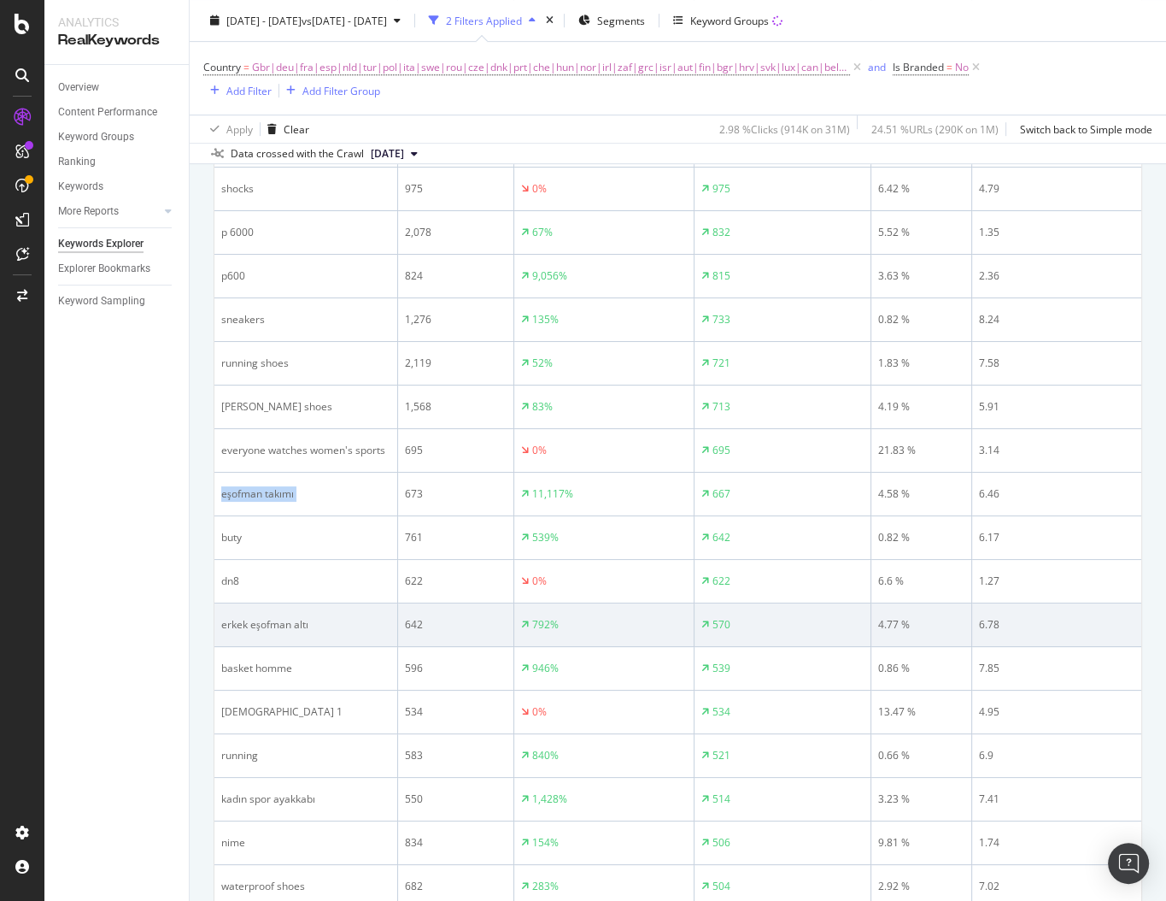
click at [327, 617] on div "erkek eşofman altı" at bounding box center [305, 624] width 169 height 15
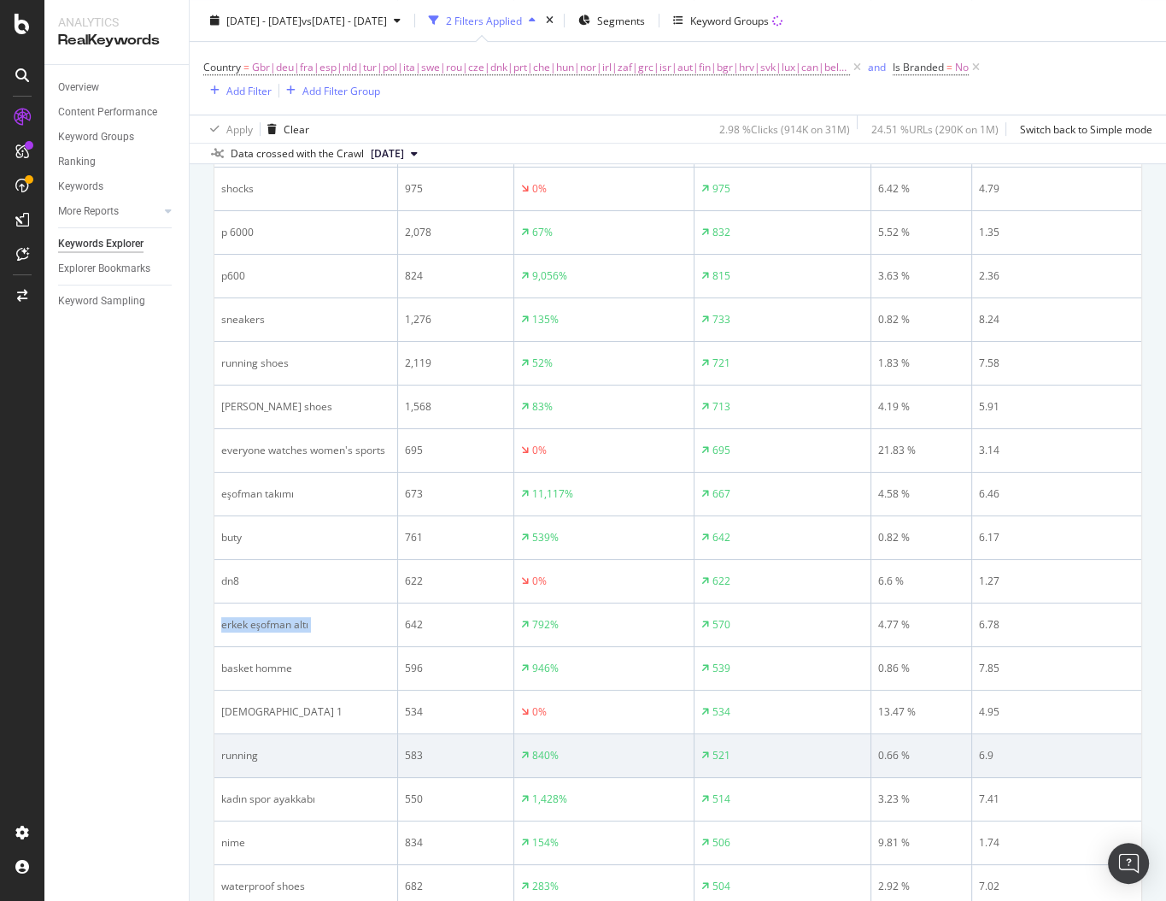
click at [336, 748] on div "running" at bounding box center [305, 755] width 169 height 15
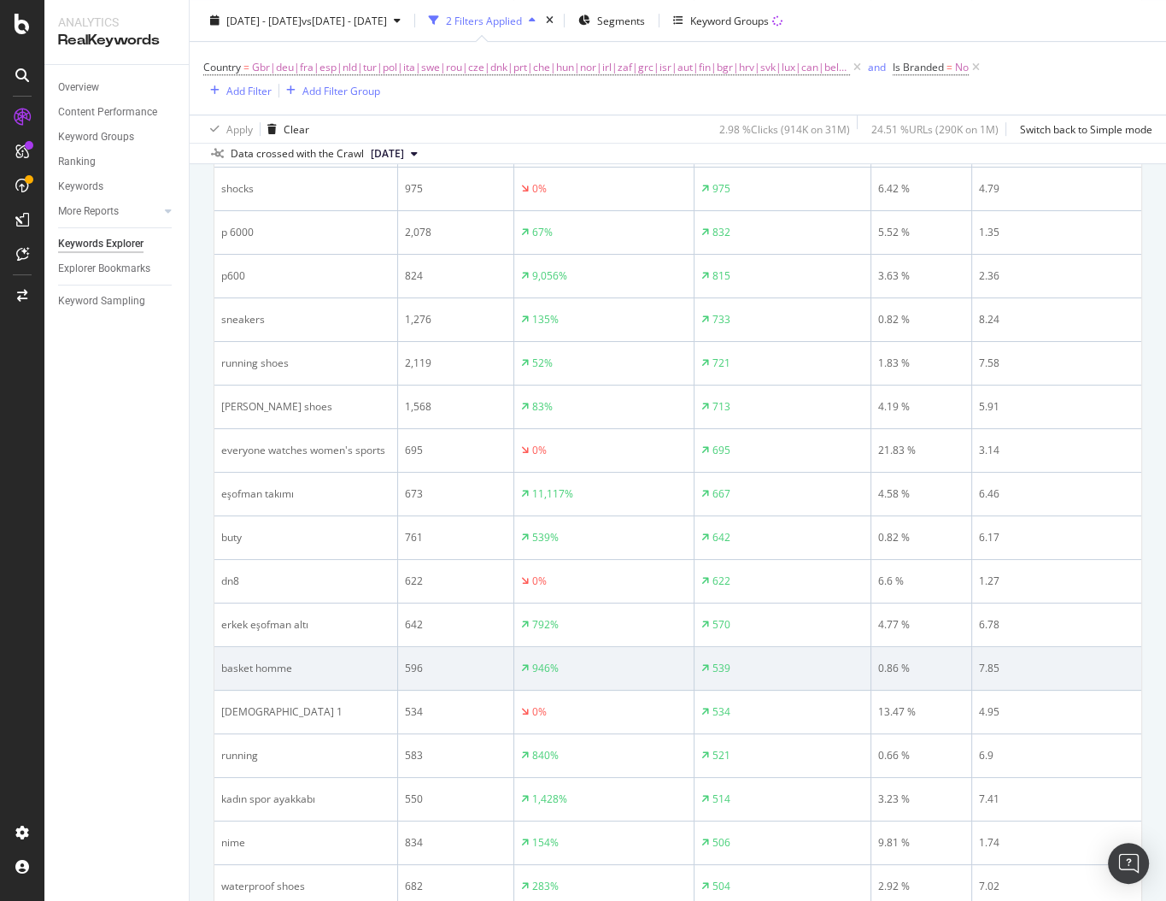
click at [297, 661] on div "basket homme" at bounding box center [305, 668] width 169 height 15
copy div "basket homme"
